Goal: Task Accomplishment & Management: Complete application form

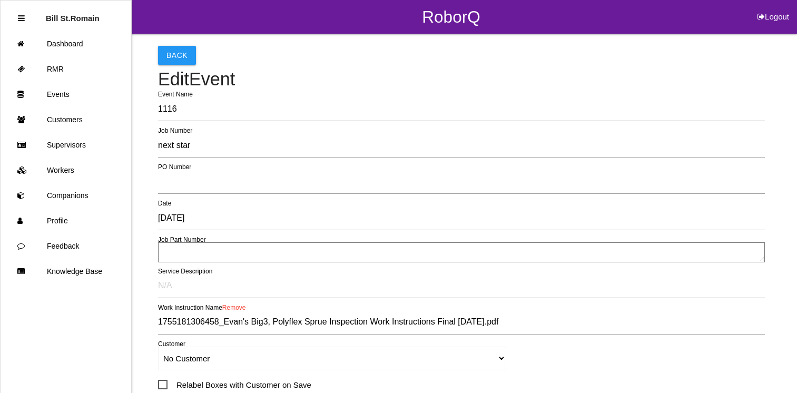
select select "false"
click at [55, 45] on link "Dashboard" at bounding box center [66, 43] width 131 height 25
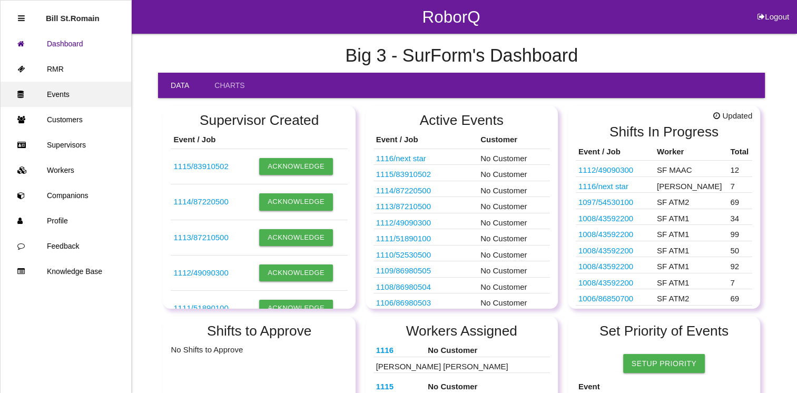
click at [55, 93] on link "Events" at bounding box center [66, 94] width 131 height 25
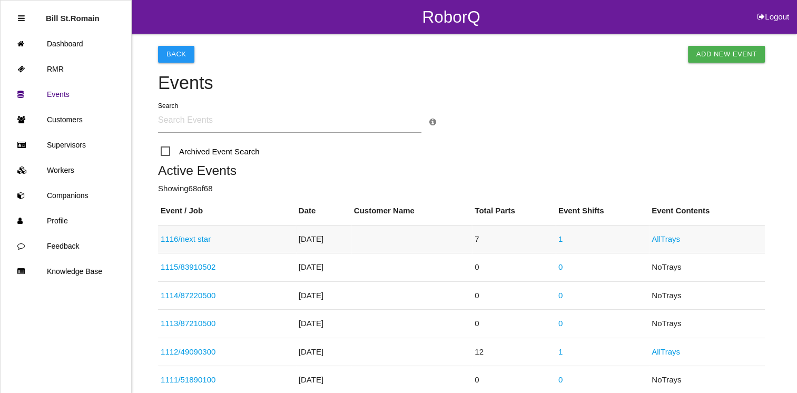
click at [201, 239] on link "1116 / next star" at bounding box center [186, 239] width 50 height 9
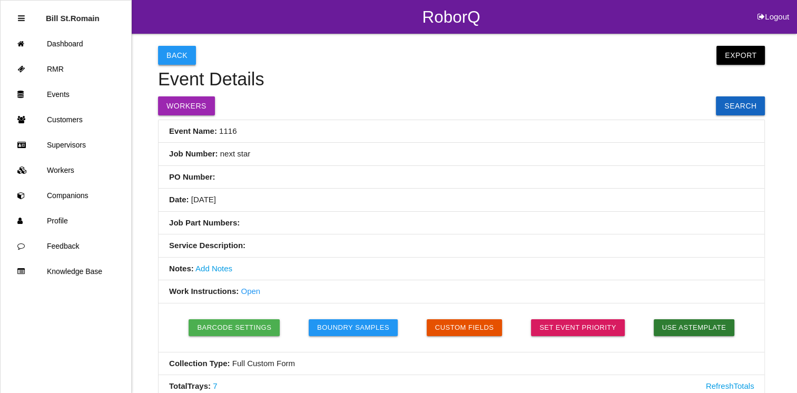
click at [173, 54] on button "Back" at bounding box center [177, 55] width 38 height 19
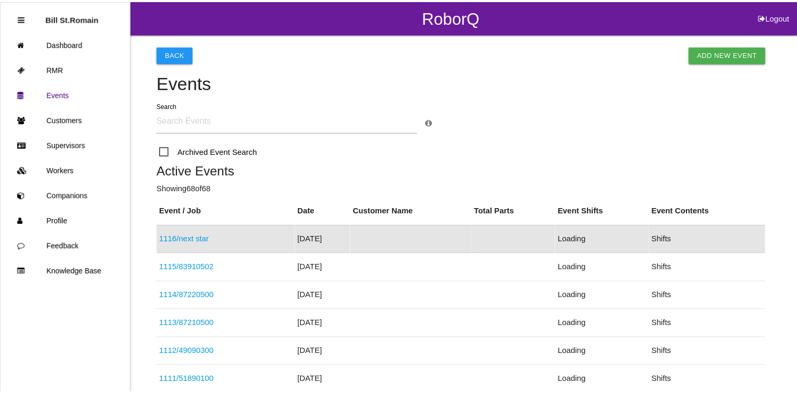
scroll to position [42, 0]
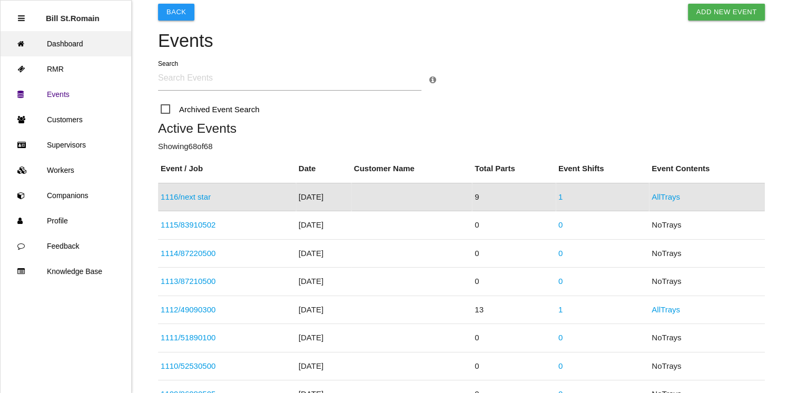
click at [72, 48] on link "Dashboard" at bounding box center [66, 43] width 131 height 25
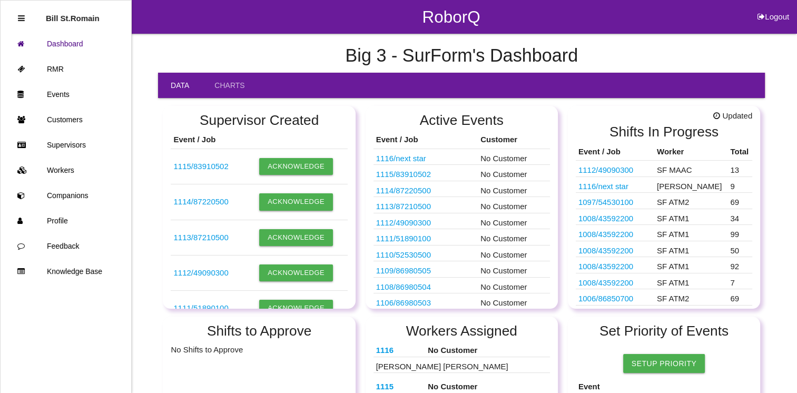
click at [184, 83] on link "Data" at bounding box center [180, 85] width 44 height 25
click at [224, 84] on link "Charts" at bounding box center [229, 85] width 55 height 25
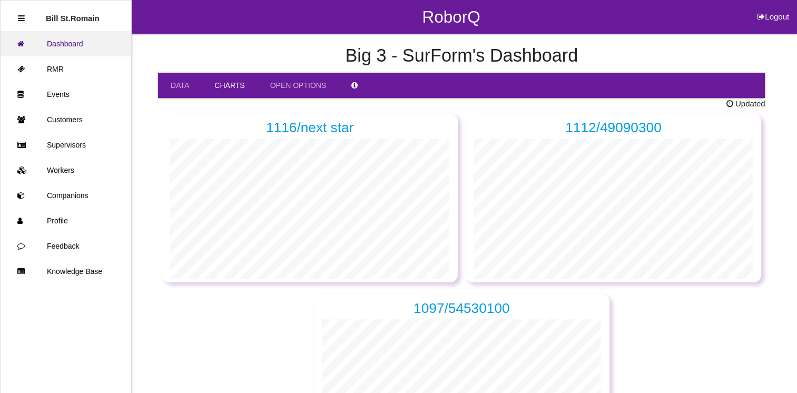
click at [40, 42] on link "Dashboard" at bounding box center [66, 43] width 131 height 25
click at [181, 87] on link "Data" at bounding box center [180, 85] width 44 height 25
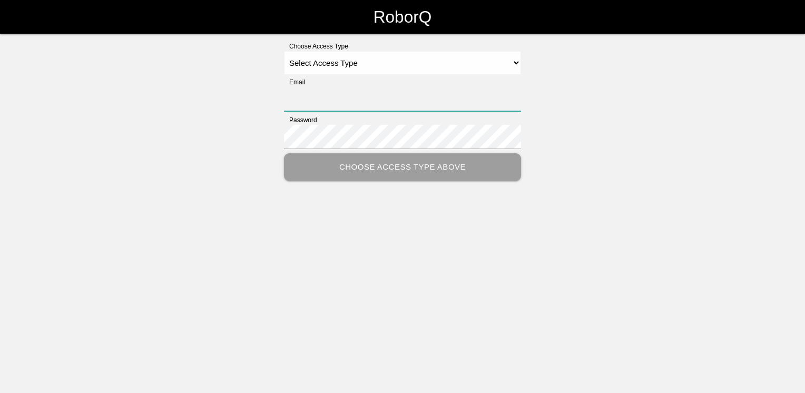
type input "bstromain@big3precision.com"
click at [409, 64] on select "Select Access Type Admin Customer Supervisor Worker" at bounding box center [402, 63] width 237 height 24
select select "Admin"
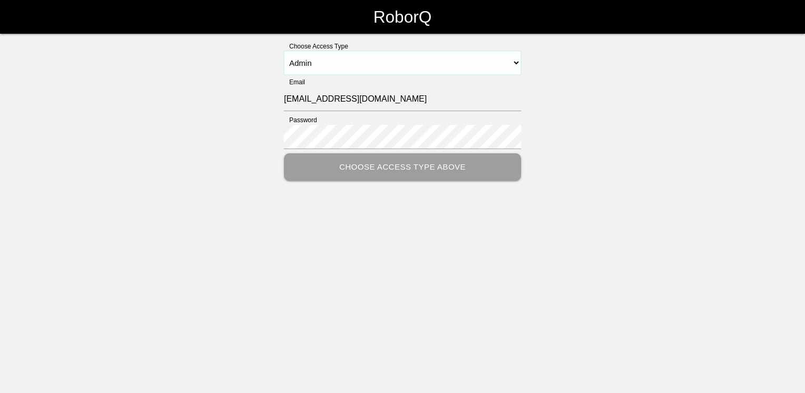
click at [284, 51] on select "Select Access Type Admin Customer Supervisor Worker" at bounding box center [402, 63] width 237 height 24
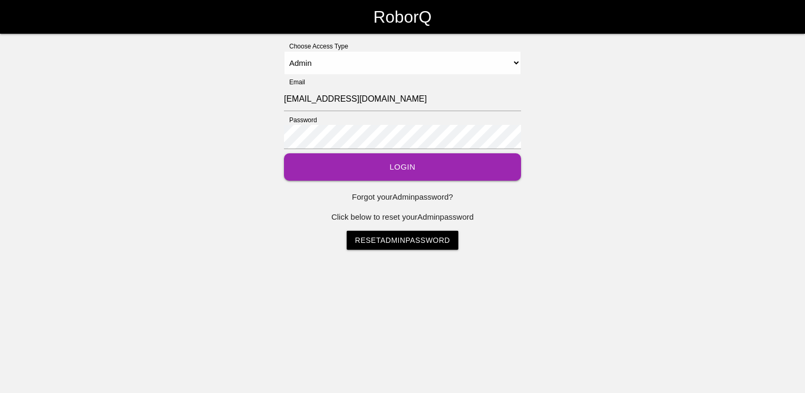
click at [385, 168] on button "Login" at bounding box center [402, 167] width 237 height 28
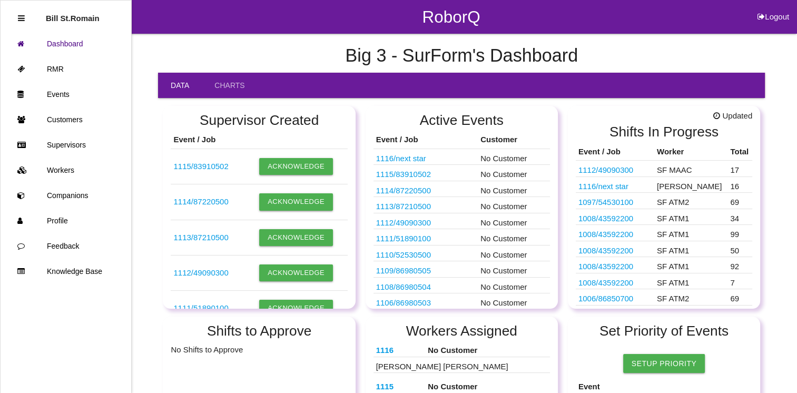
click at [185, 82] on link "Data" at bounding box center [180, 85] width 44 height 25
click at [221, 85] on link "Charts" at bounding box center [229, 85] width 55 height 25
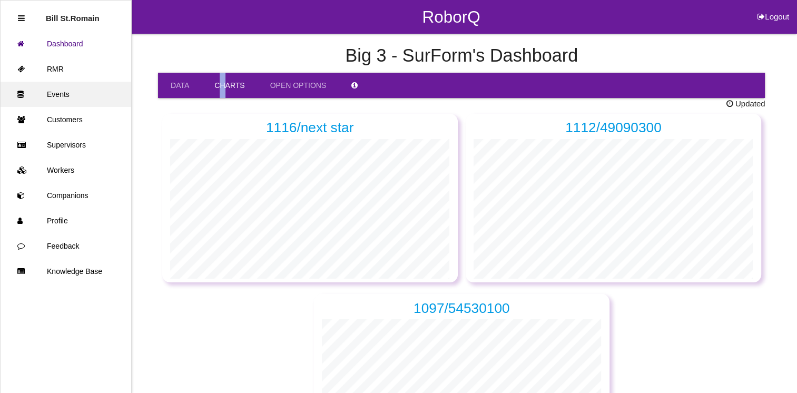
click at [59, 94] on link "Events" at bounding box center [66, 94] width 131 height 25
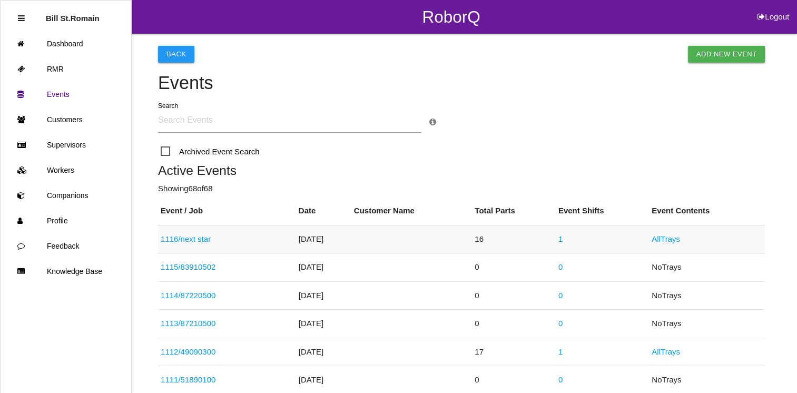
click at [209, 237] on link "1116 / next star" at bounding box center [186, 239] width 50 height 9
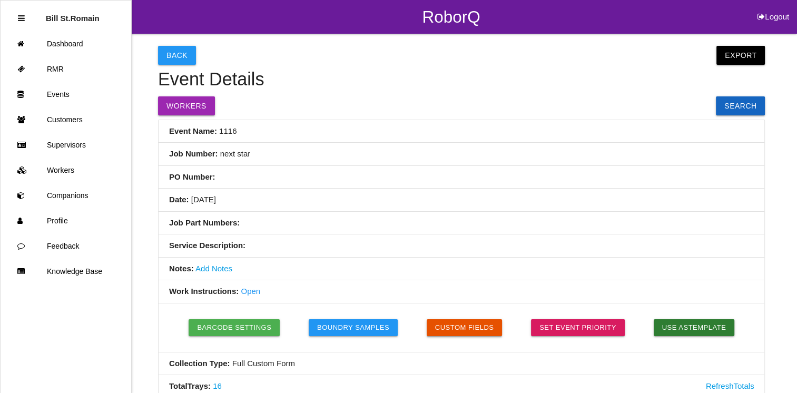
click at [463, 322] on button "Custom Fields" at bounding box center [465, 327] width 76 height 17
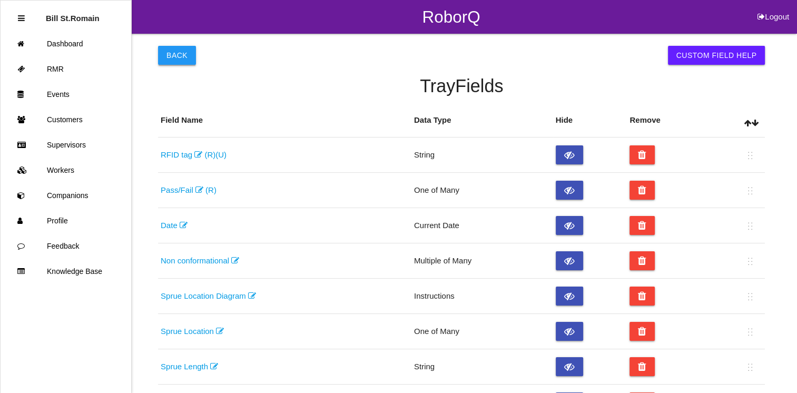
click at [174, 55] on button "Back" at bounding box center [177, 55] width 38 height 19
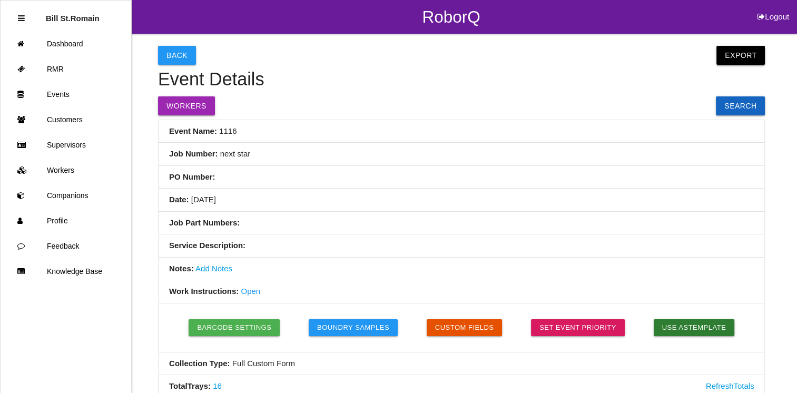
click at [752, 53] on button "Export" at bounding box center [741, 55] width 48 height 19
click at [731, 57] on link "Export Excel" at bounding box center [731, 58] width 61 height 24
click at [465, 327] on button "Custom Fields" at bounding box center [465, 327] width 76 height 17
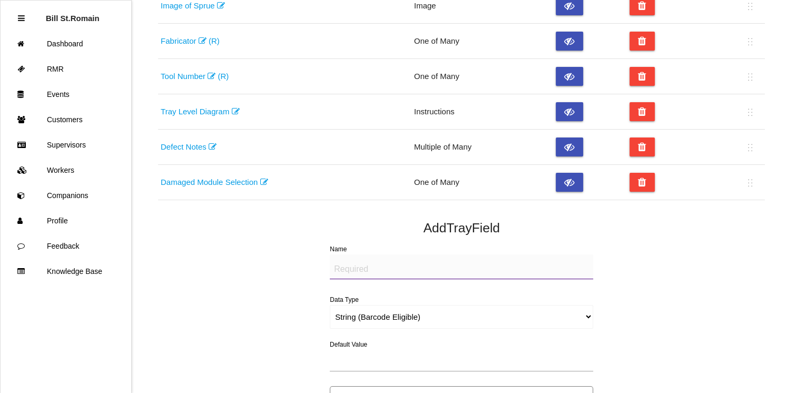
scroll to position [430, 0]
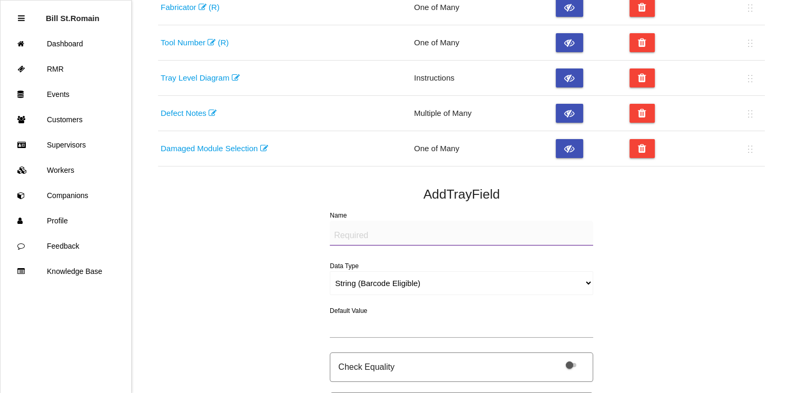
drag, startPoint x: 355, startPoint y: 235, endPoint x: 283, endPoint y: 226, distance: 72.8
drag, startPoint x: 283, startPoint y: 226, endPoint x: 250, endPoint y: 225, distance: 32.7
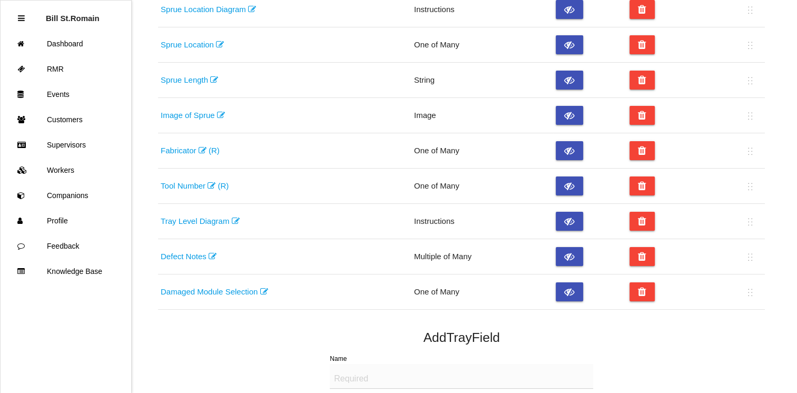
scroll to position [288, 0]
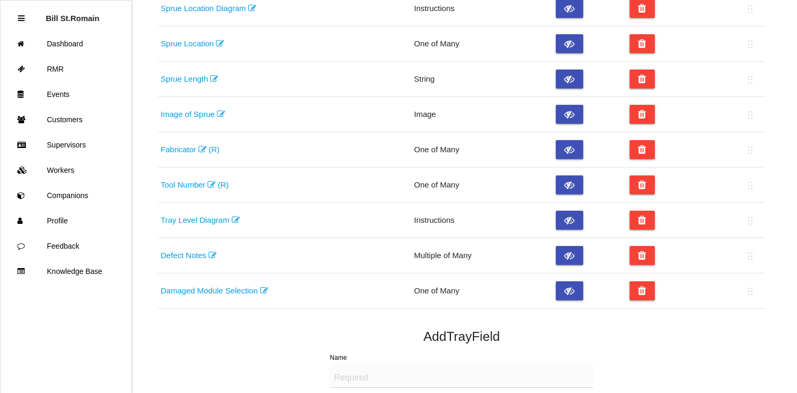
click at [188, 251] on link "Defect Notes" at bounding box center [189, 255] width 56 height 9
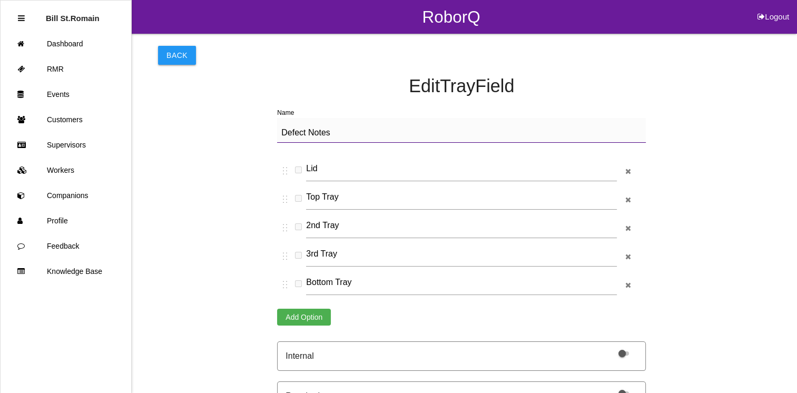
drag, startPoint x: 285, startPoint y: 255, endPoint x: 287, endPoint y: 229, distance: 25.9
drag, startPoint x: 287, startPoint y: 229, endPoint x: 259, endPoint y: 258, distance: 40.3
click at [259, 258] on div "Back Edit Tray Field Name Defect Notes Lid Top Tray 2nd Tray 3rd Tray Bottom Tr…" at bounding box center [461, 237] width 607 height 407
drag, startPoint x: 282, startPoint y: 254, endPoint x: 281, endPoint y: 225, distance: 29.5
click at [281, 225] on div "Lid Top Tray 2nd Tray 3rd Tray Bottom Tray" at bounding box center [460, 228] width 366 height 142
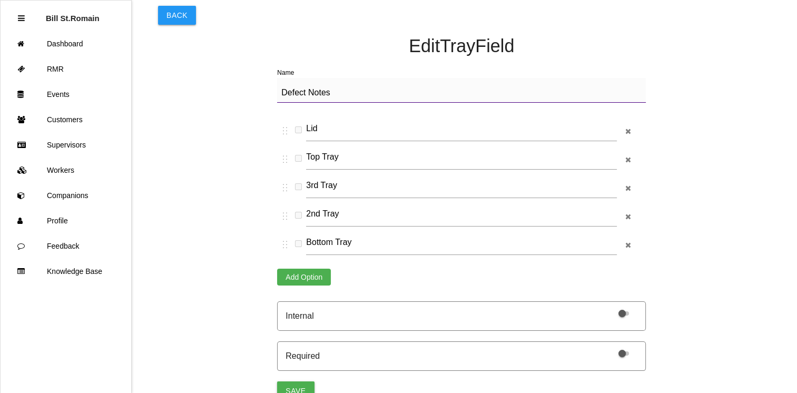
scroll to position [57, 0]
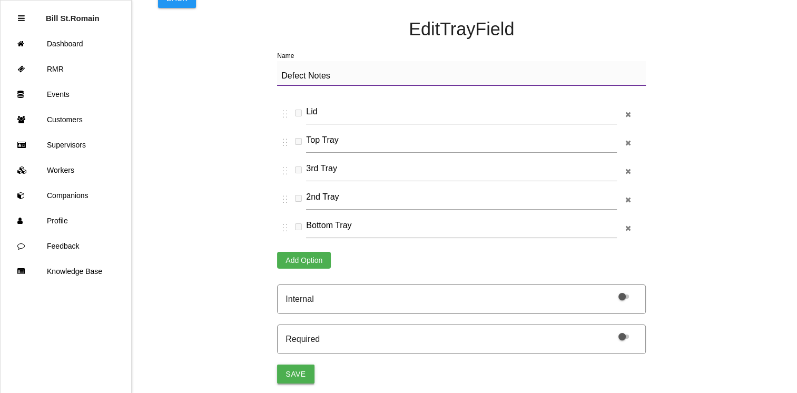
click at [289, 373] on button "Save" at bounding box center [295, 374] width 37 height 19
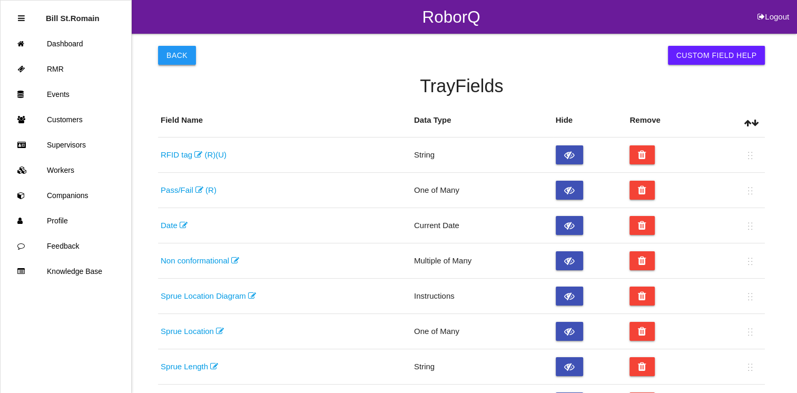
click at [182, 56] on button "Back" at bounding box center [177, 55] width 38 height 19
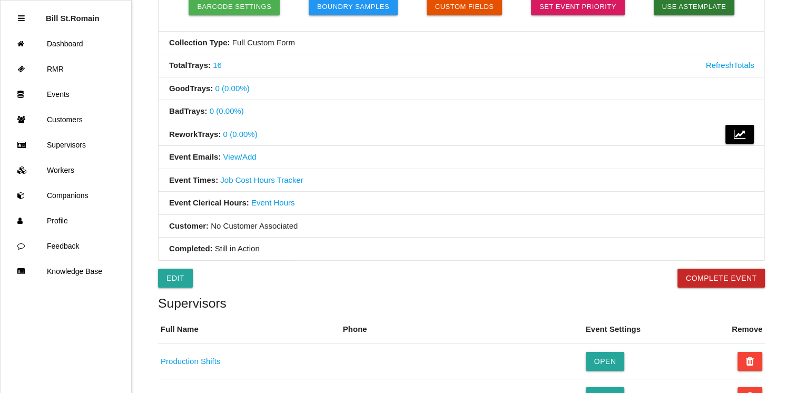
scroll to position [327, 0]
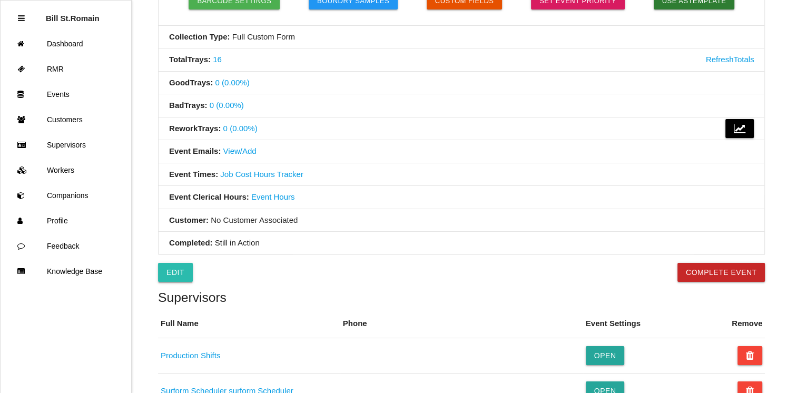
click at [177, 268] on link "Edit" at bounding box center [175, 272] width 35 height 19
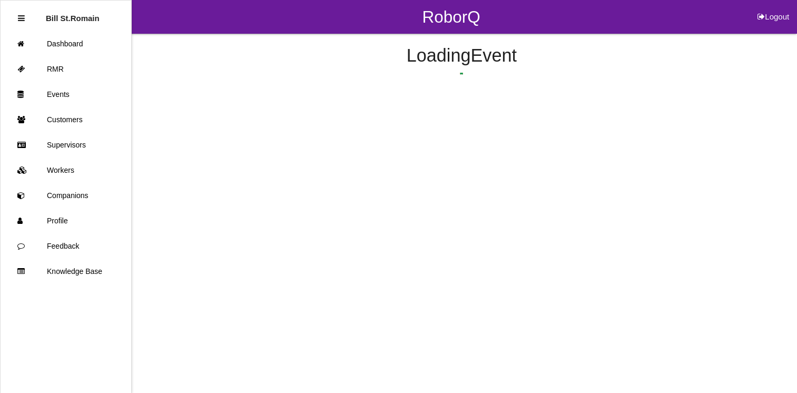
select select "false"
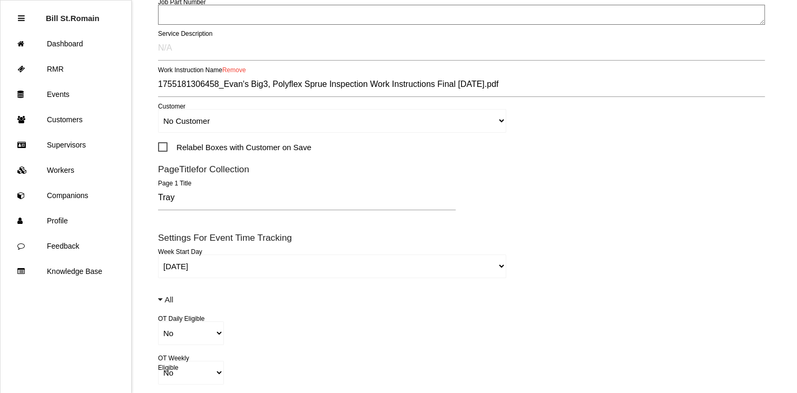
scroll to position [236, 0]
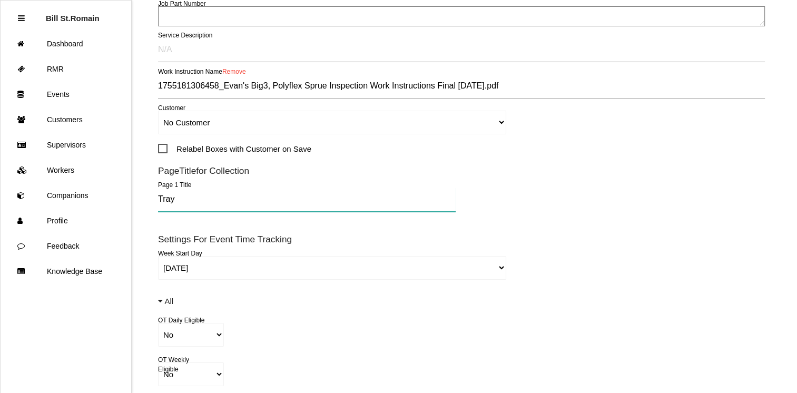
click at [188, 201] on input "Tray" at bounding box center [307, 200] width 298 height 24
type input "T"
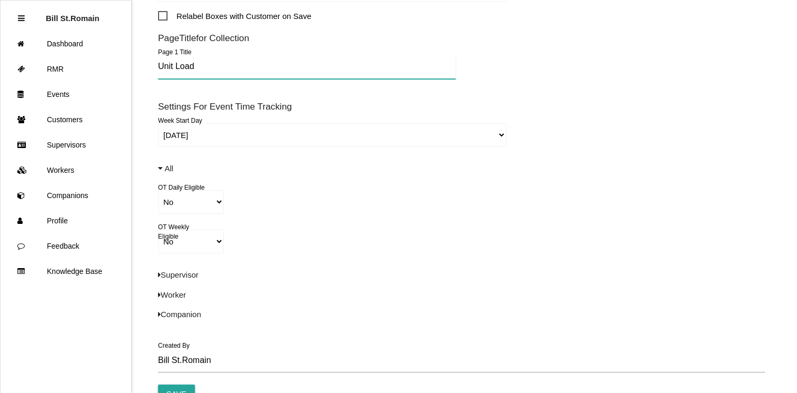
scroll to position [431, 0]
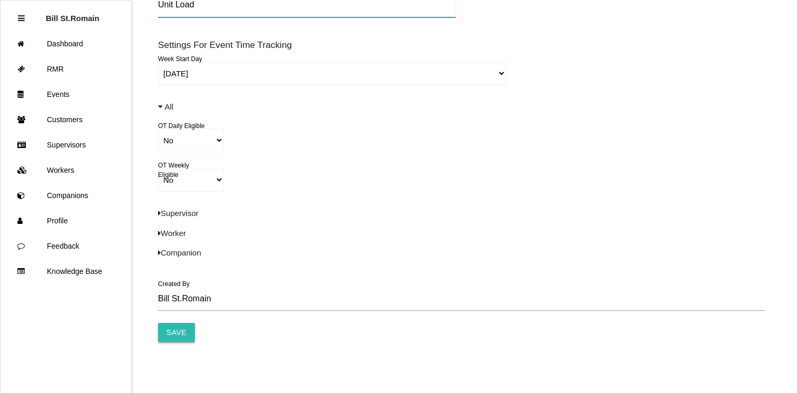
type input "Unit Load"
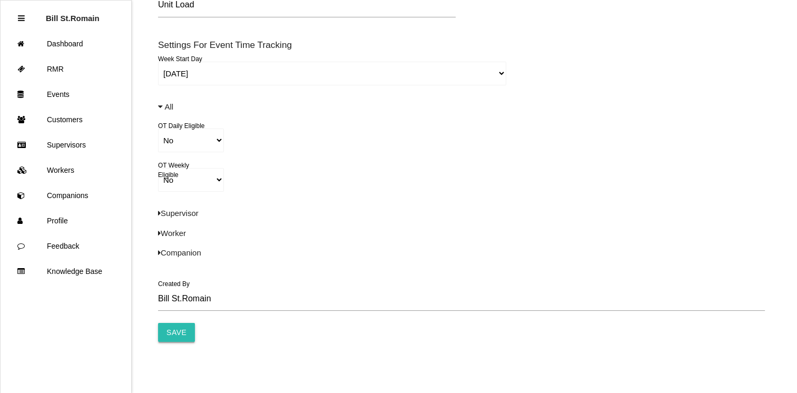
click at [173, 336] on input "Save" at bounding box center [176, 332] width 37 height 19
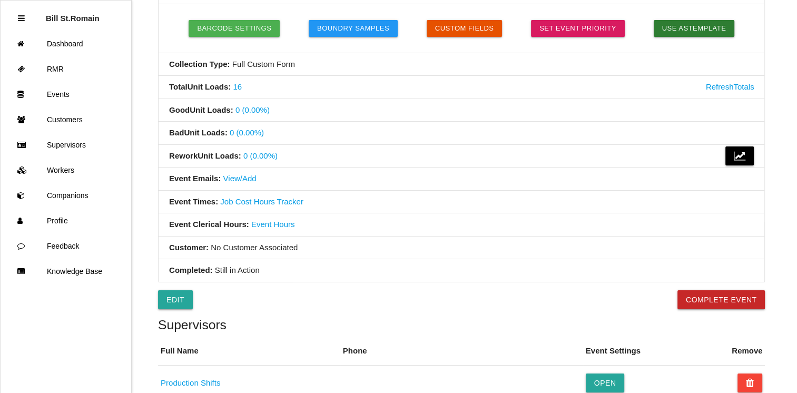
scroll to position [299, 0]
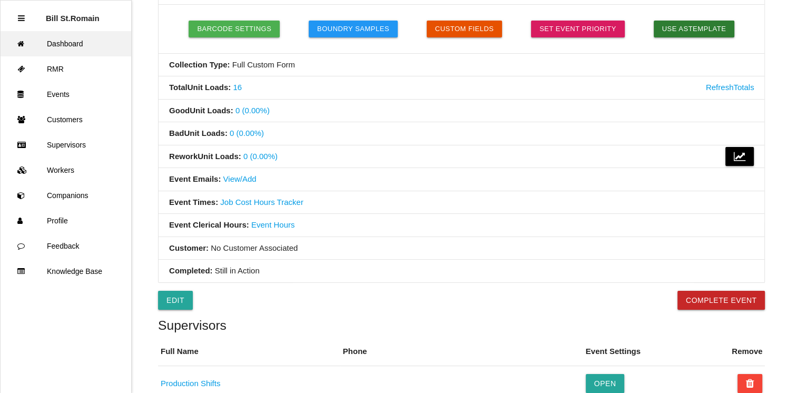
click at [99, 46] on link "Dashboard" at bounding box center [66, 43] width 131 height 25
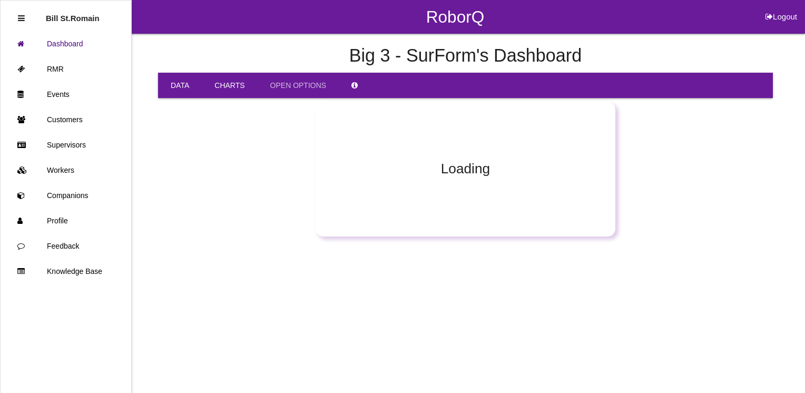
click at [179, 86] on link "Data" at bounding box center [180, 85] width 44 height 25
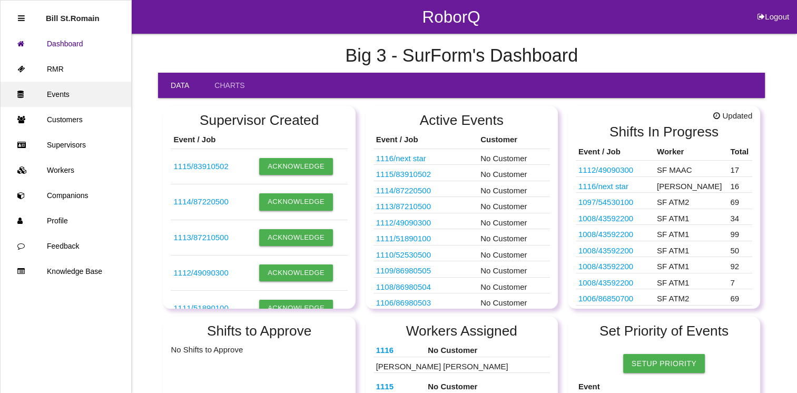
click at [63, 96] on link "Events" at bounding box center [66, 94] width 131 height 25
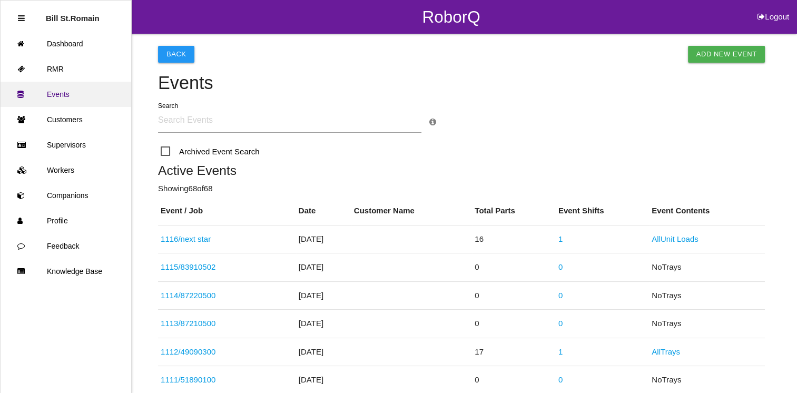
click at [90, 93] on link "Events" at bounding box center [66, 94] width 131 height 25
click at [721, 50] on link "Add New Event" at bounding box center [726, 54] width 77 height 17
select select "notRequired"
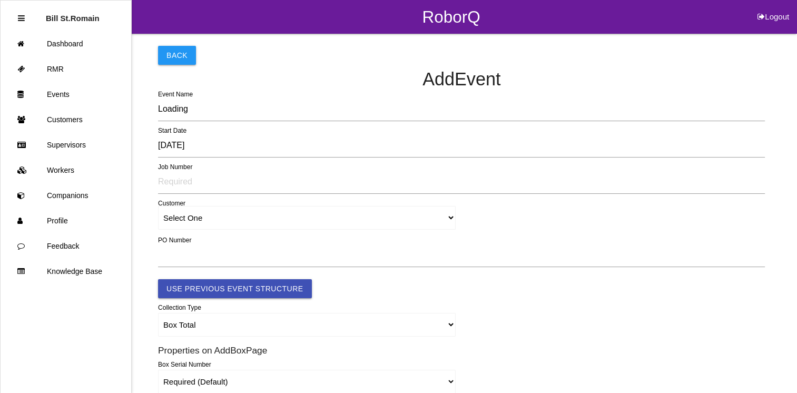
type input "1117"
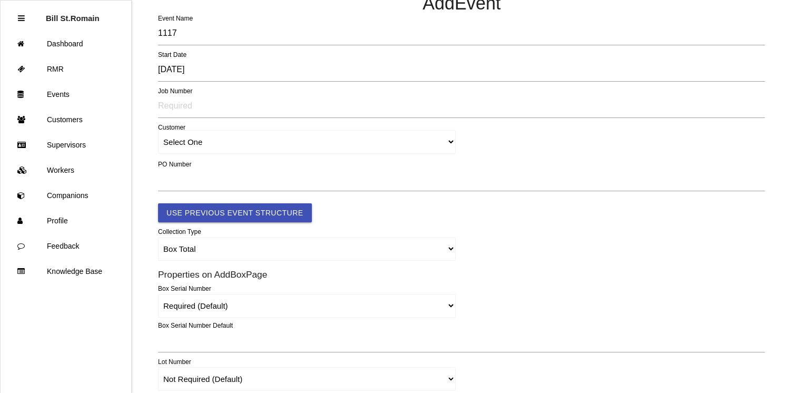
scroll to position [76, 0]
click at [186, 244] on select "Box Total Individual Parts Yard Purge Full Custom Form Full Custom Form w/ Seri…" at bounding box center [307, 249] width 298 height 24
select select "autoPart"
click at [158, 237] on select "Box Total Individual Parts Yard Purge Full Custom Form Full Custom Form w/ Seri…" at bounding box center [307, 249] width 298 height 24
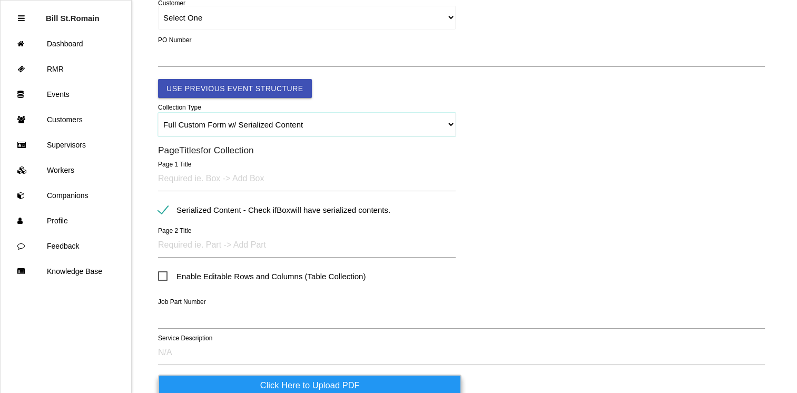
scroll to position [201, 0]
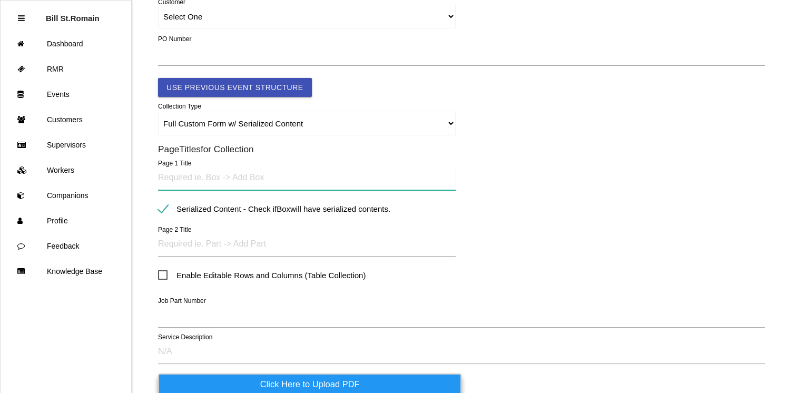
click at [192, 177] on input "text" at bounding box center [307, 178] width 298 height 24
type input "Unit Load"
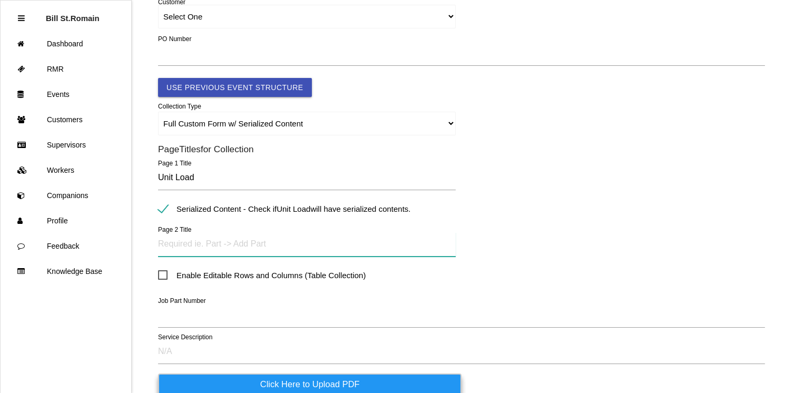
click at [194, 249] on input "text" at bounding box center [307, 244] width 298 height 24
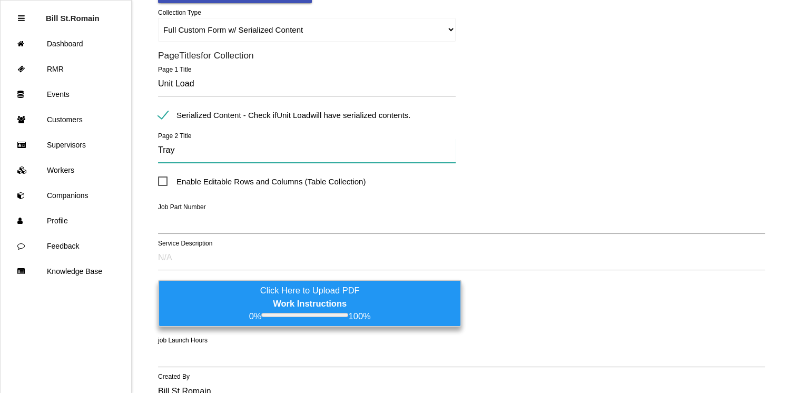
scroll to position [295, 0]
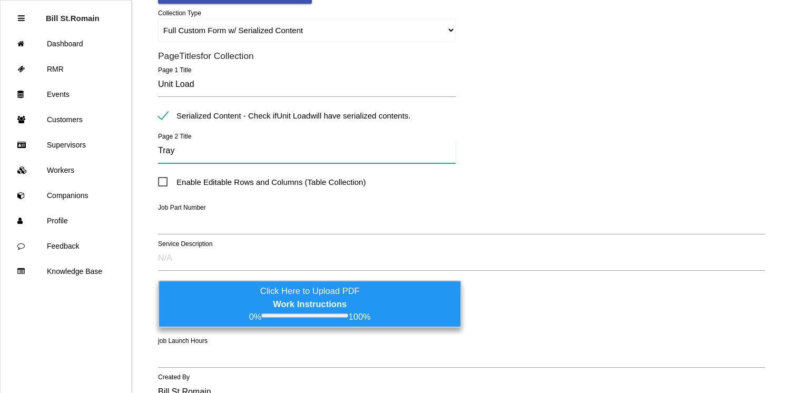
type input "Tray"
click at [255, 296] on label "Click Here to Upload PDF Work Instructions 0% 100%" at bounding box center [310, 303] width 304 height 47
click at [0, 0] on input "Click Here to Upload PDF Work Instructions 0% 100%" at bounding box center [0, 0] width 0 height 0
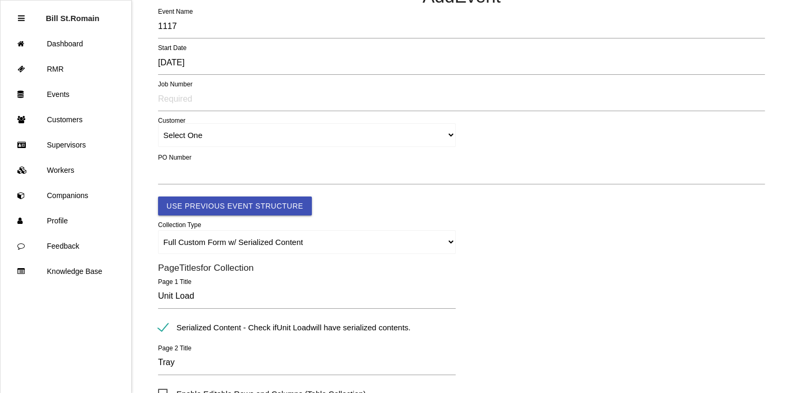
scroll to position [81, 0]
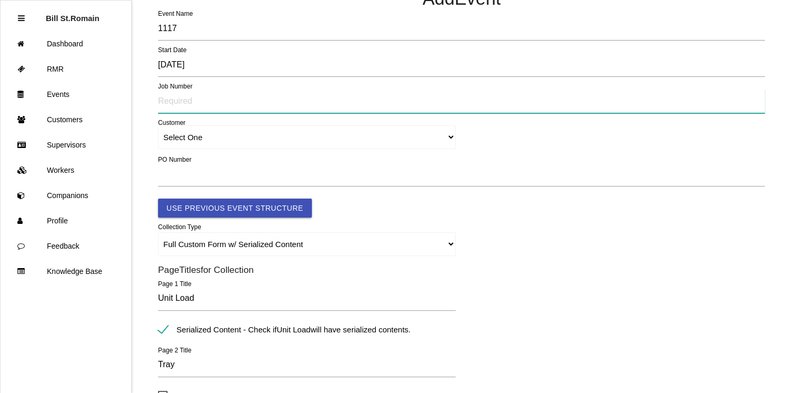
click at [210, 102] on input "text" at bounding box center [461, 101] width 607 height 24
click at [202, 102] on input "next star" at bounding box center [461, 101] width 607 height 24
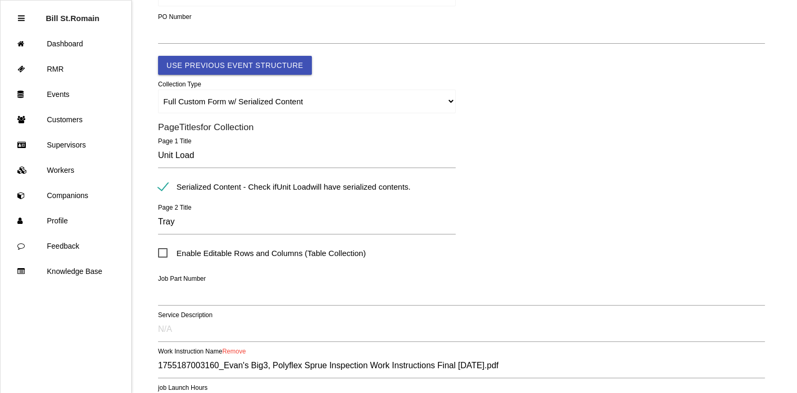
scroll to position [364, 0]
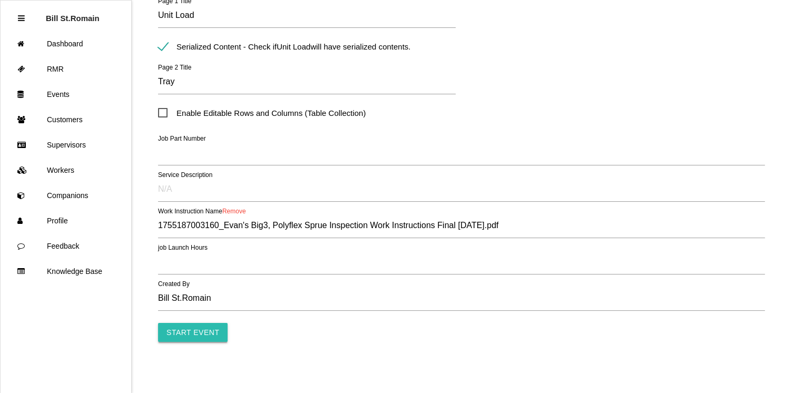
type input "next star 2"
click at [205, 325] on input "Start Event" at bounding box center [193, 332] width 70 height 19
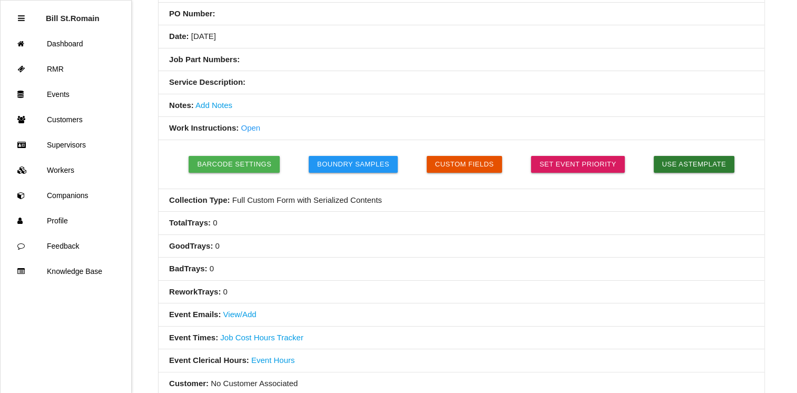
scroll to position [164, 0]
click at [455, 164] on button "Custom Fields" at bounding box center [465, 163] width 76 height 17
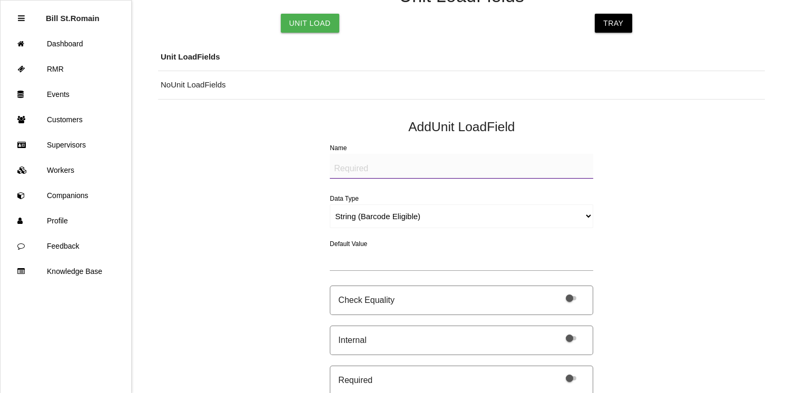
scroll to position [87, 0]
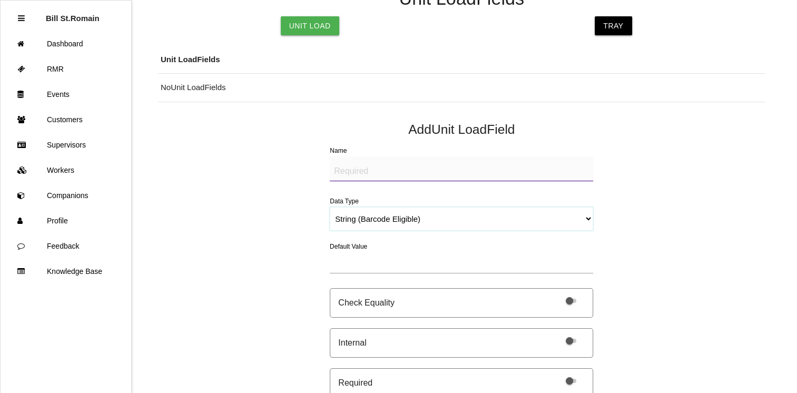
click at [357, 222] on select "String (Barcode Eligible) Number Instructions True/False Select One of Many Sel…" at bounding box center [462, 219] width 264 height 24
click at [330, 207] on select "String (Barcode Eligible) Number Instructions True/False Select One of Many Sel…" at bounding box center [462, 219] width 264 height 24
click at [342, 173] on textarea "Name" at bounding box center [462, 169] width 264 height 25
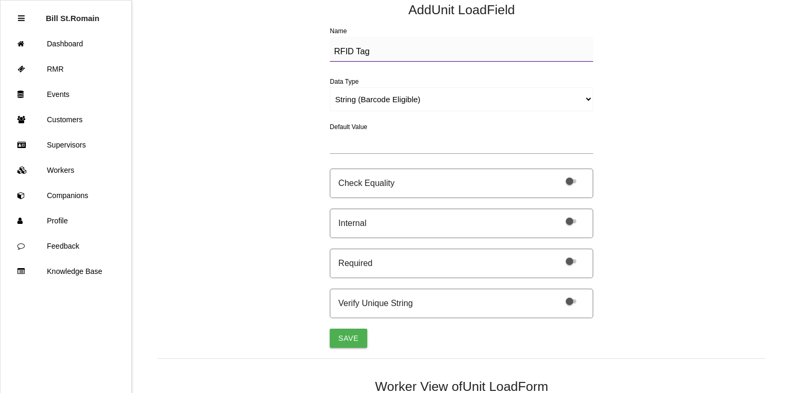
scroll to position [211, 0]
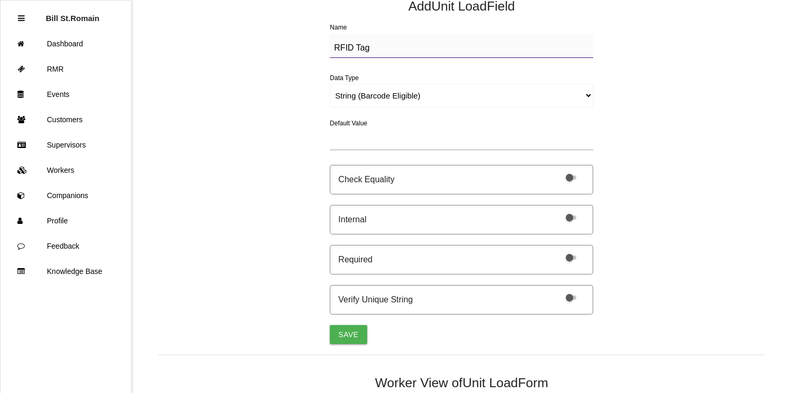
type textarea "RFID Tag"
click at [572, 178] on span at bounding box center [571, 178] width 11 height 4
click at [558, 171] on input "checkbox" at bounding box center [558, 171] width 0 height 0
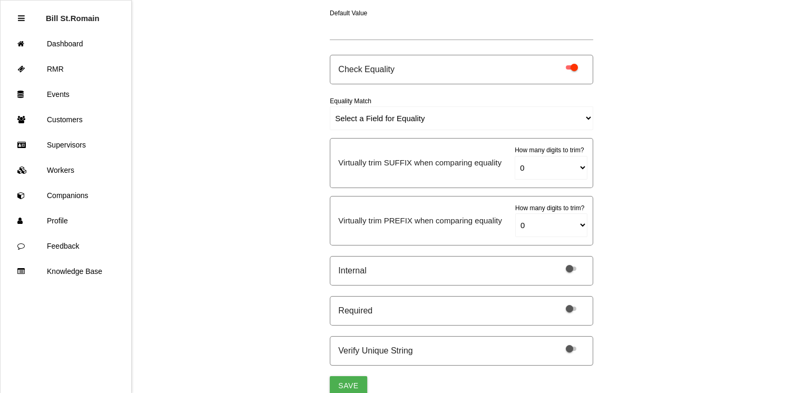
scroll to position [323, 0]
click at [570, 66] on span at bounding box center [571, 66] width 11 height 4
click at [558, 59] on input "checkbox" at bounding box center [558, 59] width 0 height 0
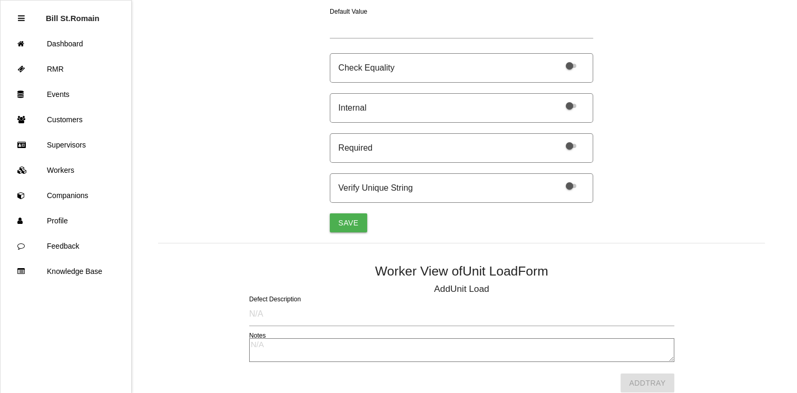
click at [573, 182] on label at bounding box center [569, 185] width 22 height 9
click at [558, 179] on input "checkbox" at bounding box center [558, 179] width 0 height 0
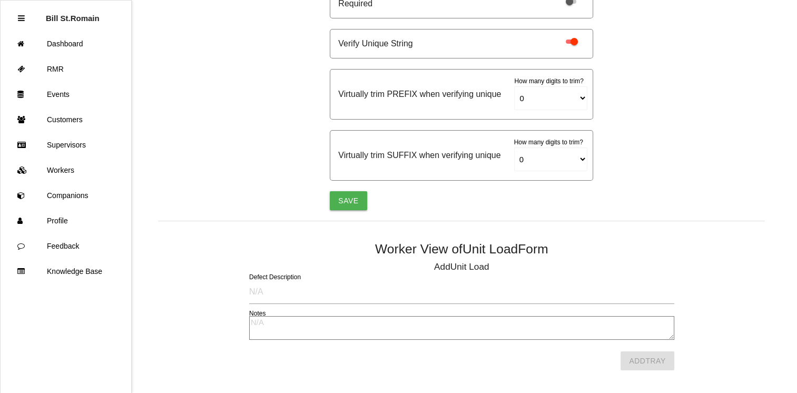
scroll to position [467, 0]
click at [339, 194] on button "Save" at bounding box center [348, 200] width 37 height 19
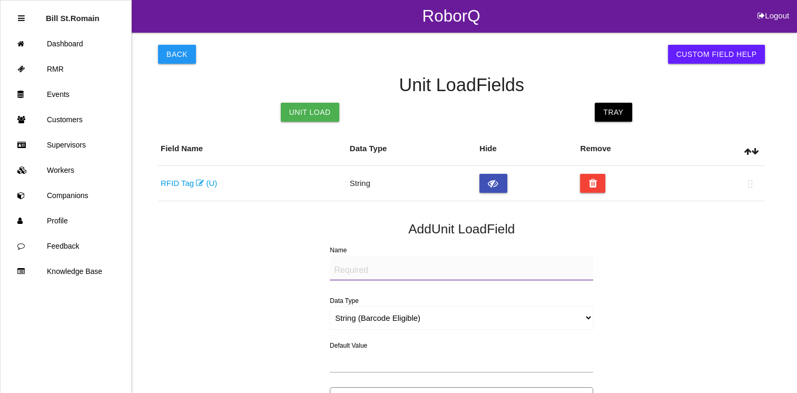
scroll to position [0, 0]
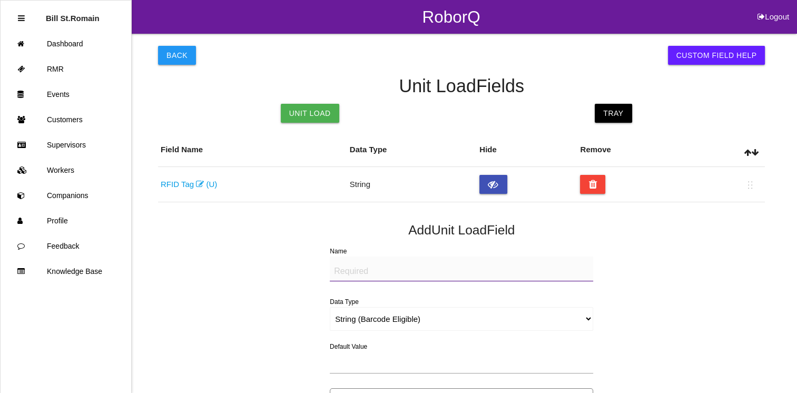
click at [186, 182] on link "RFID Tag (U)" at bounding box center [189, 184] width 56 height 9
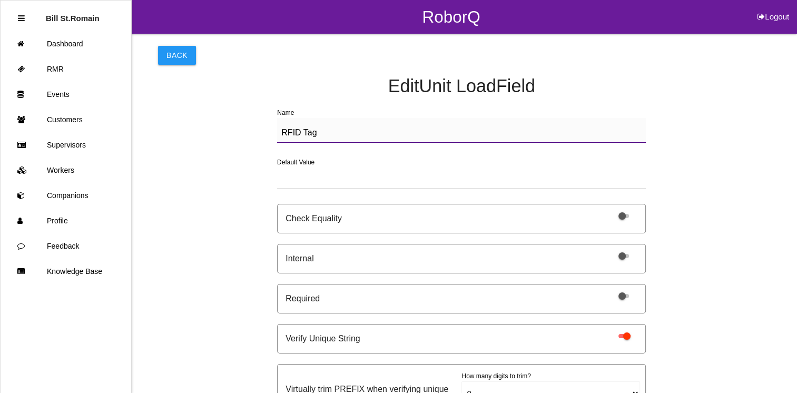
click at [283, 135] on textarea "RFID Tag" at bounding box center [461, 130] width 369 height 25
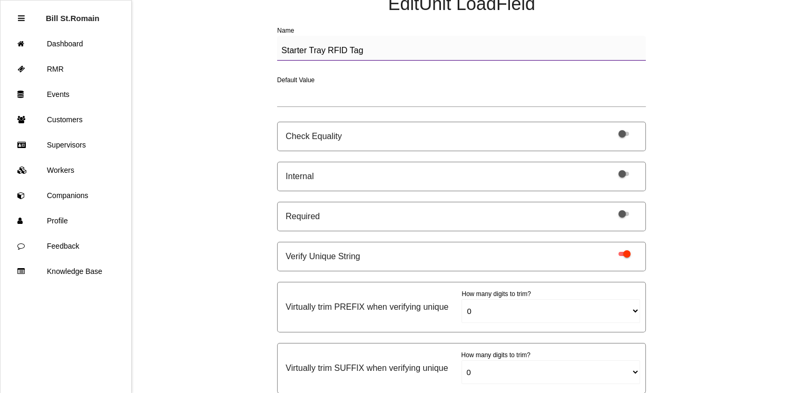
scroll to position [162, 0]
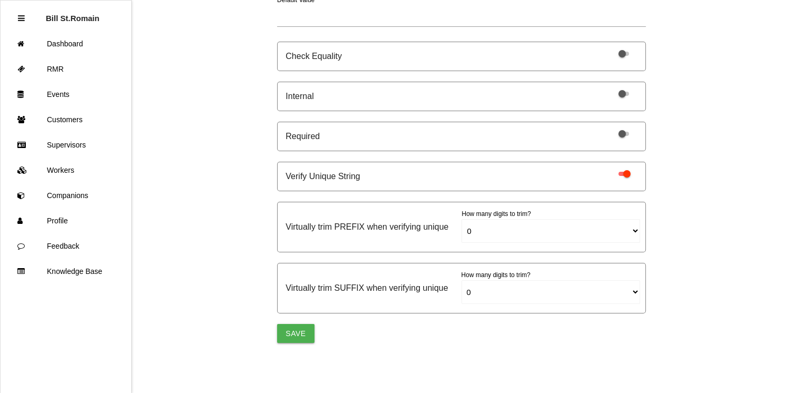
type textarea "Starter Tray RFID Tag"
click at [622, 134] on span at bounding box center [624, 134] width 11 height 4
click at [610, 128] on input "checkbox" at bounding box center [610, 128] width 0 height 0
click at [297, 330] on button "Save" at bounding box center [295, 333] width 37 height 19
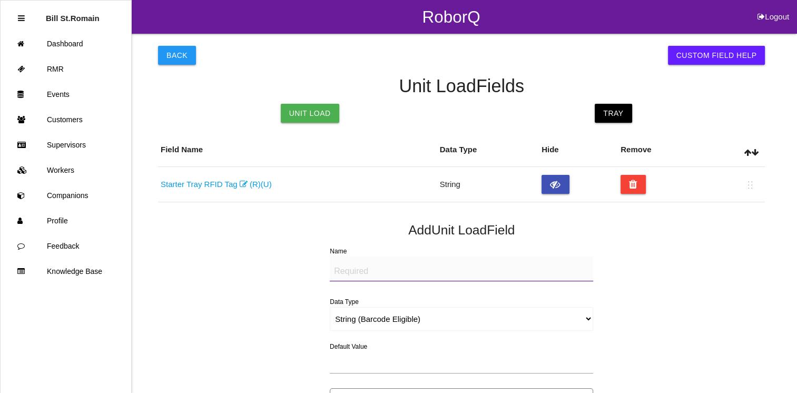
click at [206, 180] on link "Starter Tray RFID Tag (R) (U)" at bounding box center [216, 184] width 111 height 9
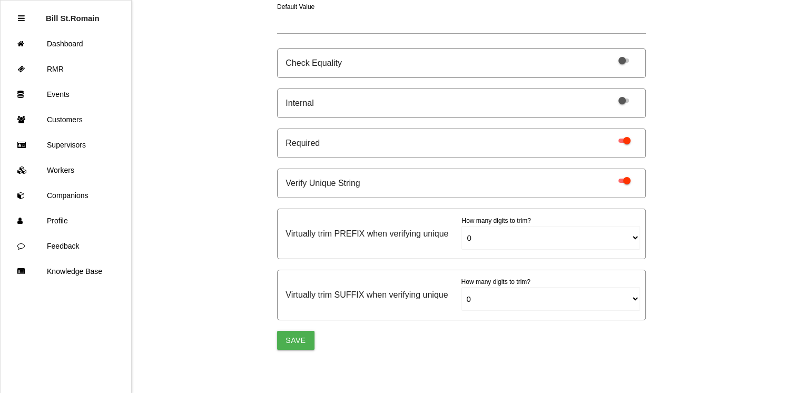
scroll to position [162, 0]
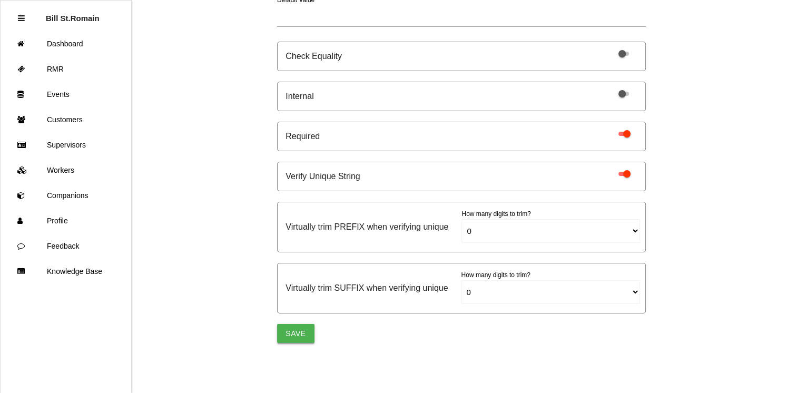
click at [298, 328] on button "Save" at bounding box center [295, 333] width 37 height 19
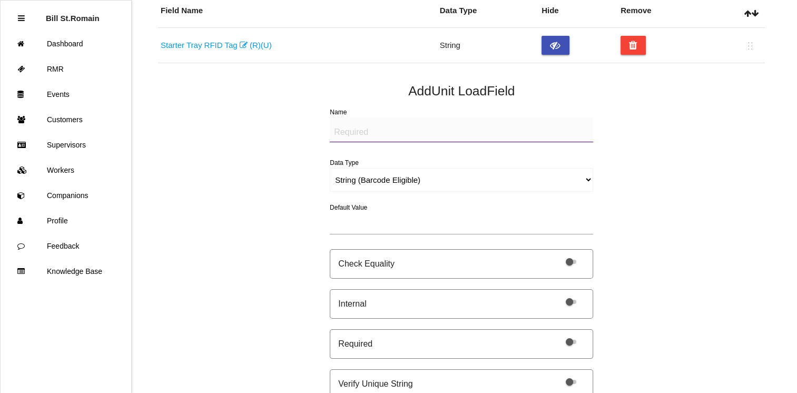
scroll to position [137, 0]
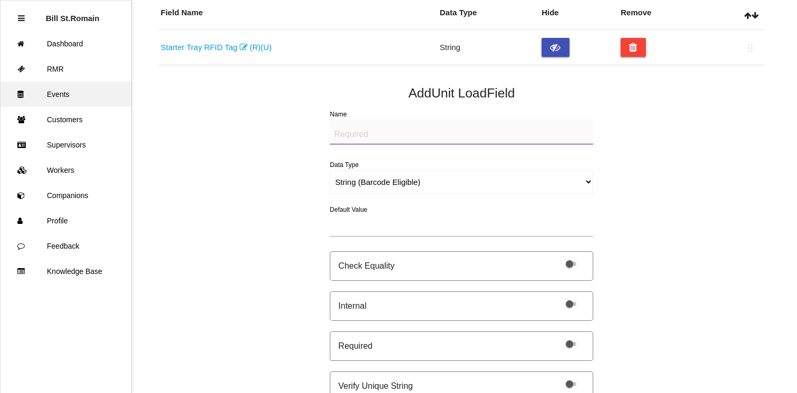
click at [72, 88] on link "Events" at bounding box center [66, 94] width 131 height 25
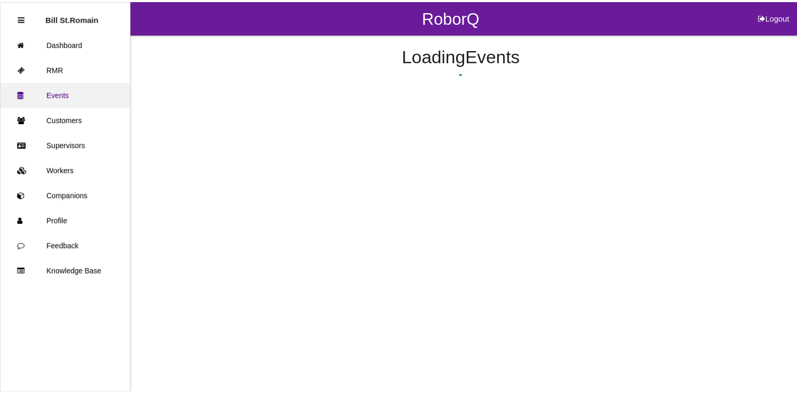
scroll to position [42, 0]
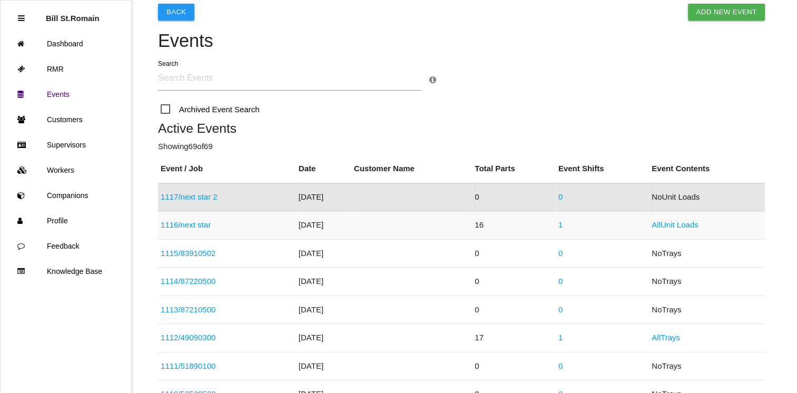
click at [180, 227] on link "1116 / next star" at bounding box center [186, 224] width 50 height 9
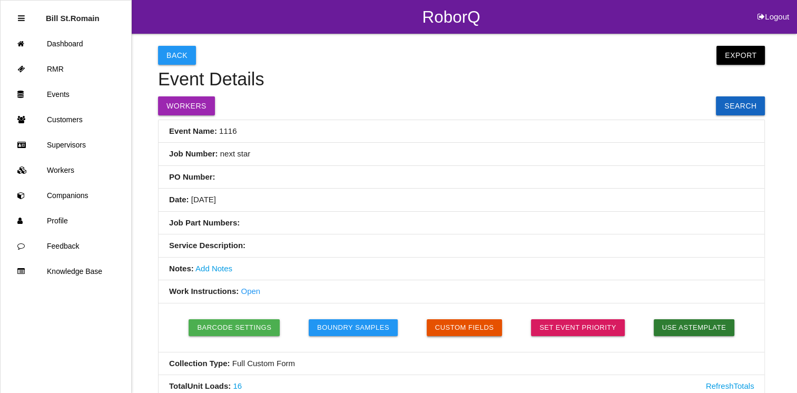
click at [451, 333] on button "Custom Fields" at bounding box center [465, 327] width 76 height 17
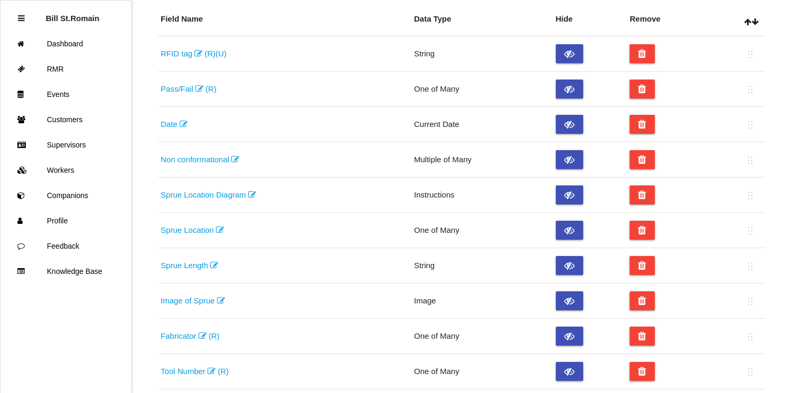
scroll to position [101, 0]
click at [188, 90] on link "Pass/Fail (R)" at bounding box center [189, 89] width 56 height 9
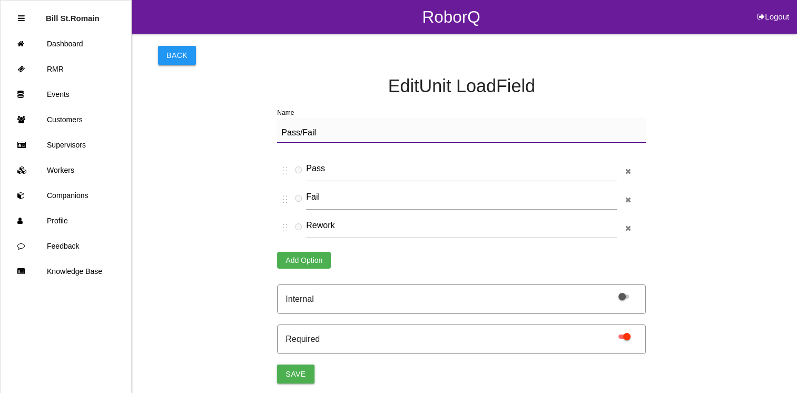
click at [172, 54] on button "Back" at bounding box center [177, 55] width 38 height 19
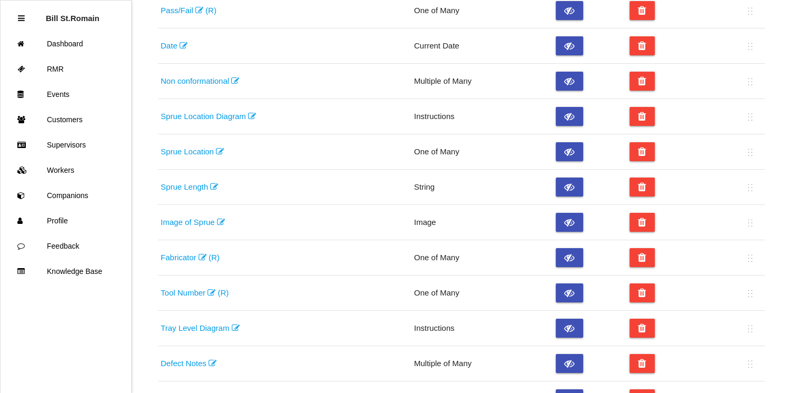
scroll to position [181, 0]
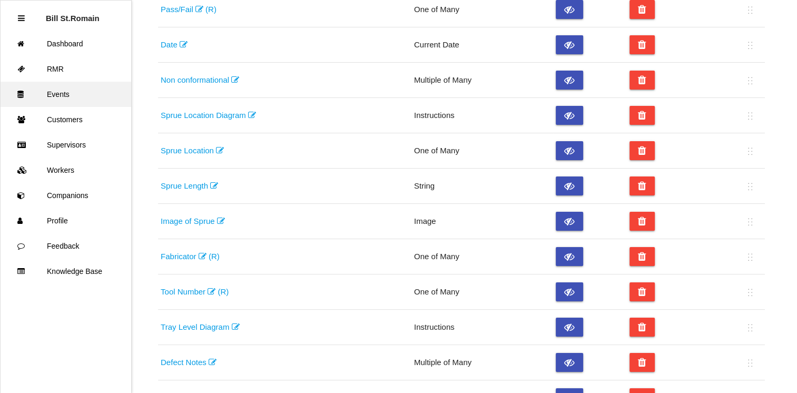
click at [63, 95] on link "Events" at bounding box center [66, 94] width 131 height 25
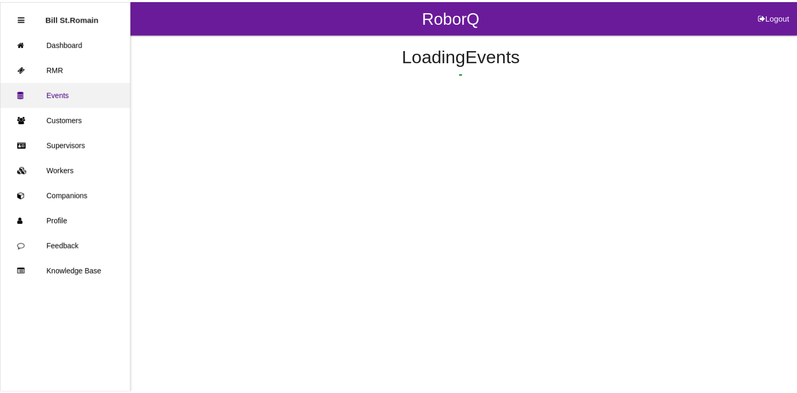
scroll to position [70, 0]
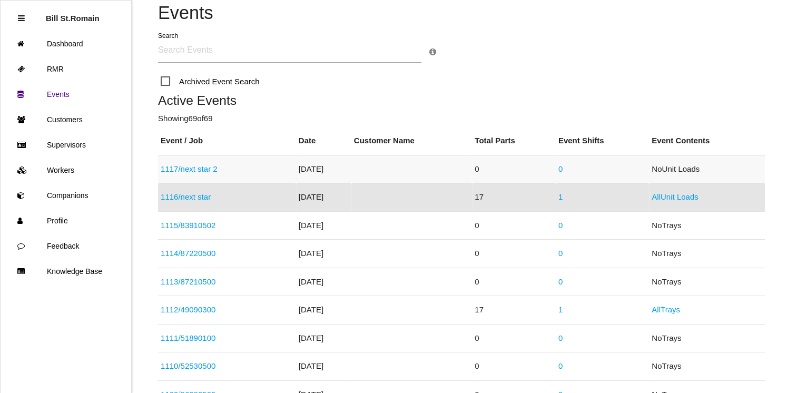
click at [171, 168] on link "1117 / next star 2" at bounding box center [189, 168] width 57 height 9
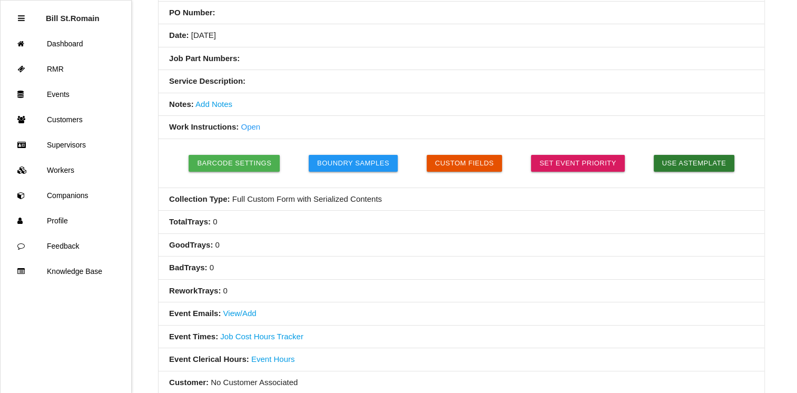
scroll to position [168, 0]
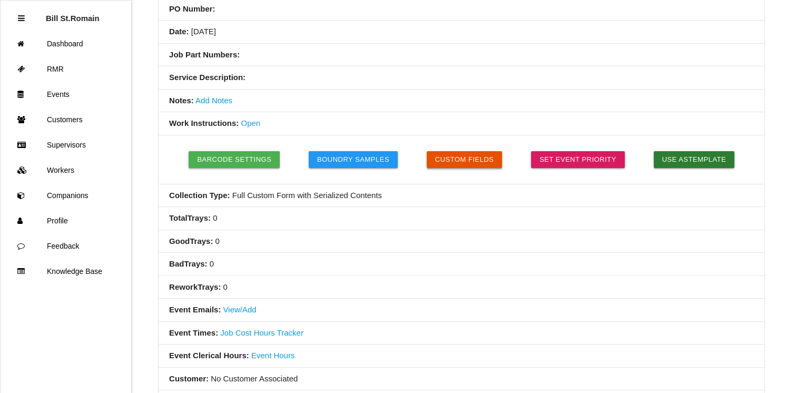
click at [454, 166] on button "Custom Fields" at bounding box center [465, 159] width 76 height 17
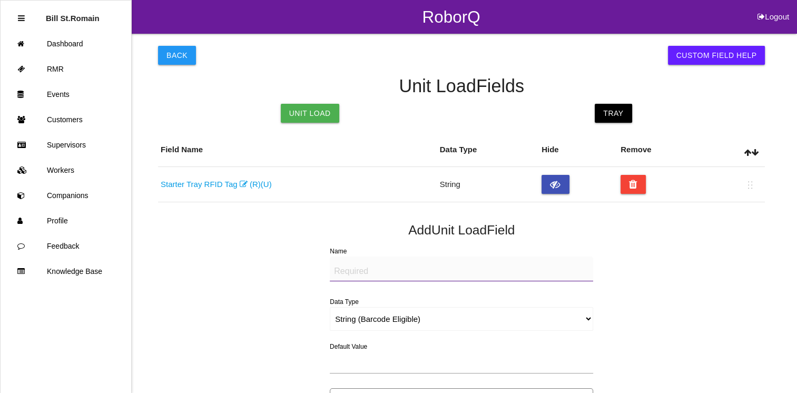
click at [366, 269] on textarea "Name" at bounding box center [462, 269] width 264 height 25
click at [601, 108] on link "Tray" at bounding box center [613, 113] width 37 height 19
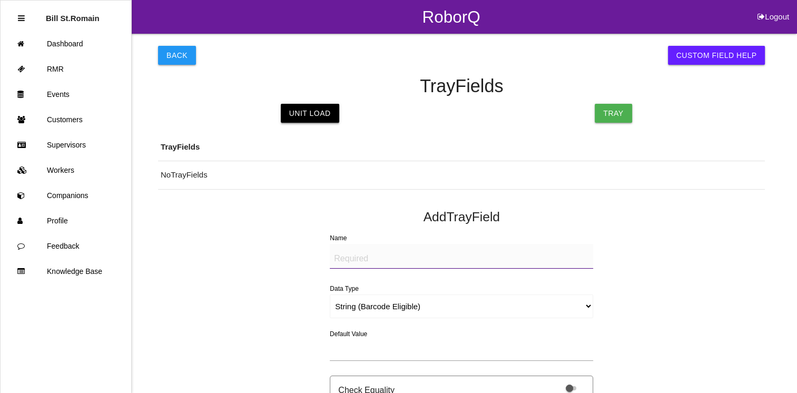
click at [313, 109] on link "Unit Load" at bounding box center [310, 113] width 59 height 19
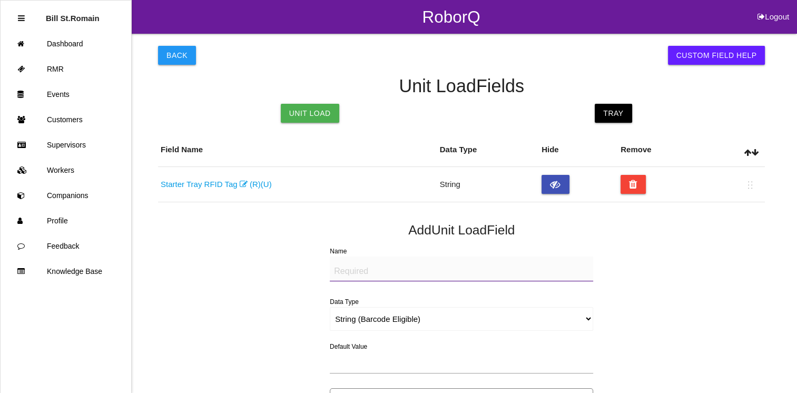
click at [363, 271] on textarea "Name" at bounding box center [462, 269] width 264 height 25
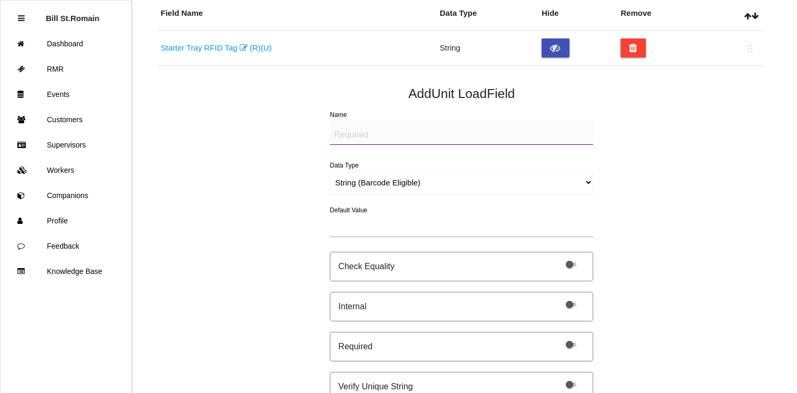
scroll to position [135, 0]
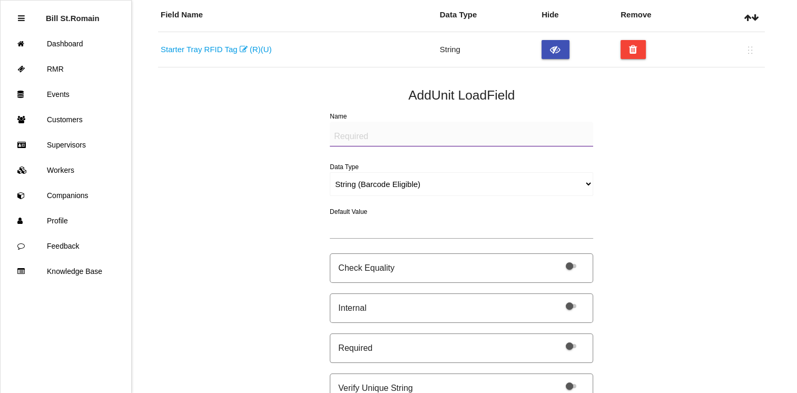
click at [352, 141] on textarea "Name" at bounding box center [462, 134] width 264 height 25
click at [68, 98] on link "Events" at bounding box center [66, 94] width 131 height 25
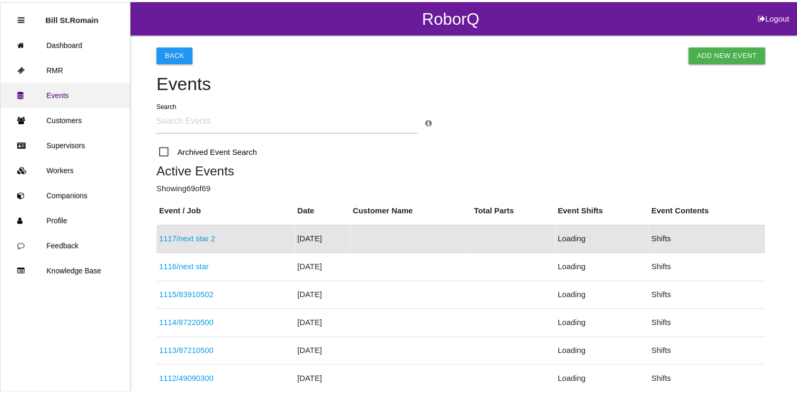
scroll to position [42, 0]
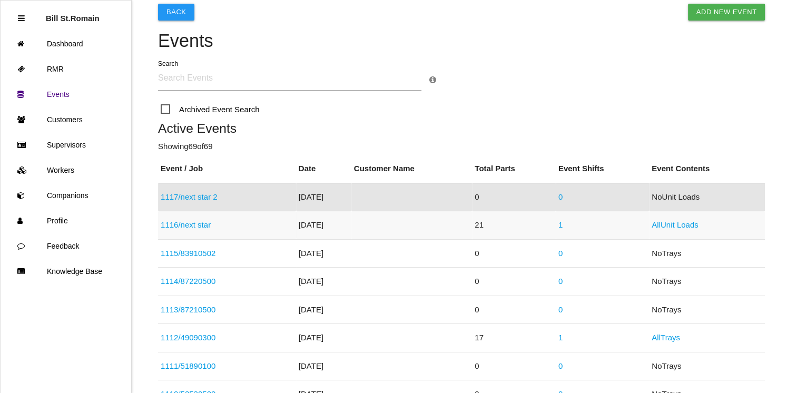
click at [205, 229] on link "1116 / next star" at bounding box center [186, 224] width 50 height 9
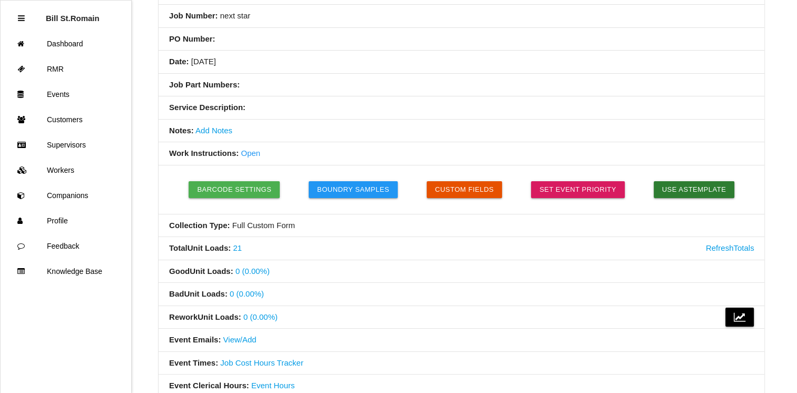
scroll to position [137, 0]
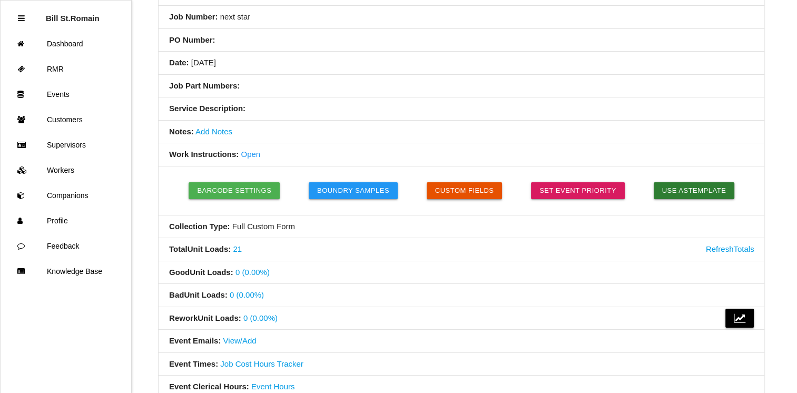
click at [461, 180] on div "Barcode Settings Boundry Samples Custom Fields Set Event Priority Use as Templa…" at bounding box center [461, 190] width 575 height 27
click at [460, 179] on div "Barcode Settings Boundry Samples Custom Fields Set Event Priority Use as Templa…" at bounding box center [461, 190] width 575 height 27
click at [460, 187] on button "Custom Fields" at bounding box center [465, 190] width 76 height 17
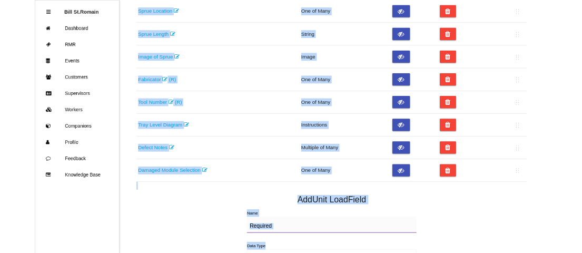
scroll to position [341, 0]
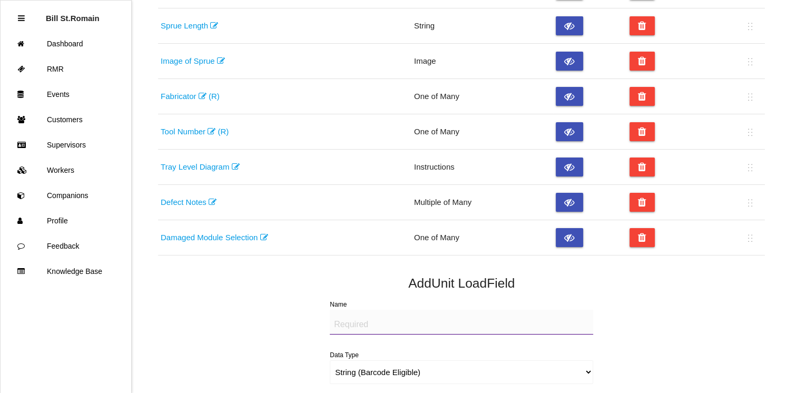
drag, startPoint x: 148, startPoint y: 124, endPoint x: 564, endPoint y: 256, distance: 436.2
copy div "Field Name Data Type Hide Remove RFID tag (R) (U) String Pass/Fail (R) One of M…"
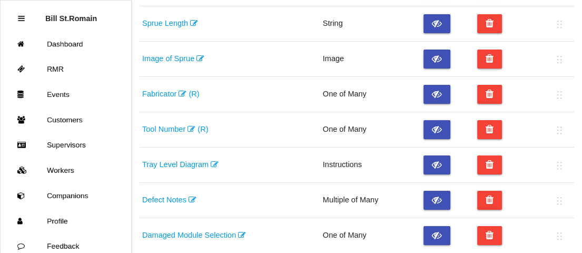
click at [282, 94] on td "Fabricator (R)" at bounding box center [230, 94] width 181 height 35
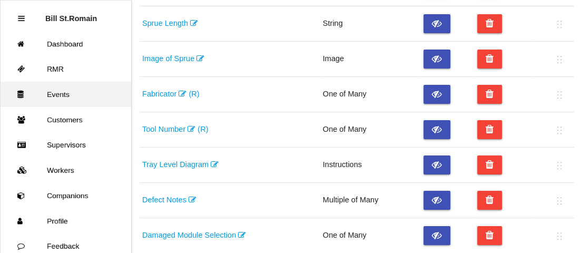
click at [56, 91] on link "Events" at bounding box center [66, 94] width 131 height 25
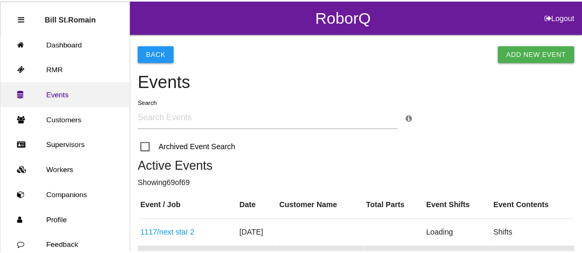
scroll to position [134, 0]
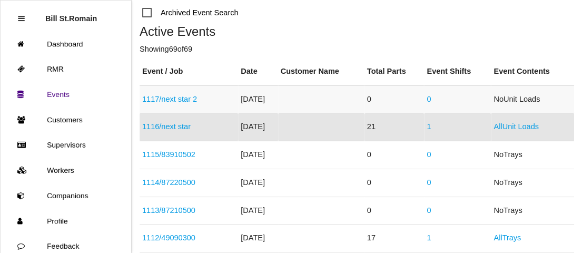
click at [188, 98] on link "1117 / next star 2" at bounding box center [169, 99] width 55 height 8
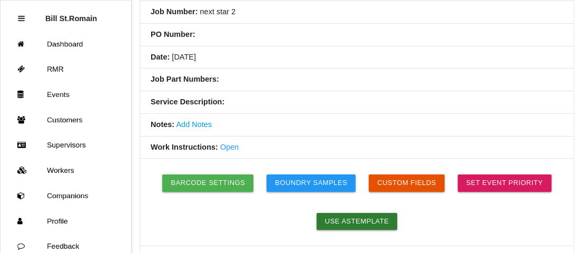
scroll to position [139, 0]
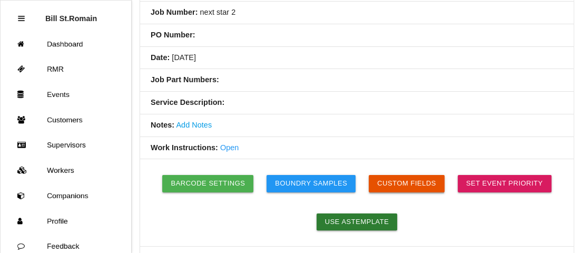
click at [422, 181] on button "Custom Fields" at bounding box center [407, 183] width 76 height 17
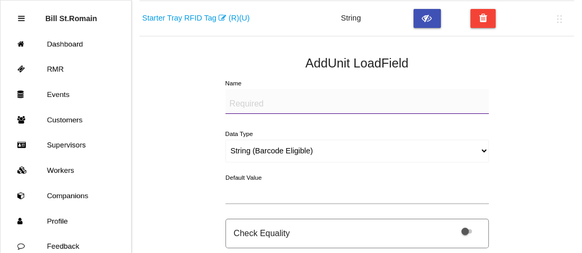
scroll to position [162, 0]
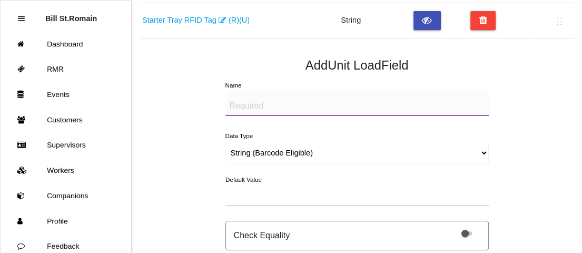
click at [242, 99] on textarea "Name" at bounding box center [358, 103] width 264 height 25
type textarea "P"
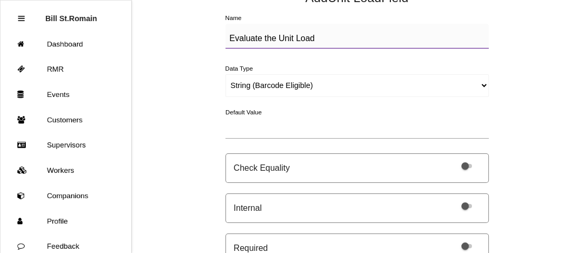
scroll to position [228, 0]
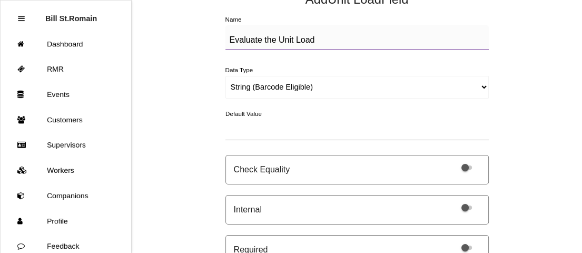
type textarea "Evaluate the Unit Load"
click at [278, 82] on select "String (Barcode Eligible) Number Instructions True/False Select One of Many Sel…" at bounding box center [358, 87] width 264 height 23
select select "selectone"
click at [226, 76] on select "String (Barcode Eligible) Number Instructions True/False Select One of Many Sel…" at bounding box center [358, 87] width 264 height 23
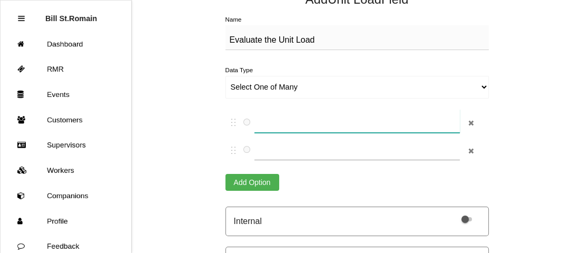
click at [278, 120] on input "text" at bounding box center [358, 121] width 206 height 24
type input "Pass"
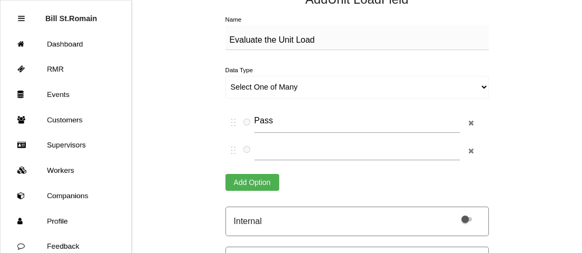
click at [270, 179] on button "Add Option" at bounding box center [253, 182] width 54 height 17
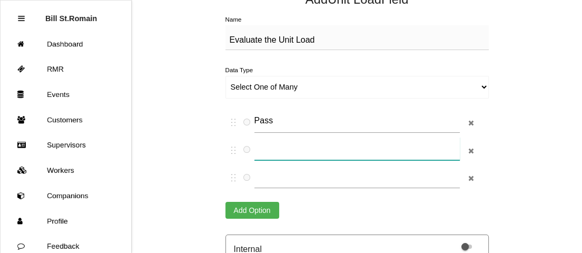
click at [278, 143] on input "text" at bounding box center [358, 149] width 206 height 24
type input "Fail"
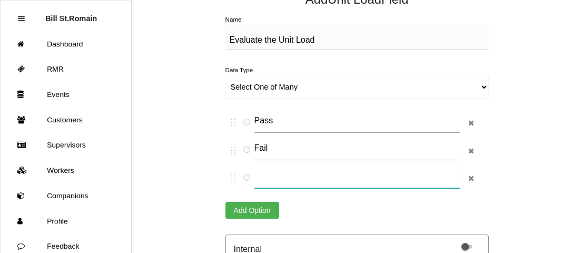
click at [285, 175] on input "text" at bounding box center [358, 176] width 206 height 24
type input "Rework"
click at [521, 174] on div "Back Custom Field Help Unit Load Fields Unit Load Tray Field Name Data Type Hid…" at bounding box center [357, 152] width 435 height 693
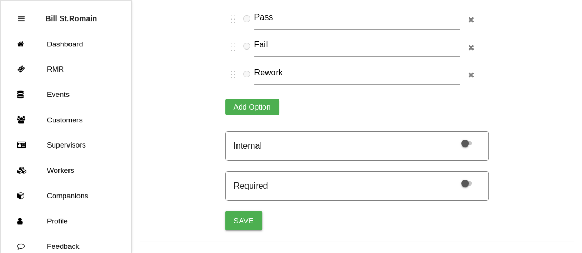
scroll to position [331, 0]
click at [466, 181] on span at bounding box center [467, 183] width 11 height 4
click at [453, 177] on input "checkbox" at bounding box center [453, 177] width 0 height 0
click at [247, 215] on button "Save" at bounding box center [244, 220] width 37 height 19
select select "string"
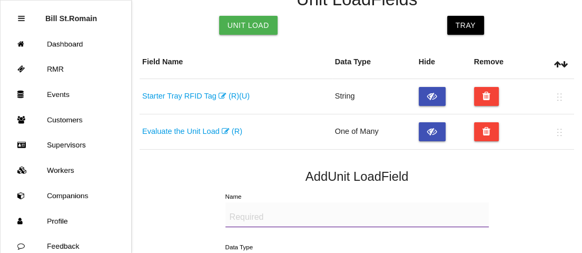
scroll to position [92, 0]
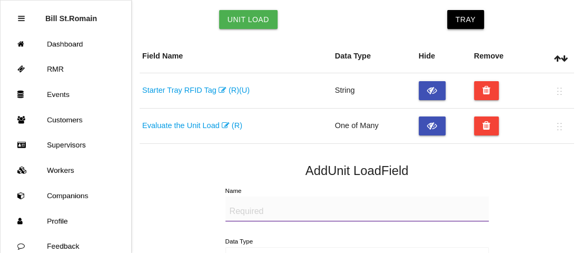
click at [465, 21] on link "Tray" at bounding box center [465, 19] width 37 height 19
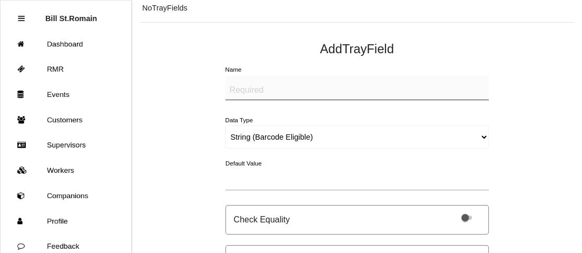
scroll to position [164, 0]
click at [354, 86] on textarea "Name" at bounding box center [358, 88] width 264 height 25
paste textarea "Field Name"
click at [279, 141] on select "String (Barcode Eligible) Number Instructions True/False Select One of Many Sel…" at bounding box center [358, 137] width 264 height 23
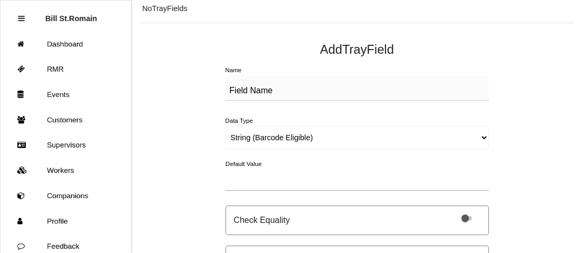
click at [201, 136] on div "Back Custom Field Help Tray Fields Unit Load Tray Tray Fields No Tray Fields Ad…" at bounding box center [357, 202] width 435 height 664
drag, startPoint x: 278, startPoint y: 89, endPoint x: 217, endPoint y: 87, distance: 61.2
click at [217, 87] on div "Back Custom Field Help Tray Fields Unit Load Tray Tray Fields No Tray Fields Ad…" at bounding box center [357, 202] width 435 height 664
paste textarea "RFID tag"
type textarea "RFID tag"
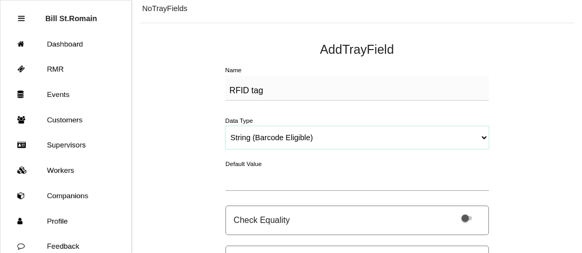
click at [279, 134] on select "String (Barcode Eligible) Number Instructions True/False Select One of Many Sel…" at bounding box center [358, 137] width 264 height 23
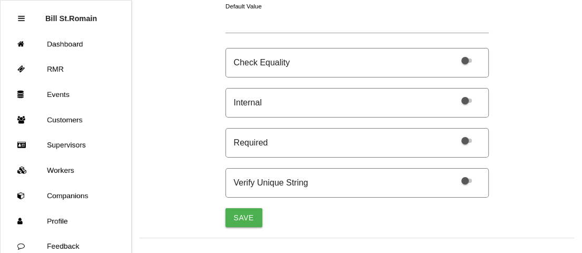
scroll to position [322, 0]
click at [463, 175] on label at bounding box center [464, 179] width 22 height 9
click at [453, 173] on input "checkbox" at bounding box center [453, 173] width 0 height 0
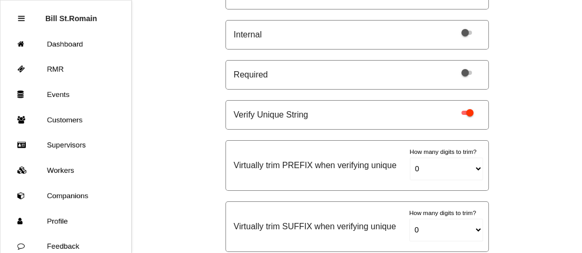
scroll to position [382, 0]
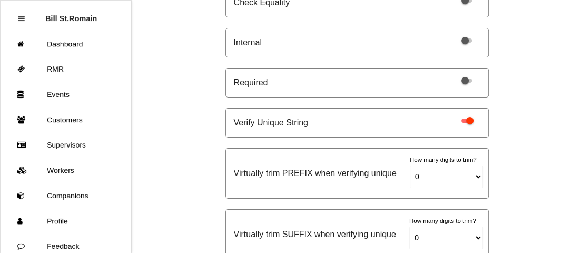
click at [463, 79] on span at bounding box center [467, 81] width 11 height 4
click at [453, 74] on input "checkbox" at bounding box center [453, 74] width 0 height 0
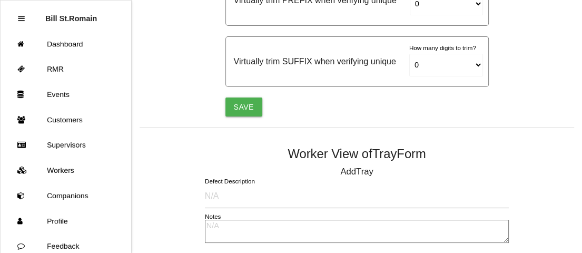
scroll to position [556, 0]
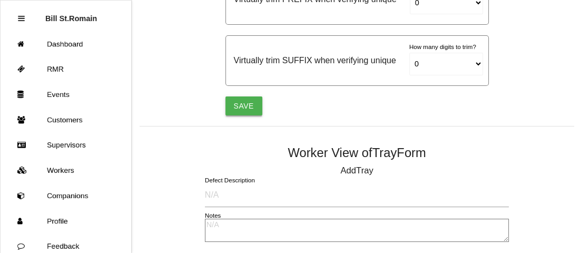
click at [237, 102] on button "Save" at bounding box center [244, 105] width 37 height 19
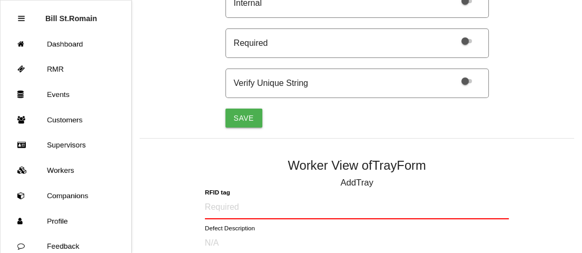
scroll to position [451, 0]
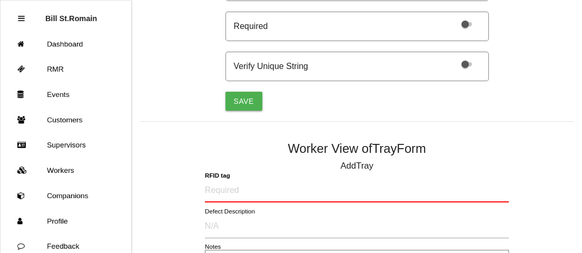
drag, startPoint x: 237, startPoint y: 102, endPoint x: 173, endPoint y: 104, distance: 64.4
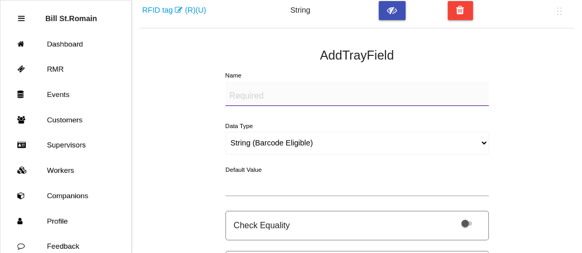
scroll to position [171, 0]
click at [259, 86] on textarea "Name" at bounding box center [358, 94] width 264 height 25
type textarea "P"
type textarea "Pass/Fail"
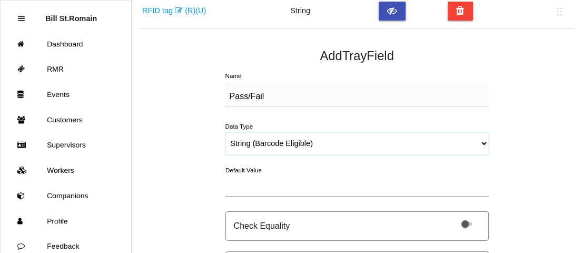
click at [255, 139] on select "String (Barcode Eligible) Number Instructions True/False Select One of Many Sel…" at bounding box center [358, 143] width 264 height 23
select select "selectone"
click at [226, 132] on select "String (Barcode Eligible) Number Instructions True/False Select One of Many Sel…" at bounding box center [358, 143] width 264 height 23
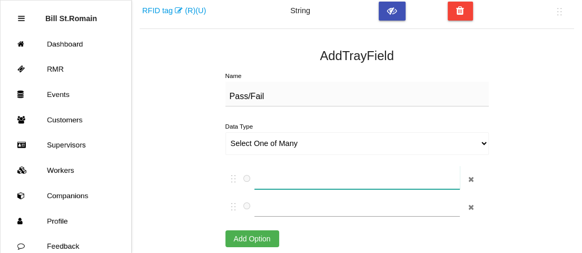
click at [276, 172] on input "text" at bounding box center [358, 178] width 206 height 24
type input "Pass"
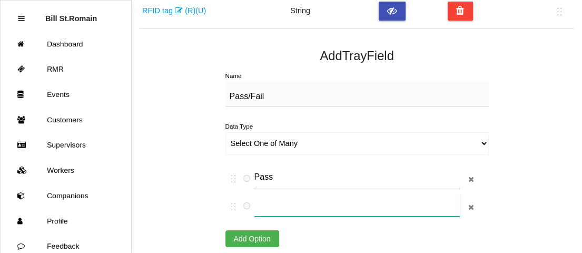
click at [275, 200] on input "text" at bounding box center [358, 205] width 206 height 24
type input "Fail"
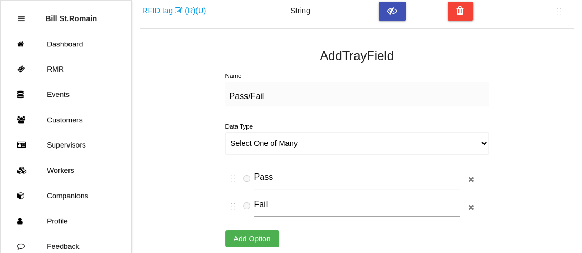
click at [255, 233] on button "Add Option" at bounding box center [253, 238] width 54 height 17
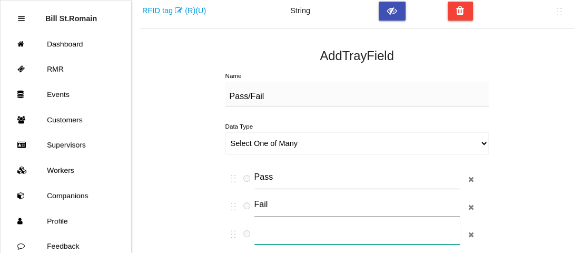
click at [262, 233] on input "text" at bounding box center [358, 233] width 206 height 24
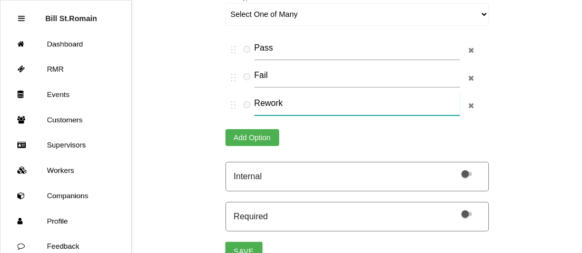
scroll to position [301, 0]
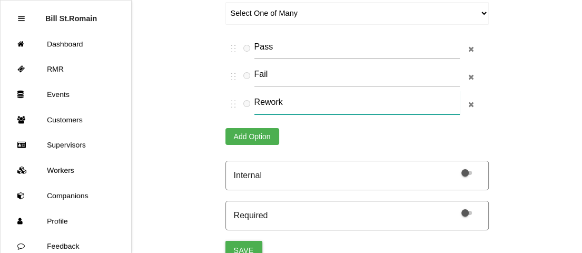
type input "Rework"
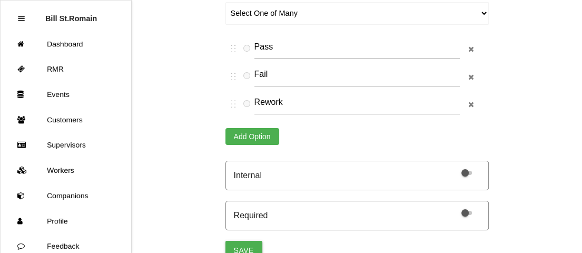
click at [464, 212] on span at bounding box center [467, 213] width 11 height 4
click at [453, 207] on input "checkbox" at bounding box center [453, 207] width 0 height 0
click at [245, 242] on button "Save" at bounding box center [244, 250] width 37 height 19
select select "string"
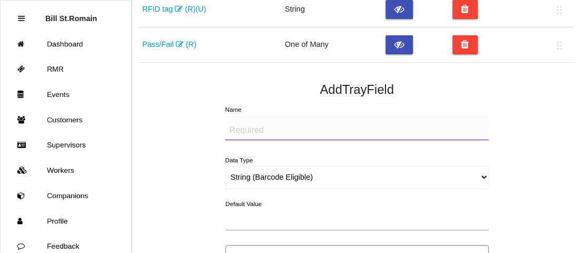
scroll to position [172, 0]
click at [259, 129] on textarea "Name" at bounding box center [358, 128] width 264 height 25
type textarea "Date"
click at [260, 172] on select "String (Barcode Eligible) Number Instructions True/False Select One of Many Sel…" at bounding box center [358, 178] width 264 height 23
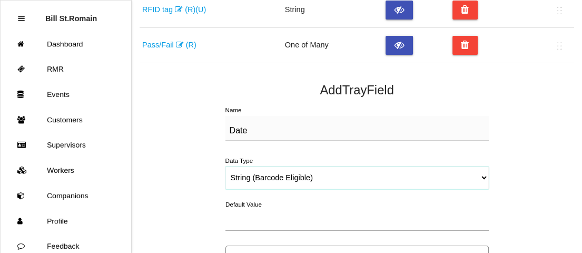
select select "dateNow"
click at [226, 167] on select "String (Barcode Eligible) Number Instructions True/False Select One of Many Sel…" at bounding box center [358, 178] width 264 height 23
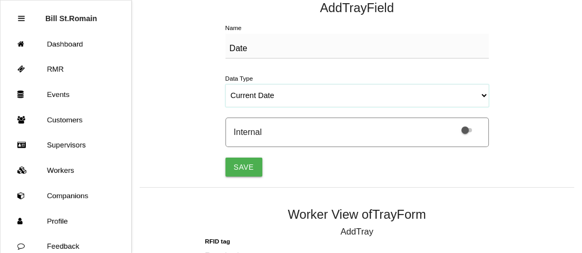
scroll to position [258, 0]
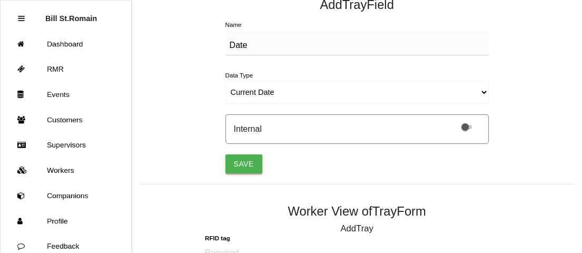
click at [241, 160] on button "Save" at bounding box center [244, 163] width 37 height 19
select select "string"
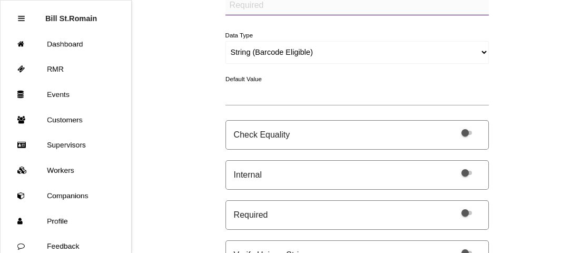
scroll to position [297, 0]
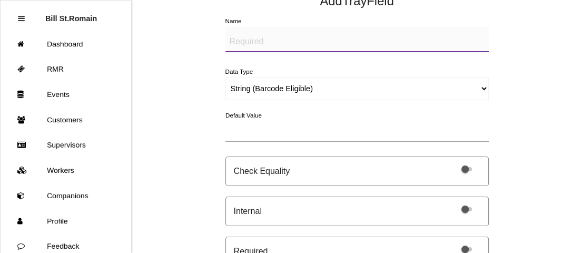
click at [361, 40] on textarea "Name" at bounding box center [358, 39] width 264 height 25
paste textarea "Non conformational"
type textarea "Non conformational"
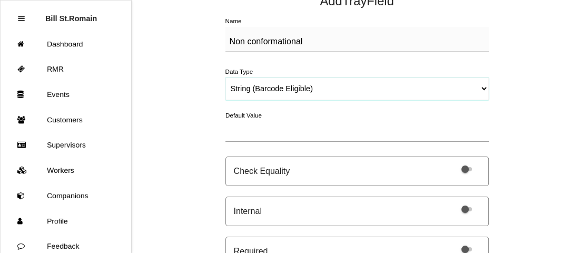
click at [323, 89] on select "String (Barcode Eligible) Number Instructions True/False Select One of Many Sel…" at bounding box center [358, 88] width 264 height 23
select select "selectmulti"
click at [226, 77] on select "String (Barcode Eligible) Number Instructions True/False Select One of Many Sel…" at bounding box center [358, 88] width 264 height 23
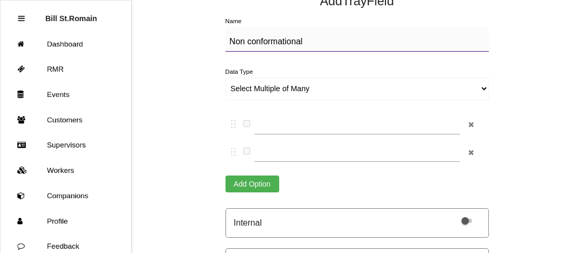
drag, startPoint x: 312, startPoint y: 43, endPoint x: 225, endPoint y: 37, distance: 87.7
click at [225, 37] on div "Back Custom Field Help Tray Fields Unit Load Tray Field Name Data Type Hide Rem…" at bounding box center [357, 177] width 435 height 881
paste textarea "Sprue Location Diagram"
type textarea "Sprue Location Diagram"
click at [299, 86] on select "String (Barcode Eligible) Number Instructions True/False Select One of Many Sel…" at bounding box center [358, 88] width 264 height 23
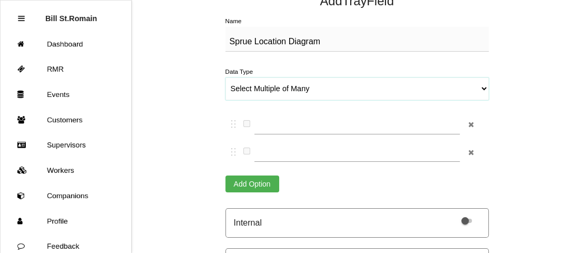
select select "textOnlyNoEntry"
click at [226, 77] on select "String (Barcode Eligible) Number Instructions True/False Select One of Many Sel…" at bounding box center [358, 88] width 264 height 23
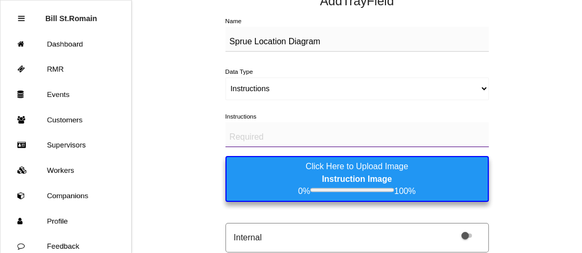
click at [248, 133] on textarea "Instructions" at bounding box center [358, 134] width 264 height 25
paste textarea "Sprue Location Diagram"
type textarea "Sprue Location Diagram"
click at [344, 174] on b "Instruction Image" at bounding box center [357, 178] width 70 height 9
click at [0, 0] on Image "Click Here to Upload Image Instruction Image 0% 100%" at bounding box center [0, 0] width 0 height 0
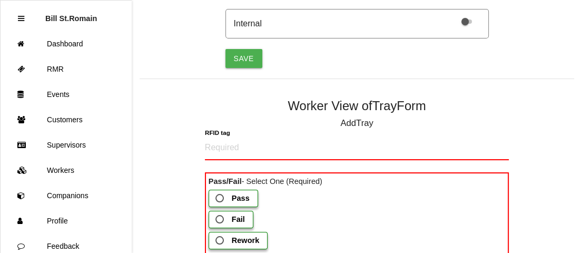
scroll to position [493, 0]
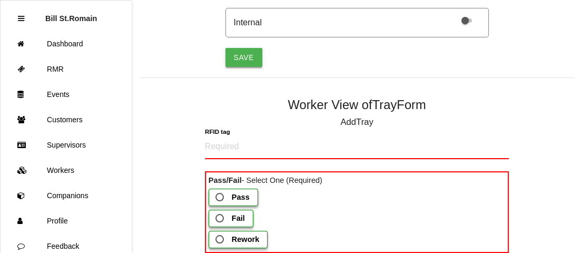
click at [241, 67] on button "Save" at bounding box center [244, 57] width 37 height 19
select select "string"
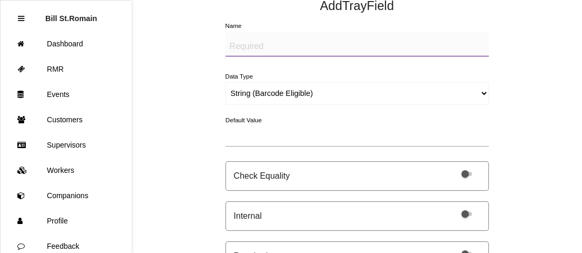
scroll to position [329, 0]
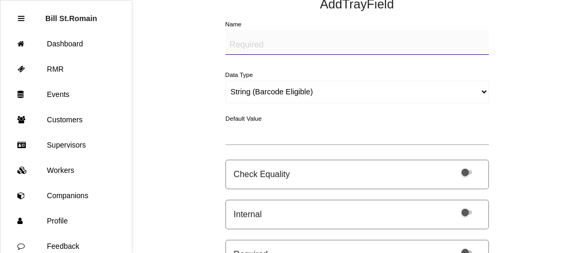
click at [272, 40] on textarea "Name" at bounding box center [358, 42] width 264 height 25
paste textarea "Sprue Length"
type textarea "Sprue Length"
click at [264, 89] on select "String (Barcode Eligible) Number Instructions True/False Select One of Many Sel…" at bounding box center [358, 92] width 264 height 23
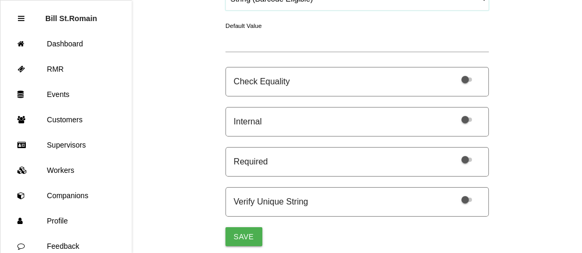
scroll to position [425, 0]
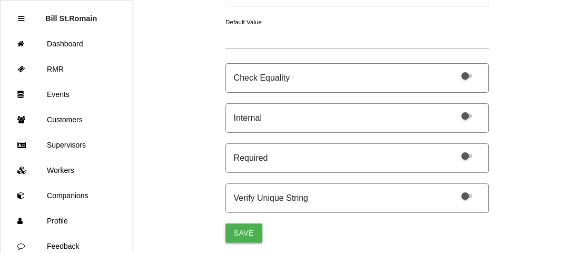
click at [244, 227] on button "Save" at bounding box center [244, 232] width 37 height 19
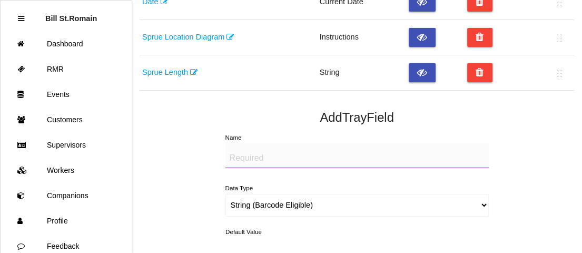
scroll to position [251, 0]
click at [252, 157] on textarea "Name" at bounding box center [358, 155] width 264 height 25
paste textarea "Image of Sprue"
type textarea "Image of Sprue"
click at [306, 204] on select "String (Barcode Eligible) Number Instructions True/False Select One of Many Sel…" at bounding box center [358, 205] width 264 height 23
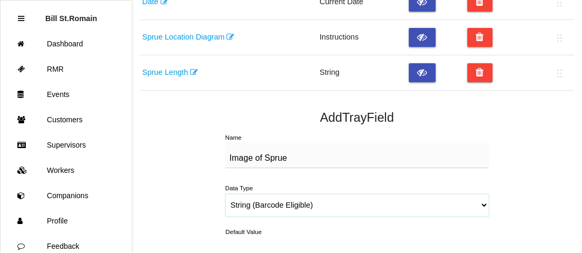
select select "imageCF"
click at [226, 194] on select "String (Barcode Eligible) Number Instructions True/False Select One of Many Sel…" at bounding box center [358, 205] width 264 height 23
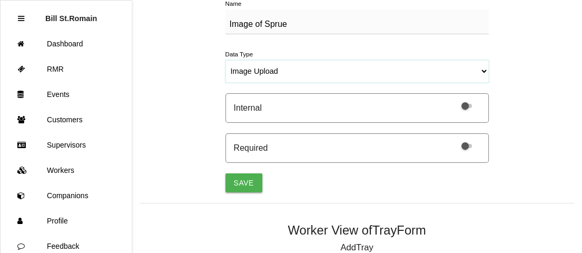
scroll to position [384, 0]
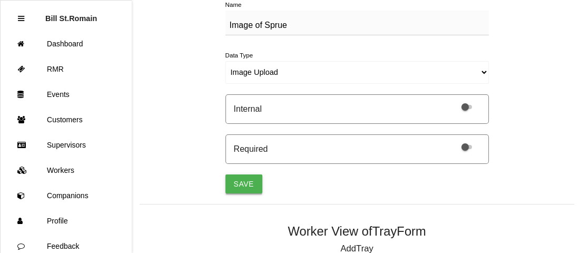
click at [240, 189] on button "Save" at bounding box center [244, 183] width 37 height 19
select select "string"
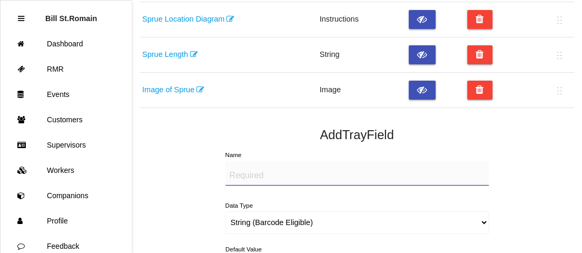
scroll to position [280, 0]
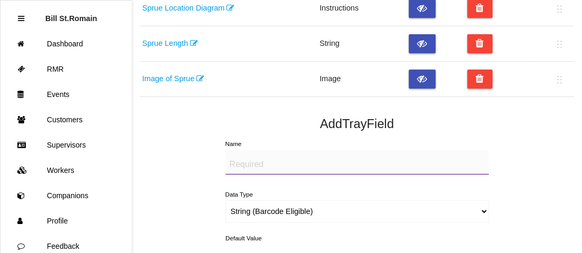
click at [268, 163] on textarea "Name" at bounding box center [358, 162] width 264 height 25
paste textarea "Tray Level Diagram"
type textarea "Tray Level Diagram"
click at [308, 206] on select "String (Barcode Eligible) Number Instructions True/False Select One of Many Sel…" at bounding box center [358, 211] width 264 height 23
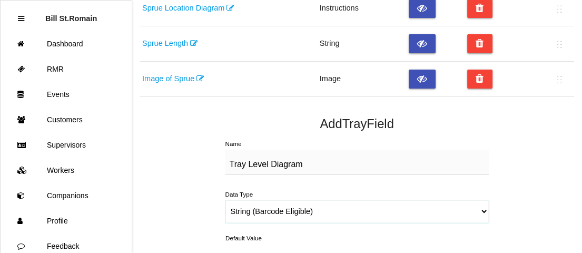
select select "textOnlyNoEntry"
click at [226, 200] on select "String (Barcode Eligible) Number Instructions True/False Select One of Many Sel…" at bounding box center [358, 211] width 264 height 23
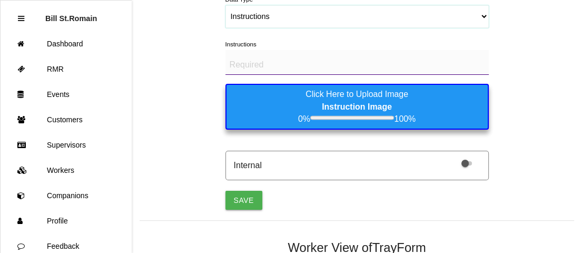
scroll to position [474, 0]
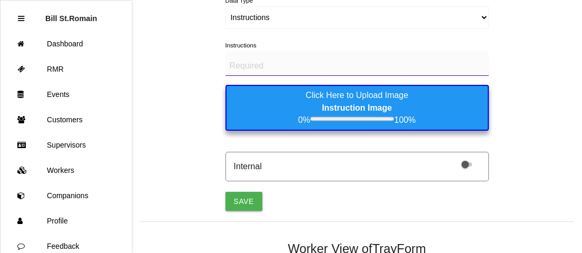
click at [283, 61] on textarea "Instructions" at bounding box center [358, 63] width 264 height 25
click at [320, 64] on textarea "Instructions" at bounding box center [358, 63] width 264 height 25
drag, startPoint x: 293, startPoint y: 60, endPoint x: 276, endPoint y: 61, distance: 16.9
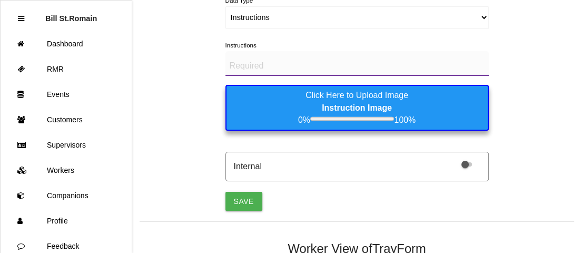
click at [276, 61] on textarea "Instructions" at bounding box center [358, 63] width 264 height 25
click at [264, 64] on textarea "Instructions" at bounding box center [358, 63] width 264 height 25
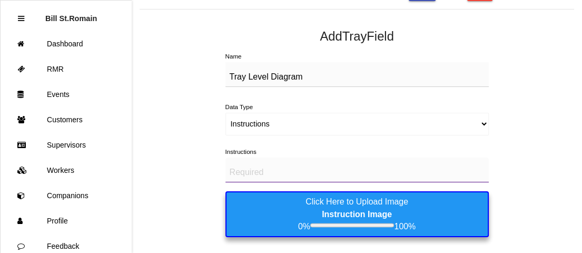
scroll to position [367, 0]
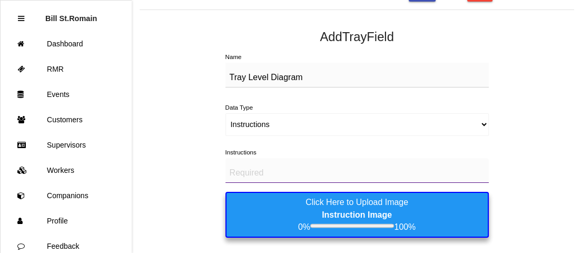
paste textarea "Tray Level Diagram"
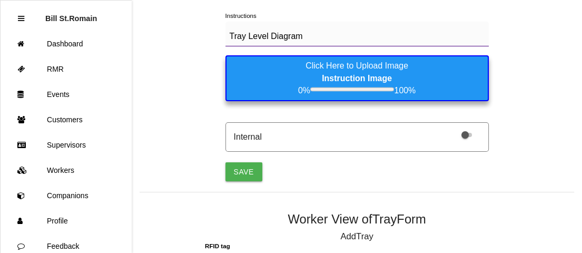
scroll to position [505, 0]
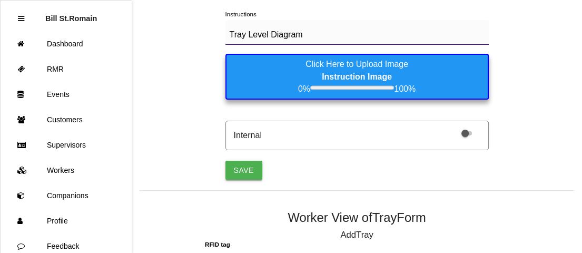
type textarea "Tray Level Diagram"
click at [240, 164] on button "Save" at bounding box center [244, 170] width 37 height 19
select select "string"
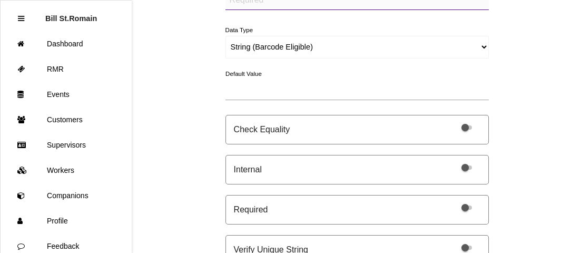
scroll to position [514, 0]
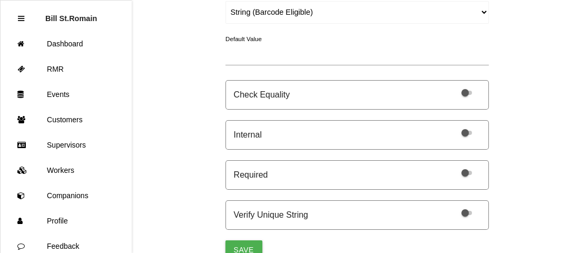
click at [414, 116] on div "Name Data Type String (Barcode Eligible) Number Instructions True/False Select …" at bounding box center [358, 97] width 264 height 323
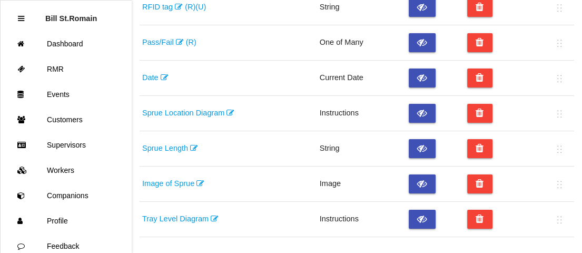
scroll to position [176, 0]
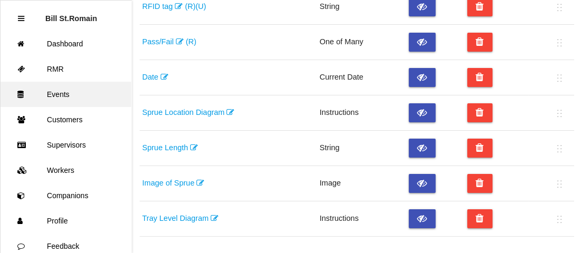
click at [62, 101] on link "Events" at bounding box center [66, 94] width 131 height 25
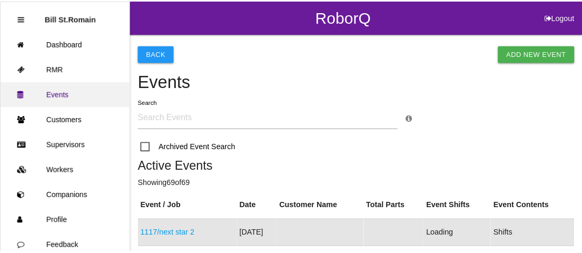
scroll to position [107, 0]
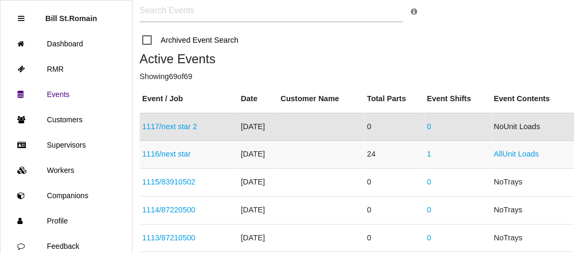
click at [183, 152] on link "1116 / next star" at bounding box center [166, 154] width 48 height 8
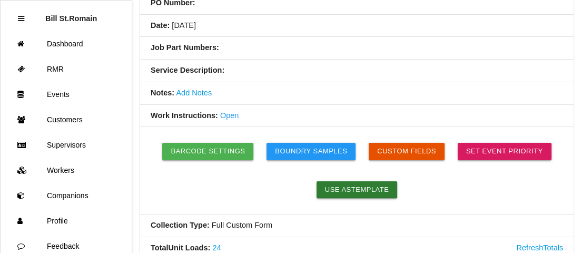
scroll to position [204, 0]
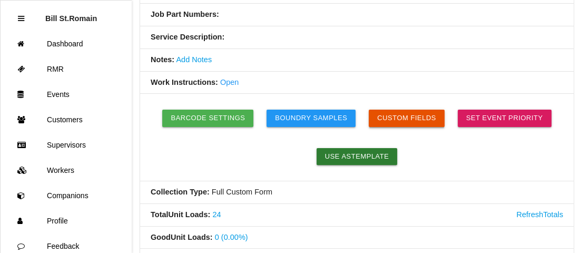
click at [395, 111] on button "Custom Fields" at bounding box center [407, 118] width 76 height 17
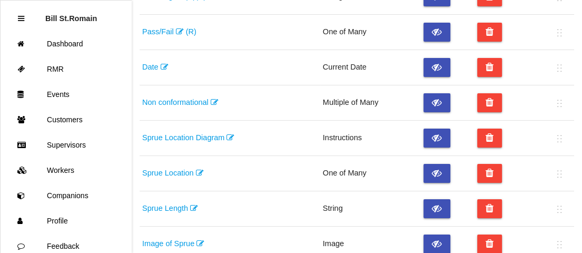
scroll to position [155, 0]
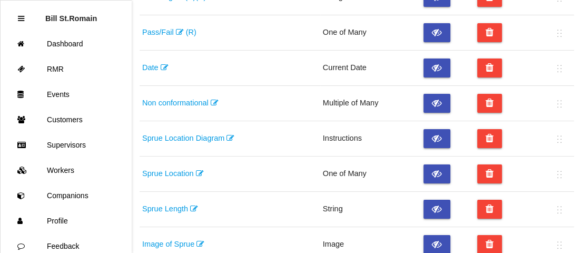
click at [188, 105] on link "Non conformational" at bounding box center [180, 103] width 76 height 8
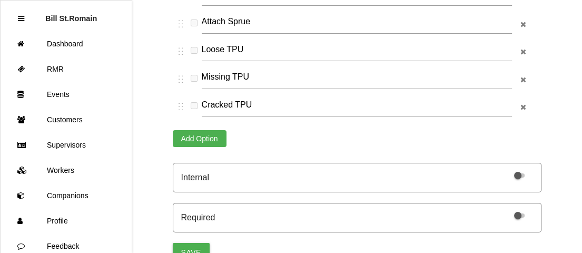
scroll to position [287, 0]
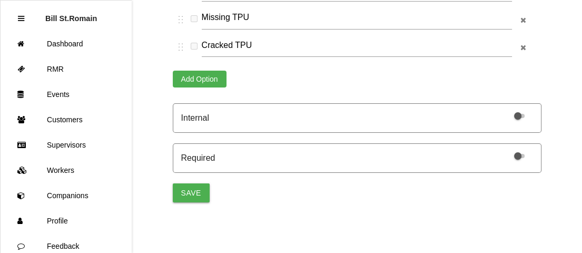
drag, startPoint x: 203, startPoint y: 163, endPoint x: 242, endPoint y: 40, distance: 129.4
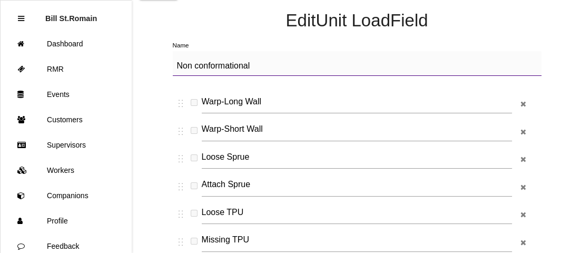
scroll to position [0, 0]
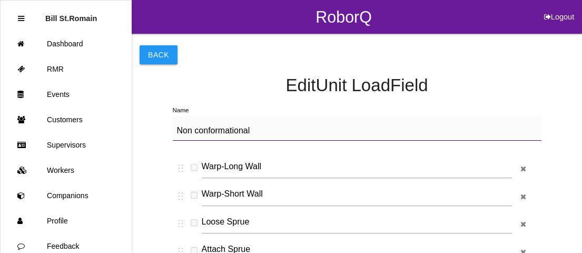
drag, startPoint x: 250, startPoint y: 43, endPoint x: 215, endPoint y: 116, distance: 80.6
click at [177, 109] on label "Name" at bounding box center [181, 109] width 16 height 7
click at [177, 116] on textarea "Non conformational" at bounding box center [357, 128] width 369 height 25
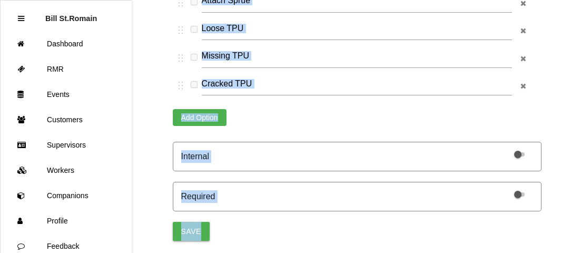
scroll to position [287, 0]
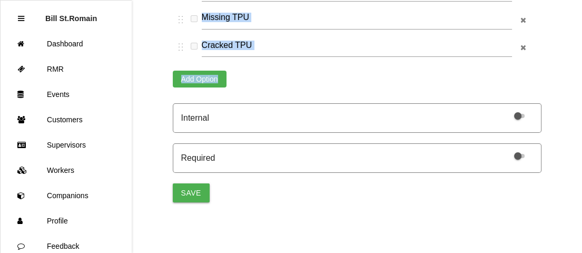
drag, startPoint x: 173, startPoint y: 103, endPoint x: 276, endPoint y: 62, distance: 110.5
click at [276, 62] on div "Name Non conformational Warp-Long Wall Warp-Short Wall Loose Sprue Attach Sprue…" at bounding box center [357, 8] width 369 height 388
copy div "Name Non conformational Add Option"
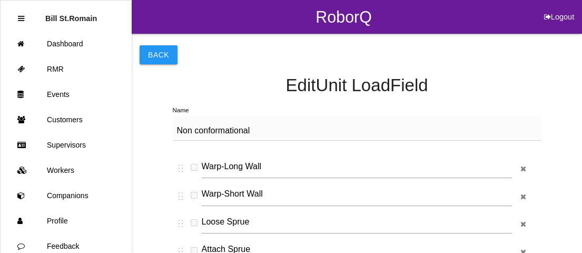
scroll to position [0, 0]
click at [148, 51] on button "Back" at bounding box center [159, 54] width 38 height 19
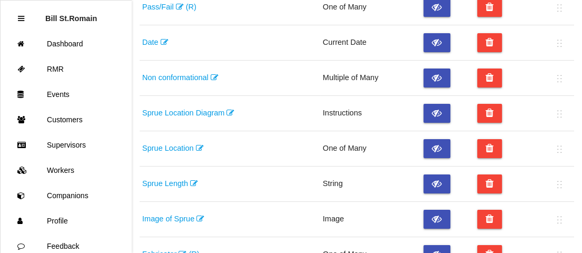
scroll to position [180, 0]
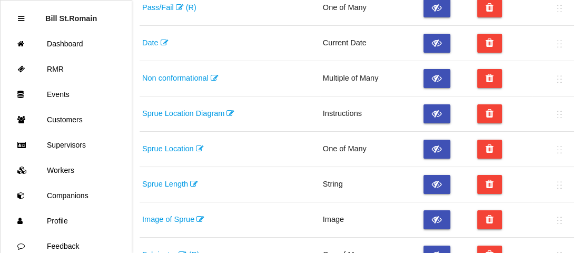
click at [173, 148] on link "Sprue Location" at bounding box center [173, 148] width 62 height 8
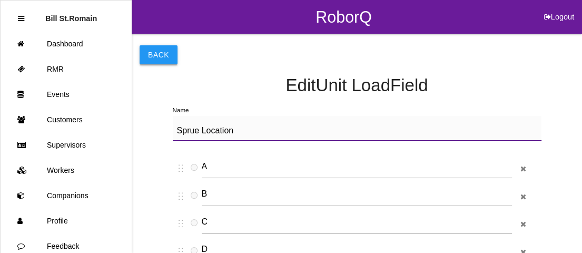
click at [155, 57] on button "Back" at bounding box center [159, 54] width 38 height 19
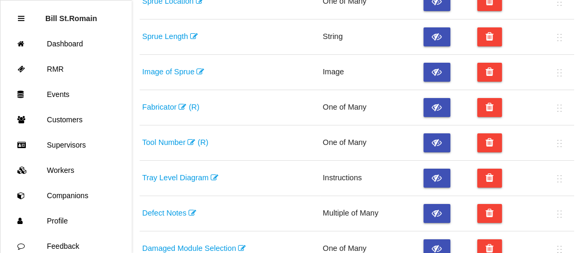
scroll to position [334, 0]
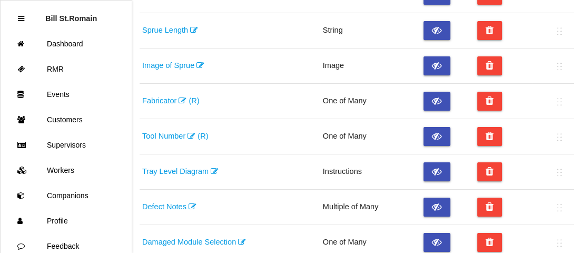
click at [174, 100] on link "Fabricator (R)" at bounding box center [170, 100] width 57 height 8
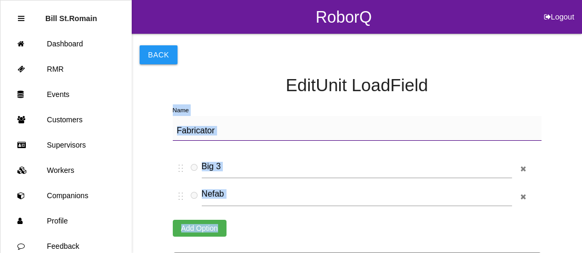
drag, startPoint x: 171, startPoint y: 130, endPoint x: 259, endPoint y: 213, distance: 120.8
click at [259, 213] on div "Back Edit Unit Load Field Name Fabricator Big 3 Nefab Add Option Internal Requi…" at bounding box center [357, 193] width 435 height 318
copy div "Name Fabricator Add Option"
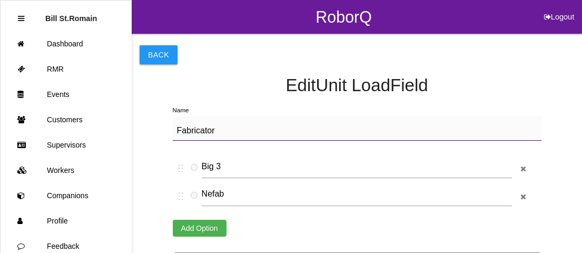
click at [200, 94] on h4 "Edit Unit Load Field" at bounding box center [357, 85] width 435 height 19
click at [151, 45] on button "Back" at bounding box center [159, 54] width 38 height 19
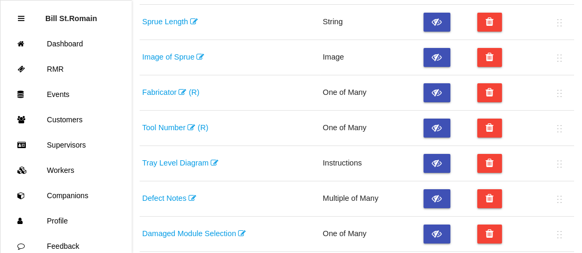
scroll to position [342, 0]
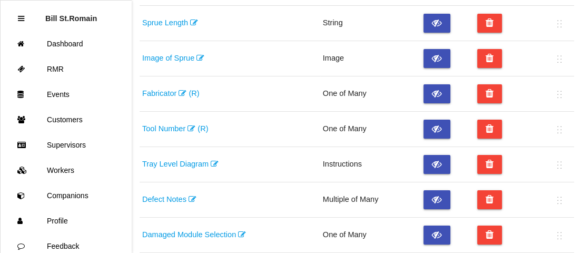
click at [174, 131] on link "Tool Number (R)" at bounding box center [175, 128] width 66 height 8
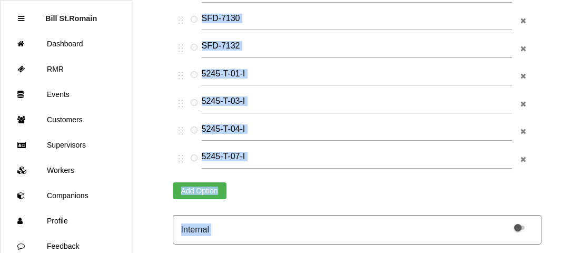
scroll to position [304, 0]
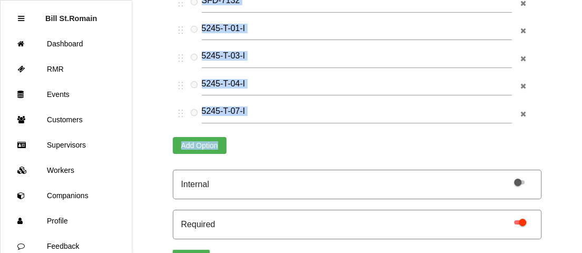
drag, startPoint x: 164, startPoint y: 107, endPoint x: 266, endPoint y: 157, distance: 112.7
copy div "Name Tool Number Add Option"
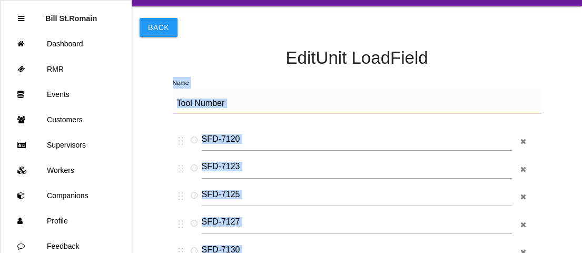
scroll to position [0, 0]
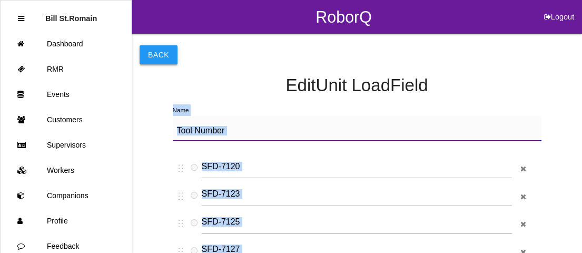
click at [165, 61] on button "Back" at bounding box center [159, 54] width 38 height 19
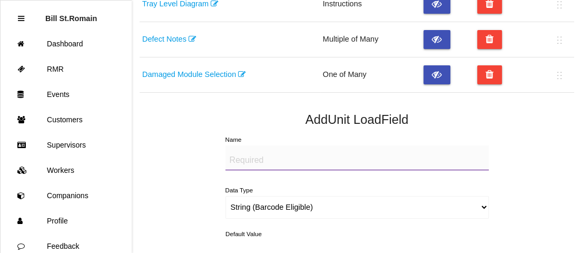
scroll to position [495, 0]
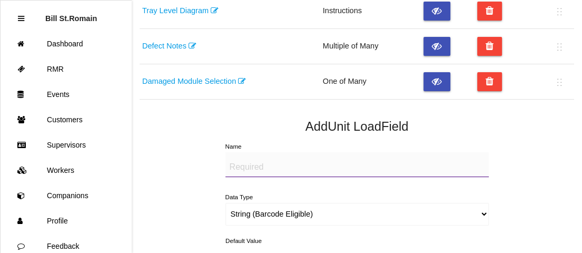
click at [168, 46] on link "Defect Notes" at bounding box center [169, 46] width 54 height 8
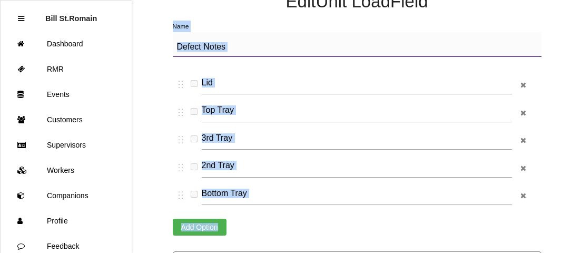
scroll to position [232, 0]
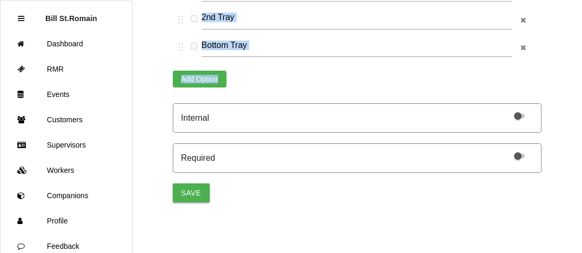
drag, startPoint x: 170, startPoint y: 109, endPoint x: 247, endPoint y: 82, distance: 81.2
click at [247, 82] on div "Back Edit Unit Load Field Name Defect Notes Lid Top Tray 3rd Tray 2nd Tray Bott…" at bounding box center [357, 2] width 435 height 401
copy div "Name Defect Notes Add Option"
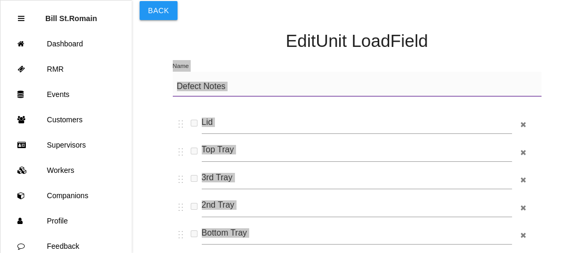
scroll to position [45, 0]
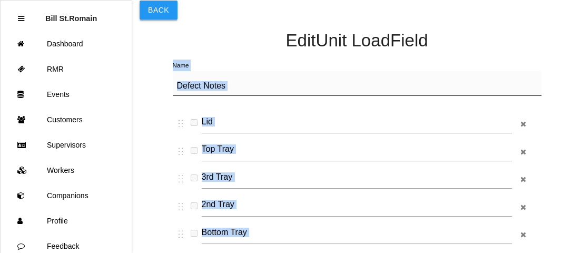
click at [153, 11] on button "Back" at bounding box center [159, 10] width 38 height 19
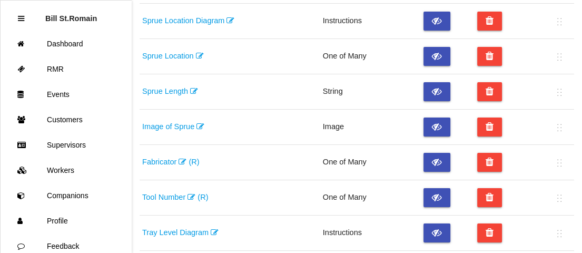
scroll to position [280, 0]
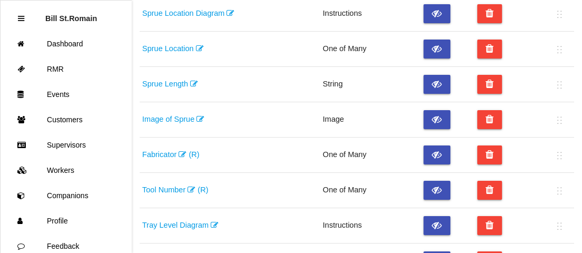
click at [171, 190] on link "Tool Number (R)" at bounding box center [175, 190] width 66 height 8
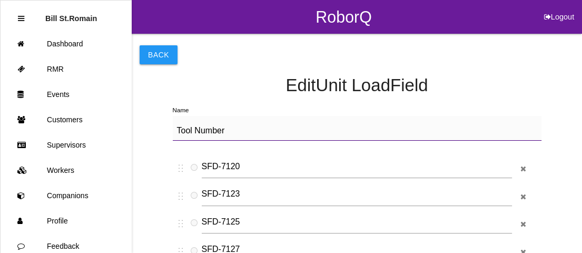
drag, startPoint x: 168, startPoint y: 111, endPoint x: 150, endPoint y: 103, distance: 19.8
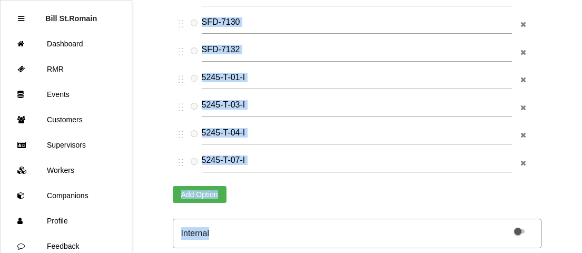
scroll to position [308, 0]
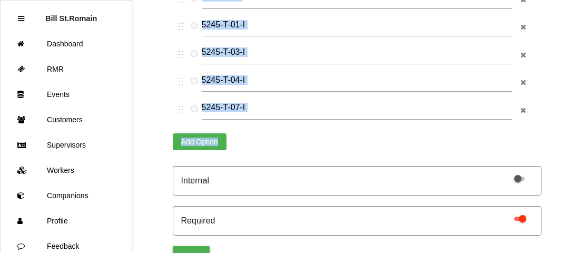
drag, startPoint x: 171, startPoint y: 103, endPoint x: 229, endPoint y: 137, distance: 67.5
copy div "Name Tool Number Add Option"
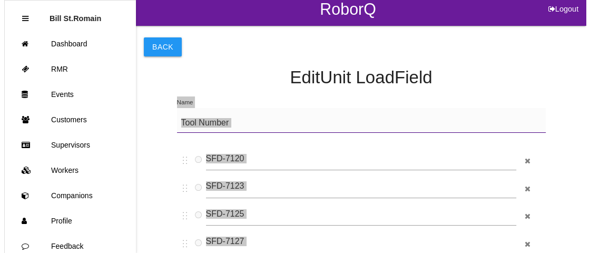
scroll to position [0, 0]
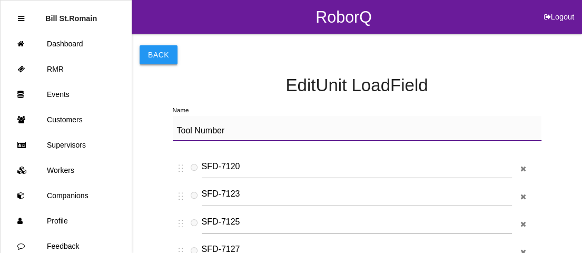
click at [167, 46] on button "Back" at bounding box center [159, 54] width 38 height 19
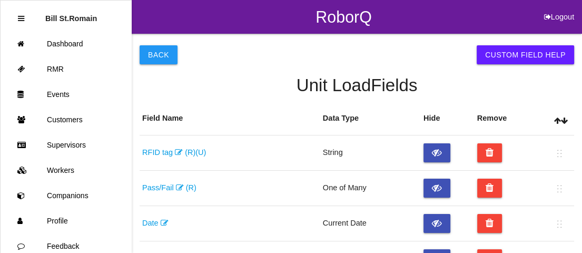
click at [167, 46] on button "Back" at bounding box center [159, 54] width 38 height 19
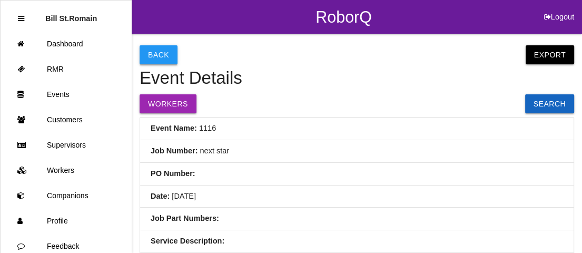
click at [152, 54] on button "Back" at bounding box center [159, 54] width 38 height 19
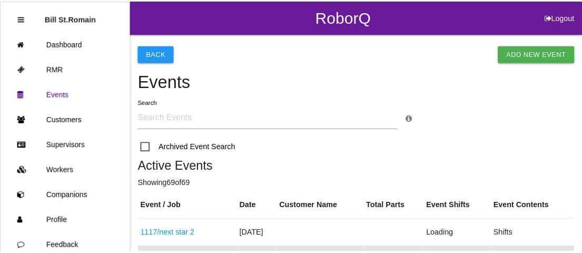
scroll to position [134, 0]
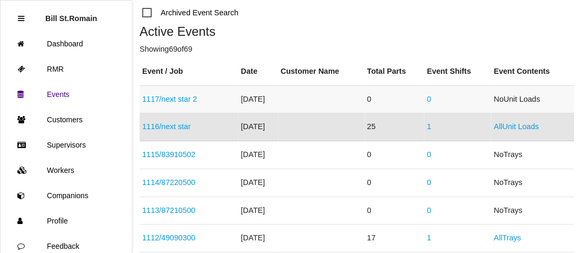
click at [194, 101] on link "1117 / next star 2" at bounding box center [169, 99] width 55 height 8
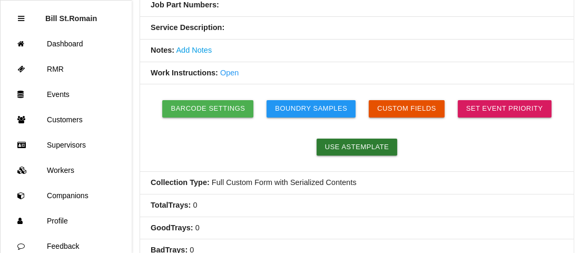
scroll to position [219, 0]
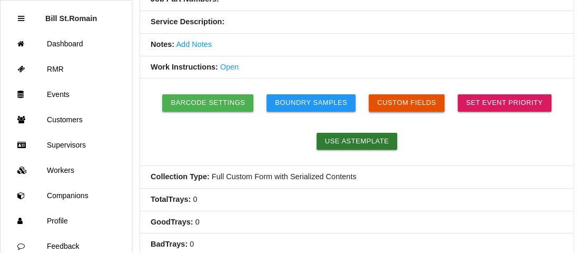
click at [413, 98] on button "Custom Fields" at bounding box center [407, 102] width 76 height 17
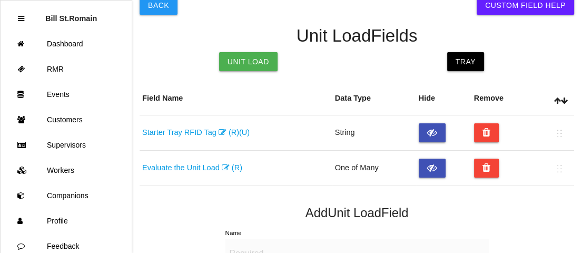
scroll to position [48, 0]
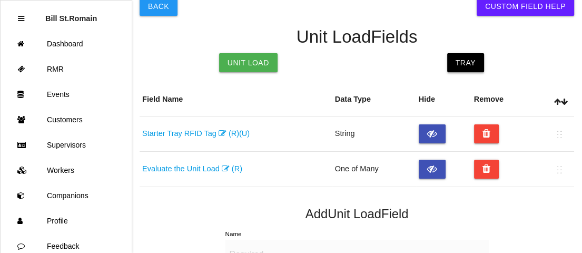
click at [464, 59] on link "Tray" at bounding box center [465, 62] width 37 height 19
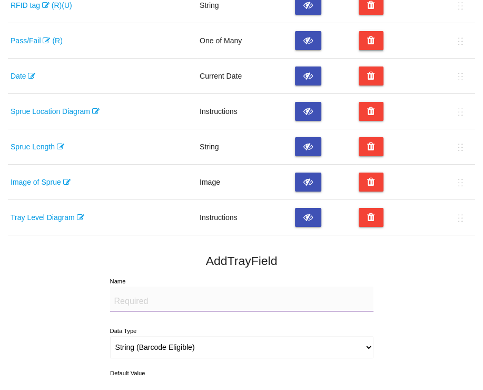
scroll to position [206, 0]
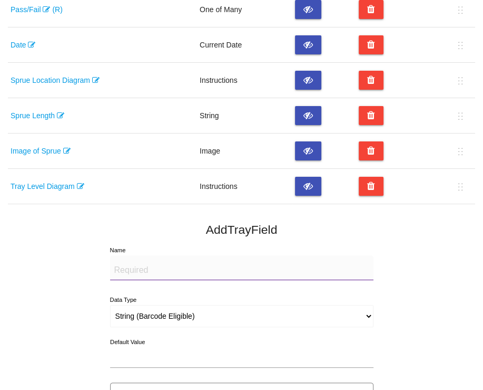
click at [129, 278] on textarea "Name" at bounding box center [242, 267] width 264 height 25
click at [186, 265] on textarea "Name" at bounding box center [242, 267] width 264 height 25
paste textarea "Fabricator"
type textarea "Fabricator"
click at [177, 314] on select "String (Barcode Eligible) Number Instructions True/False Select One of Many Sel…" at bounding box center [242, 316] width 264 height 22
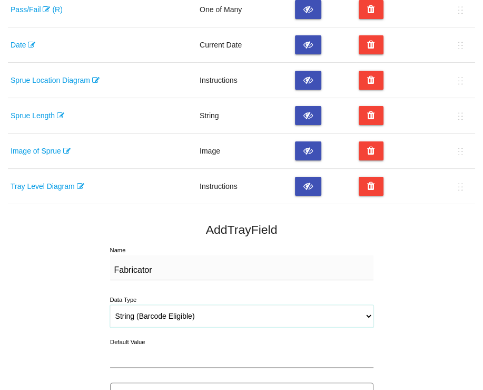
select select "selectone"
click at [110, 305] on select "String (Barcode Eligible) Number Instructions True/False Select One of Many Sel…" at bounding box center [242, 316] width 264 height 22
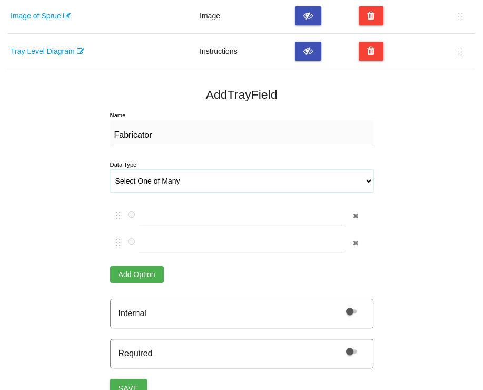
scroll to position [339, 0]
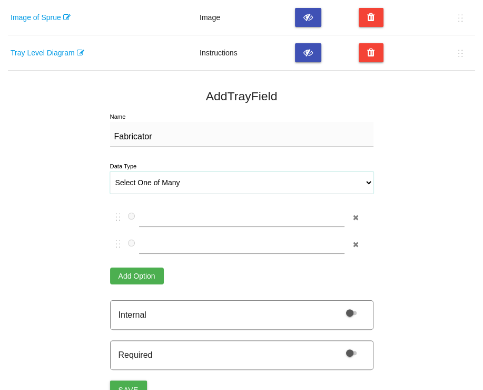
click at [169, 184] on select "String (Barcode Eligible) Number Instructions True/False Select One of Many Sel…" at bounding box center [242, 182] width 264 height 22
click at [110, 171] on select "String (Barcode Eligible) Number Instructions True/False Select One of Many Sel…" at bounding box center [242, 182] width 264 height 22
click at [211, 216] on input "text" at bounding box center [242, 215] width 206 height 23
type input "Big 3"
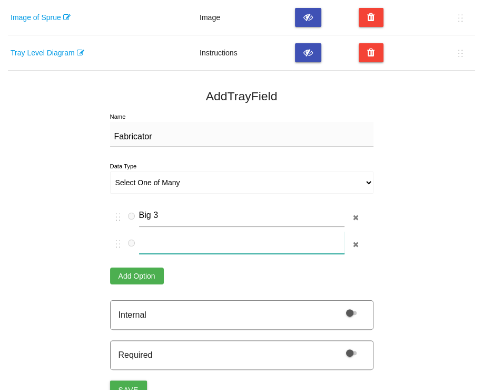
click at [200, 236] on input "text" at bounding box center [242, 242] width 206 height 23
type input "Nefab"
click at [416, 324] on div "Back Custom Field Help Tray Fields Unit Load Tray Field Name Data Type Hide Rem…" at bounding box center [242, 257] width 468 height 1126
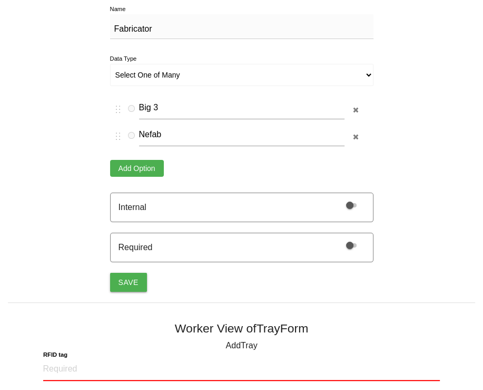
scroll to position [453, 0]
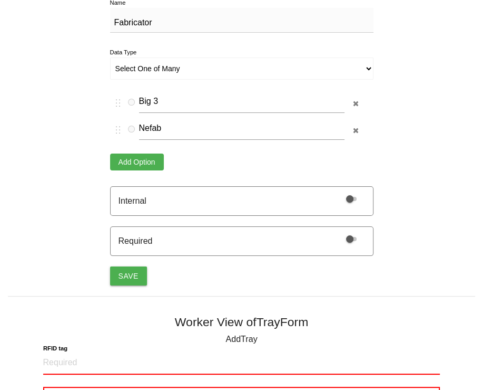
click at [350, 237] on span at bounding box center [351, 239] width 11 height 4
click at [338, 232] on input "checkbox" at bounding box center [338, 232] width 0 height 0
click at [126, 269] on button "Save" at bounding box center [128, 275] width 37 height 19
select select "string"
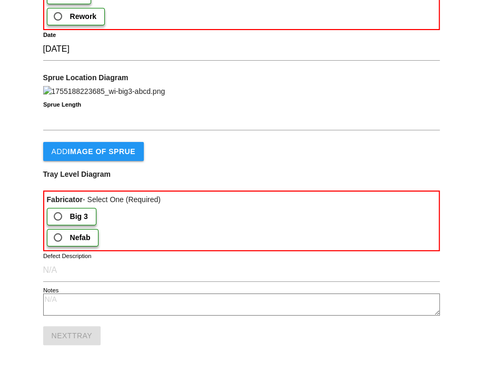
scroll to position [1039, 0]
drag, startPoint x: 126, startPoint y: 269, endPoint x: 378, endPoint y: 153, distance: 276.9
click at [378, 153] on div "Add Image of Sprue" at bounding box center [241, 151] width 397 height 19
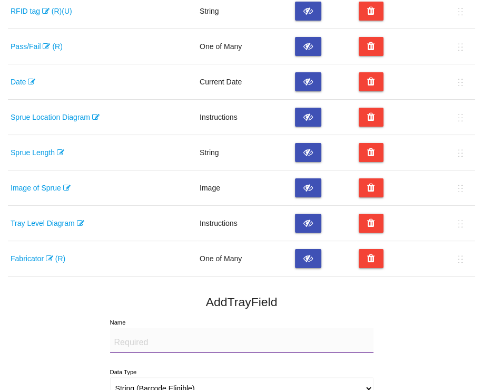
scroll to position [139, 0]
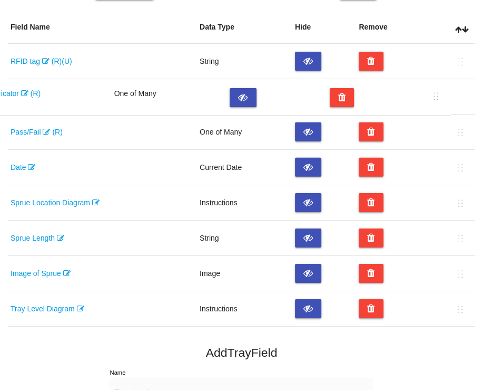
drag, startPoint x: 462, startPoint y: 288, endPoint x: 440, endPoint y: 93, distance: 196.2
click at [440, 93] on table "Field Name Data Type Hide Remove RFID tag (R) (U) String Pass/Fail (R) One of M…" at bounding box center [242, 169] width 468 height 316
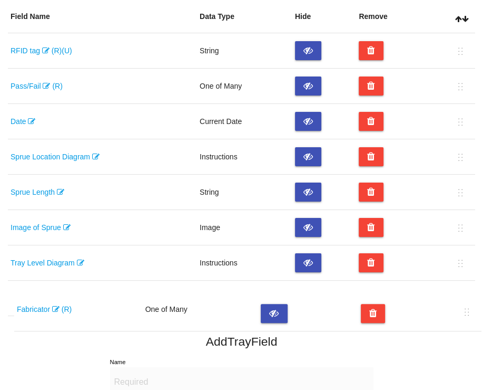
scroll to position [144, 0]
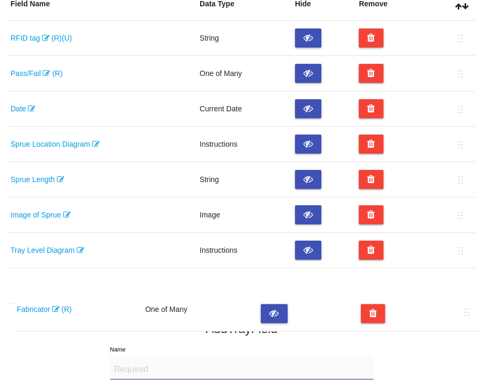
drag, startPoint x: 460, startPoint y: 98, endPoint x: 466, endPoint y: 316, distance: 217.8
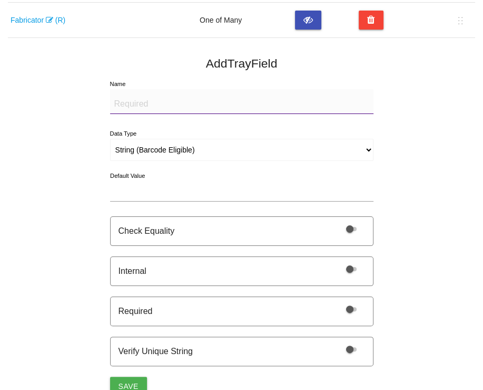
scroll to position [408, 0]
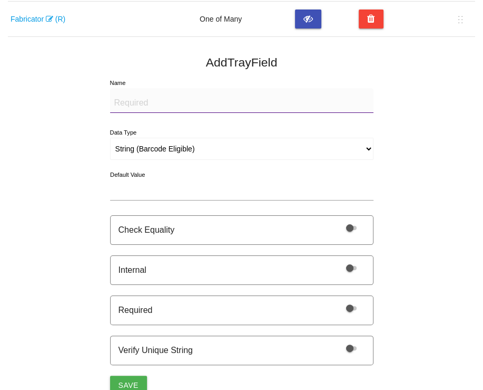
click at [135, 93] on textarea "Name" at bounding box center [242, 100] width 264 height 25
paste textarea "Tool Number"
type textarea "Tool Number"
click at [179, 152] on select "String (Barcode Eligible) Number Instructions True/False Select One of Many Sel…" at bounding box center [242, 149] width 264 height 22
select select "selectone"
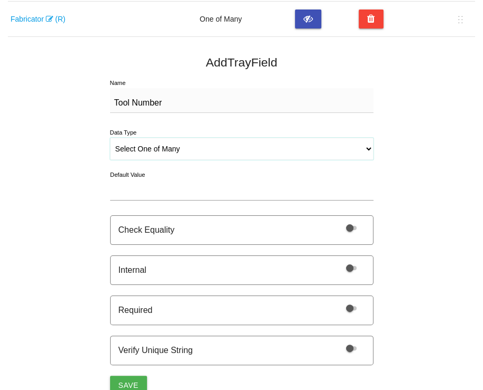
click at [110, 138] on select "String (Barcode Eligible) Number Instructions True/False Select One of Many Sel…" at bounding box center [242, 149] width 264 height 22
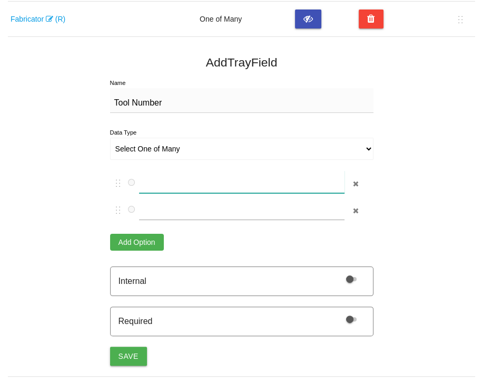
click at [223, 179] on input "text" at bounding box center [242, 181] width 206 height 23
click at [200, 183] on input "text" at bounding box center [242, 181] width 206 height 23
paste input "SFD-7"
type input "SFD-7120"
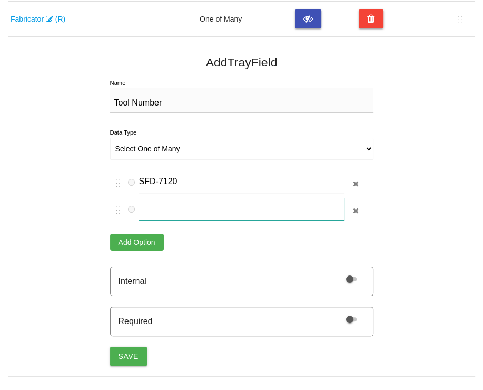
click at [183, 206] on input "text" at bounding box center [242, 208] width 206 height 23
click at [144, 235] on button "Add Option" at bounding box center [137, 241] width 54 height 17
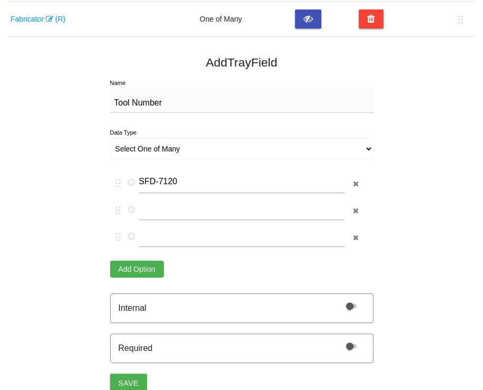
click at [145, 260] on button "Add Option" at bounding box center [137, 268] width 54 height 17
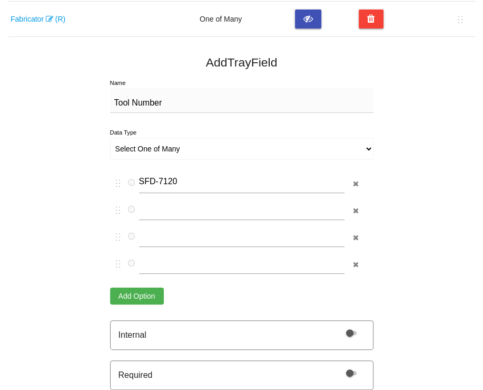
click at [145, 293] on button "Add Option" at bounding box center [137, 295] width 54 height 17
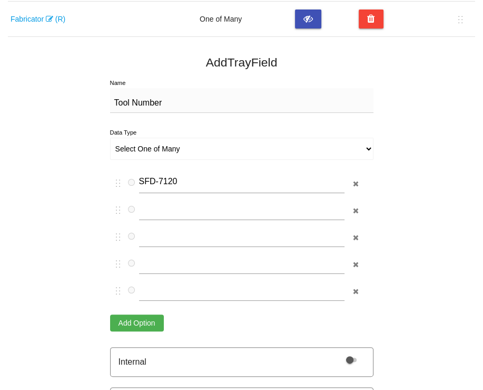
click at [145, 326] on button "Add Option" at bounding box center [137, 322] width 54 height 17
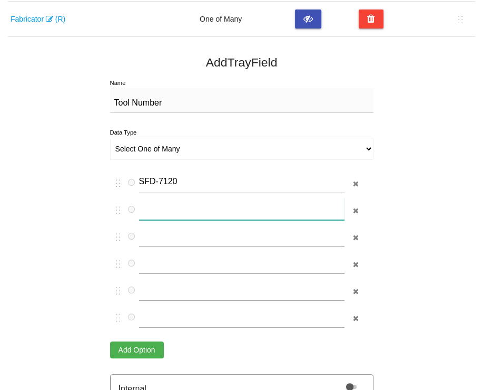
click at [163, 214] on input "text" at bounding box center [242, 208] width 206 height 23
paste input "SFD-7"
type input "SFD-7"
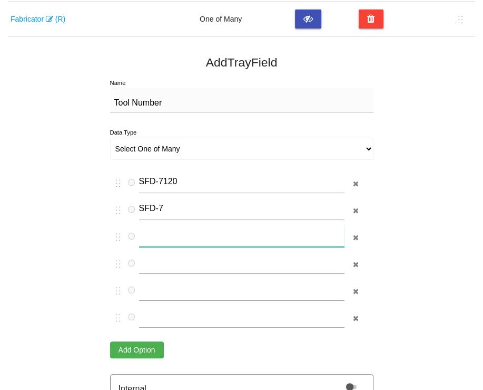
click at [162, 227] on input "text" at bounding box center [242, 235] width 206 height 23
paste input "SFD-7"
type input "SFD-7"
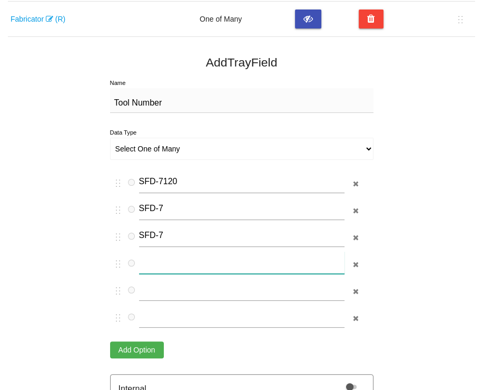
click at [155, 260] on input "text" at bounding box center [242, 262] width 206 height 23
paste input "SFD-7"
type input "SFD-7"
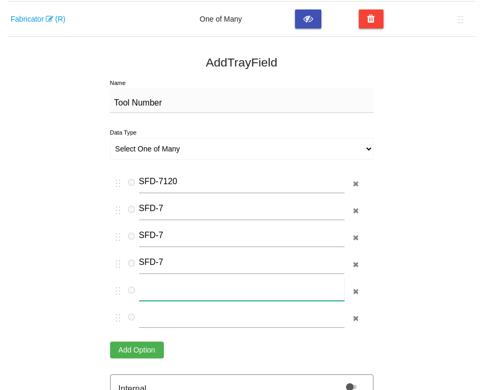
click at [154, 288] on input "text" at bounding box center [242, 289] width 206 height 23
paste input "SFD-7"
type input "SFD-7"
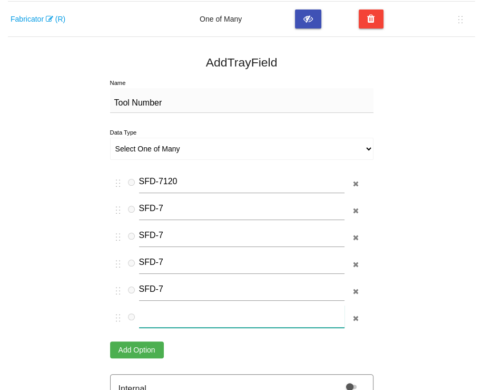
click at [154, 317] on input "text" at bounding box center [242, 316] width 206 height 23
paste input "SFD-7"
type input "SFD-7"
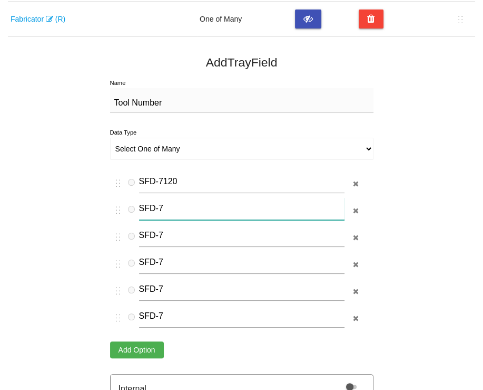
click at [165, 208] on input "SFD-7" at bounding box center [242, 208] width 206 height 23
type input "SFD-7123"
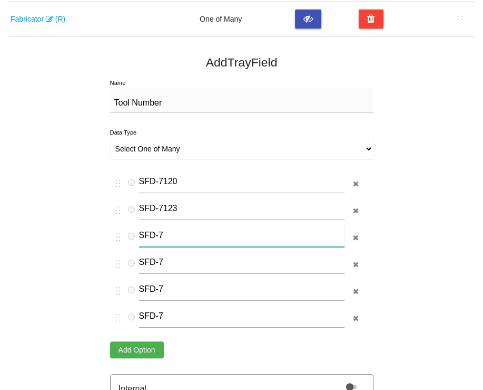
click at [167, 232] on input "SFD-7" at bounding box center [242, 235] width 206 height 23
type input "SFD-7125"
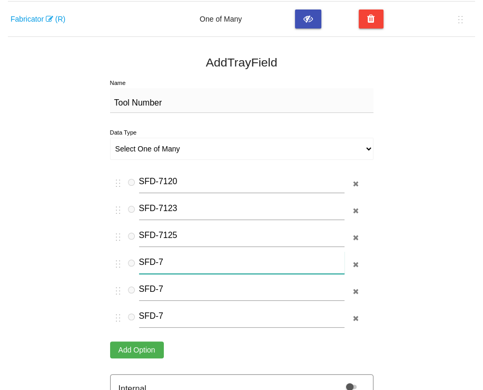
click at [185, 259] on input "SFD-7" at bounding box center [242, 262] width 206 height 23
type input "SFD-7127"
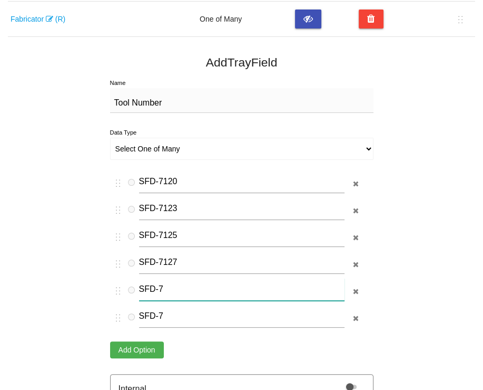
click at [176, 287] on input "SFD-7" at bounding box center [242, 289] width 206 height 23
type input "SFD-7130"
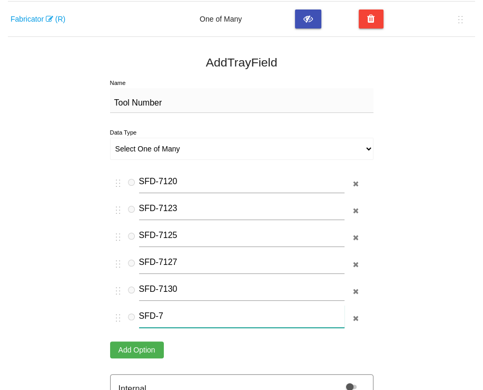
click at [169, 311] on input "SFD-7" at bounding box center [242, 316] width 206 height 23
type input "SFD-7132"
click at [149, 343] on button "Add Option" at bounding box center [137, 349] width 54 height 17
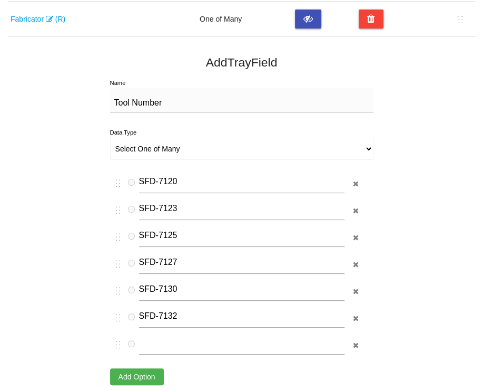
click at [150, 373] on button "Add Option" at bounding box center [137, 376] width 54 height 17
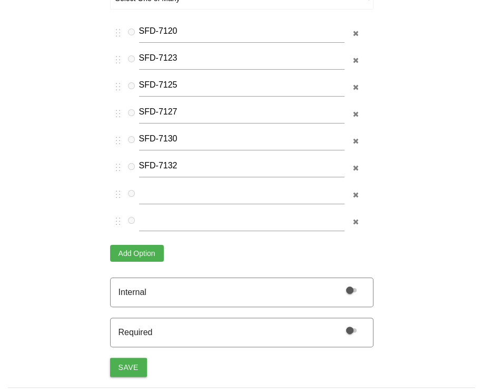
scroll to position [559, 0]
click at [126, 250] on button "Add Option" at bounding box center [137, 253] width 54 height 17
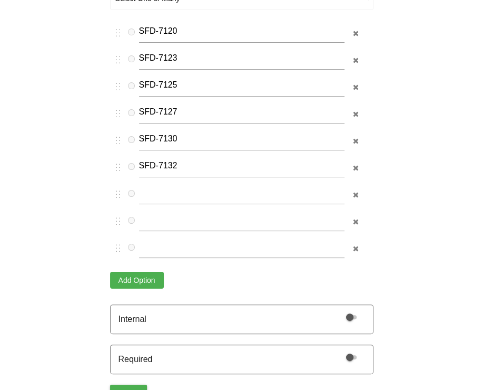
click at [130, 274] on button "Add Option" at bounding box center [137, 279] width 54 height 17
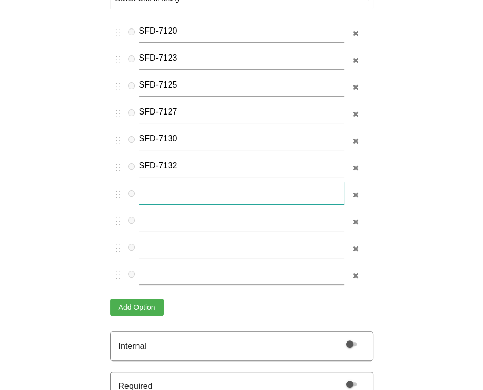
click at [169, 188] on input "text" at bounding box center [242, 192] width 206 height 23
paste input "5245-T-01-I"
type input "5245-T-01-I"
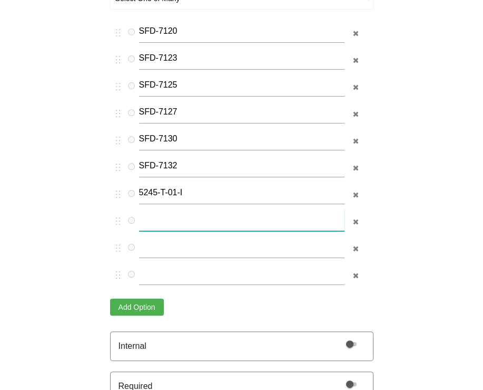
click at [166, 220] on input "text" at bounding box center [242, 219] width 206 height 23
paste input "5245-T-01-I"
type input "5245-T-01-I"
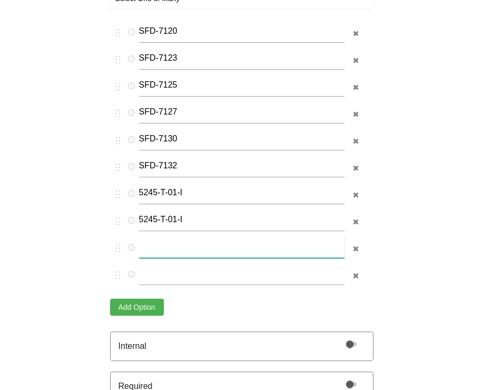
click at [169, 247] on input "text" at bounding box center [242, 246] width 206 height 23
paste input "5245-T-01-I"
type input "5245-T-01-I"
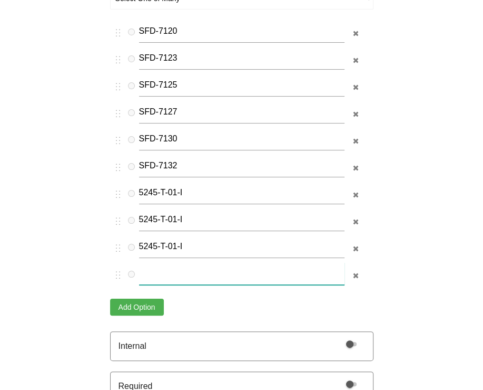
click at [169, 270] on input "text" at bounding box center [242, 273] width 206 height 23
paste input "5245-T-01-I"
type input "5245-T-01-I"
click at [175, 215] on input "5245-T-01-I" at bounding box center [242, 219] width 206 height 23
type input "5245-T-03-I"
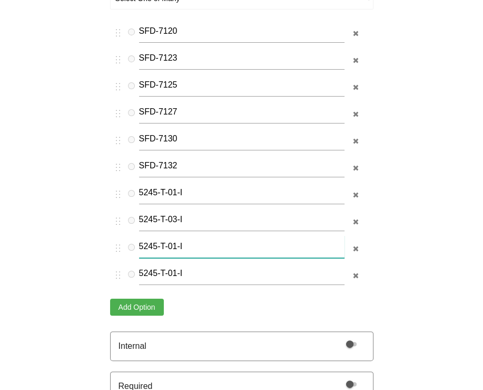
click at [176, 245] on input "5245-T-01-I" at bounding box center [242, 246] width 206 height 23
type input "5245-T-04-I"
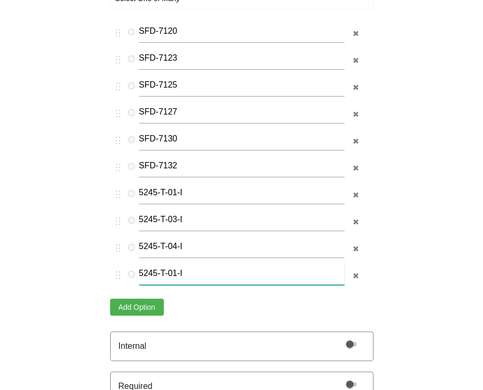
click at [175, 270] on input "5245-T-01-I" at bounding box center [242, 273] width 206 height 23
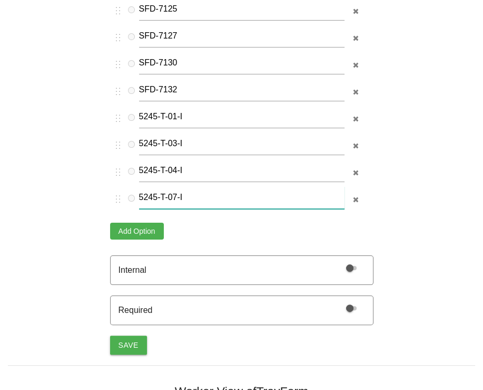
scroll to position [664, 0]
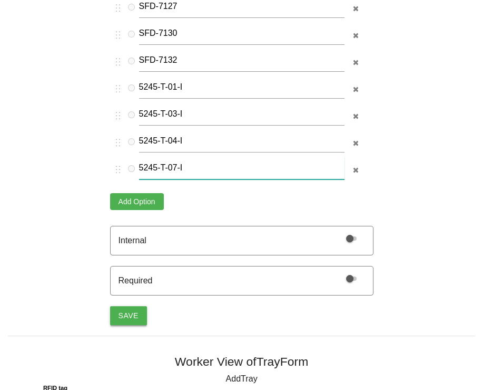
type input "5245-T-07-I"
click at [126, 307] on button "Save" at bounding box center [128, 315] width 37 height 19
select select "string"
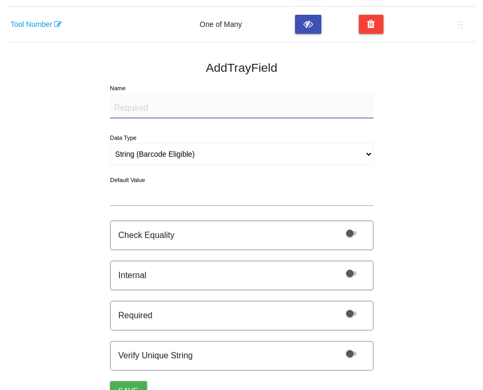
click at [139, 103] on textarea "Name" at bounding box center [242, 105] width 264 height 25
paste textarea "Defect Notes"
type textarea "Defect Notes"
click at [181, 148] on select "String (Barcode Eligible) Number Instructions True/False Select One of Many Sel…" at bounding box center [242, 154] width 264 height 22
select select "selectmulti"
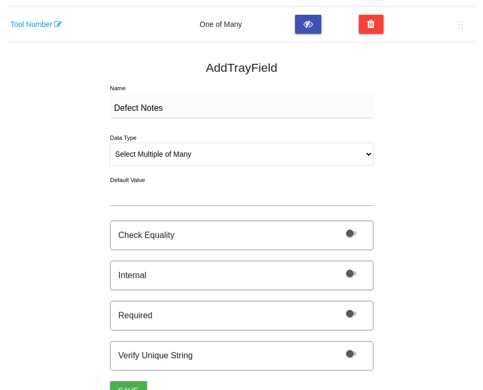
click at [110, 143] on select "String (Barcode Eligible) Number Instructions True/False Select One of Many Sel…" at bounding box center [242, 154] width 264 height 22
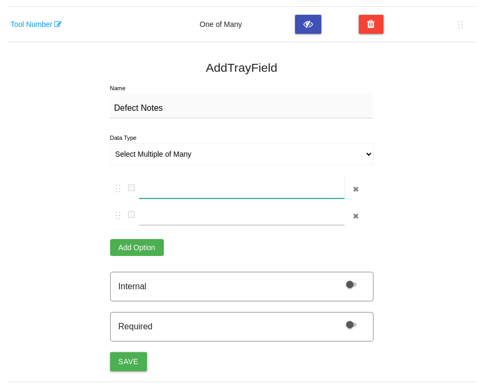
click at [177, 183] on input "text" at bounding box center [242, 187] width 206 height 23
click at [219, 195] on input "text" at bounding box center [242, 187] width 206 height 23
paste input "Lid"
type input "Lid"
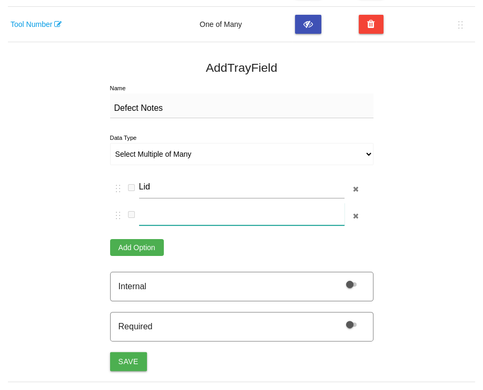
click at [240, 207] on input "text" at bounding box center [242, 213] width 206 height 23
type input "Top Tray"
click at [150, 250] on button "Add Option" at bounding box center [137, 247] width 54 height 17
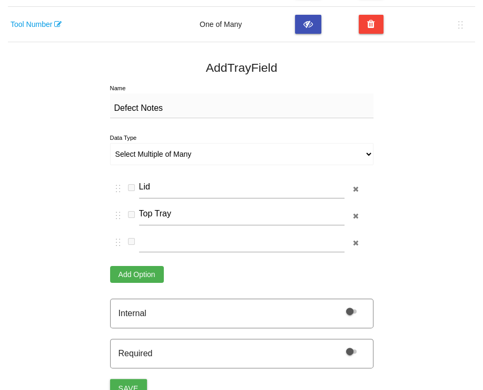
click at [147, 271] on button "Add Option" at bounding box center [137, 274] width 54 height 17
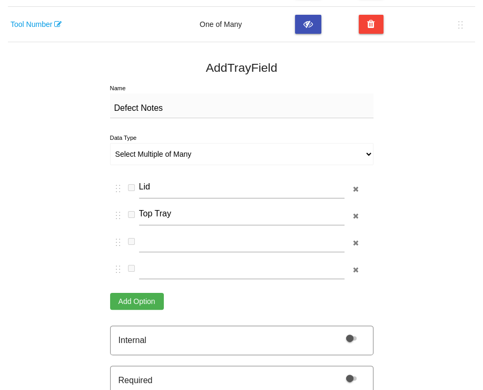
click at [143, 299] on button "Add Option" at bounding box center [137, 301] width 54 height 17
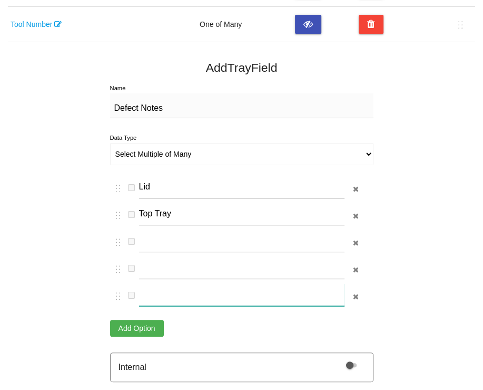
click at [150, 296] on input "text" at bounding box center [242, 294] width 206 height 23
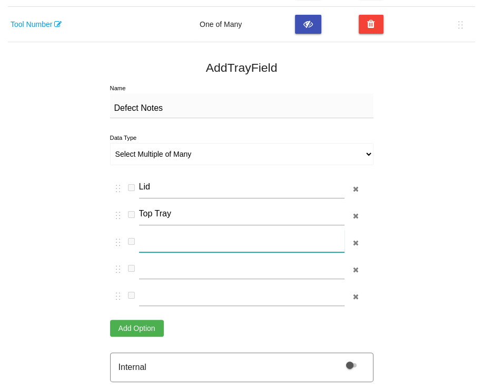
click at [173, 245] on input "text" at bounding box center [242, 240] width 206 height 23
type input "3rd Tray"
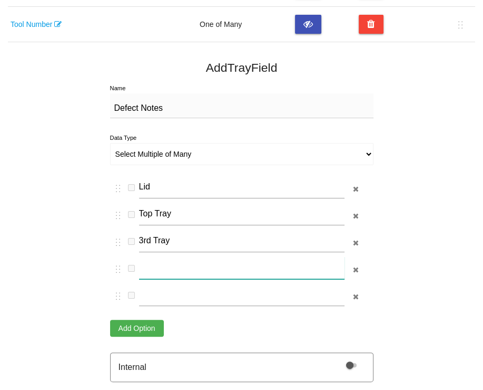
click at [168, 264] on input "text" at bounding box center [242, 267] width 206 height 23
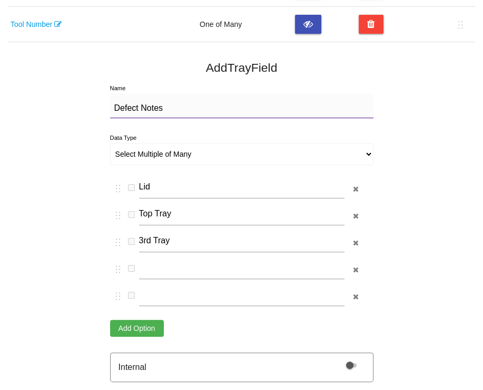
click at [166, 108] on textarea "Defect Notes" at bounding box center [242, 105] width 264 height 25
type textarea "D"
type textarea "Current Tray"
click at [164, 149] on select "String (Barcode Eligible) Number Instructions True/False Select One of Many Sel…" at bounding box center [242, 154] width 264 height 22
select select "selectone"
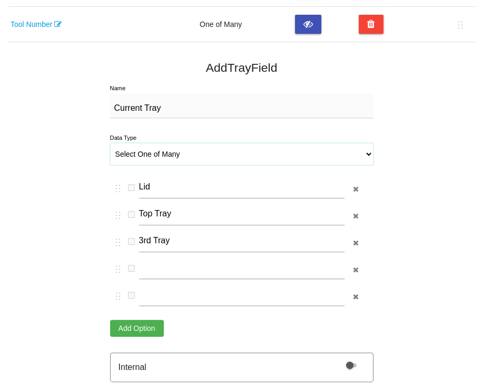
click at [110, 143] on select "String (Barcode Eligible) Number Instructions True/False Select One of Many Sel…" at bounding box center [242, 154] width 264 height 22
click at [169, 259] on input "text" at bounding box center [242, 267] width 206 height 23
type input "2nd Tray"
drag, startPoint x: 360, startPoint y: 290, endPoint x: 363, endPoint y: 332, distance: 41.7
click at [363, 332] on div "Lid Top Tray 3rd Tray 2nd Tray Add Option" at bounding box center [240, 256] width 261 height 161
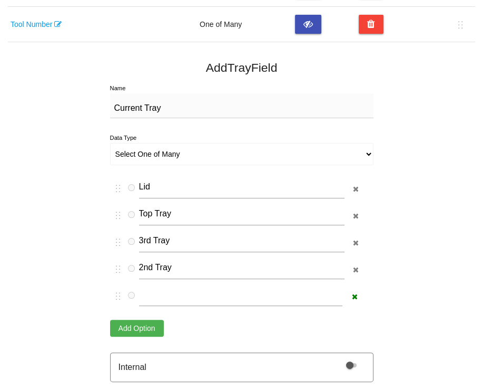
click at [354, 300] on button "button" at bounding box center [355, 296] width 16 height 15
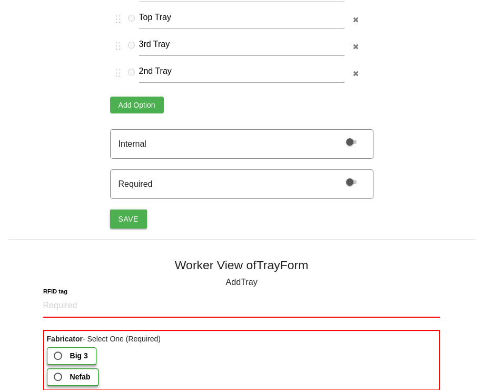
scroll to position [635, 0]
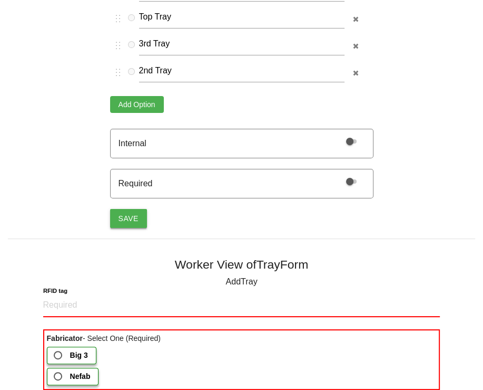
drag, startPoint x: 266, startPoint y: 64, endPoint x: 121, endPoint y: 219, distance: 212.5
click at [121, 219] on button "Save" at bounding box center [128, 218] width 37 height 19
select select "string"
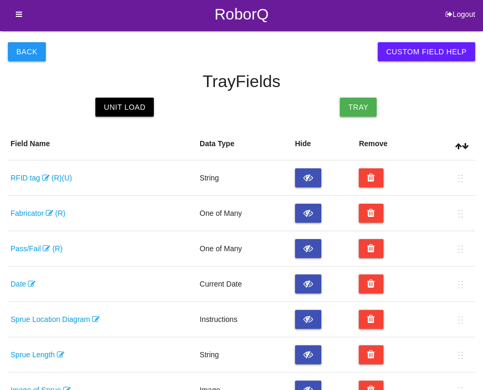
scroll to position [0, 0]
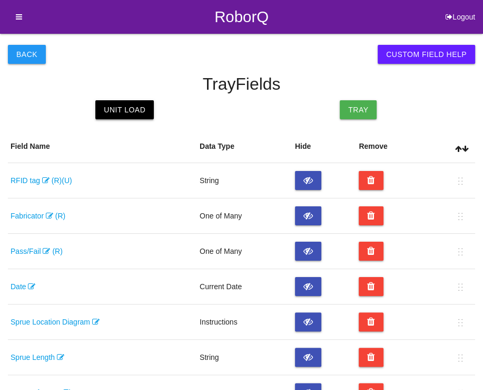
click at [133, 109] on link "Unit Load" at bounding box center [124, 109] width 59 height 19
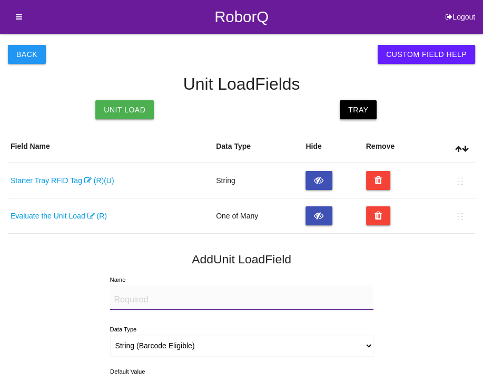
click at [368, 107] on link "Tray" at bounding box center [358, 109] width 37 height 19
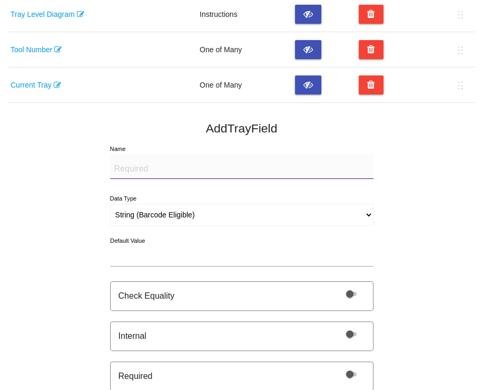
scroll to position [413, 0]
click at [44, 83] on link "Current Tray" at bounding box center [36, 85] width 51 height 8
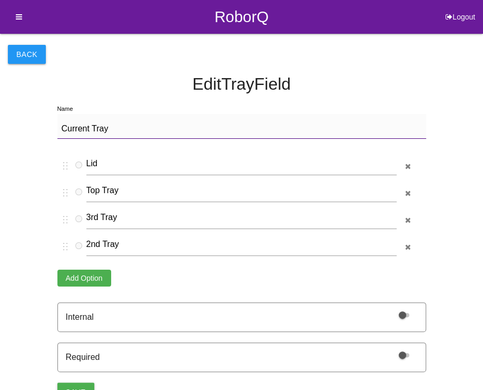
click at [96, 275] on button "Add Option" at bounding box center [84, 277] width 54 height 17
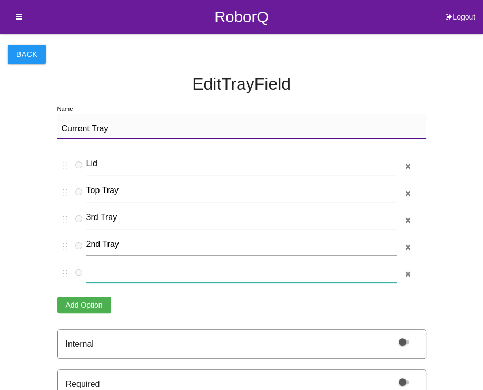
click at [101, 272] on input "text" at bounding box center [241, 271] width 310 height 23
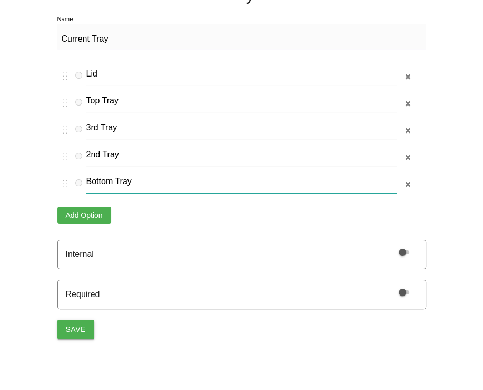
type input "Bottom Tray"
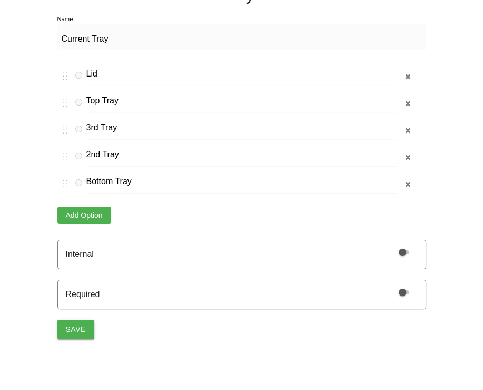
click at [80, 327] on button "Save" at bounding box center [75, 328] width 37 height 19
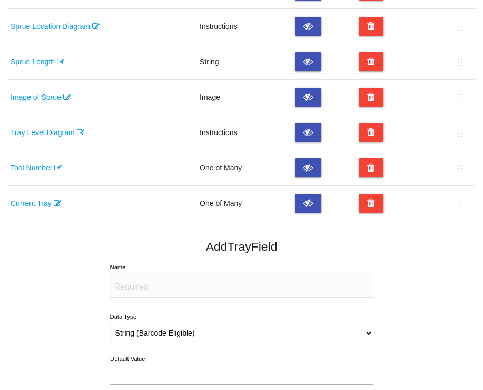
scroll to position [296, 0]
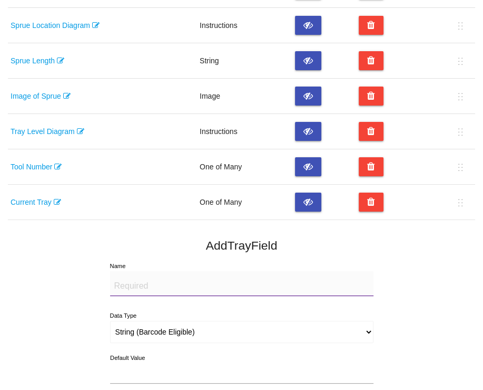
click at [172, 286] on textarea "Name" at bounding box center [242, 283] width 264 height 25
paste textarea "Damaged Module Selection"
type textarea "Damaged Module Selection"
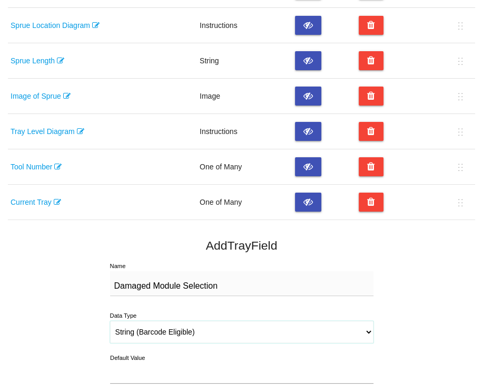
click at [144, 329] on select "String (Barcode Eligible) Number Instructions True/False Select One of Many Sel…" at bounding box center [242, 331] width 264 height 22
select select "selectone"
click at [110, 320] on select "String (Barcode Eligible) Number Instructions True/False Select One of Many Sel…" at bounding box center [242, 331] width 264 height 22
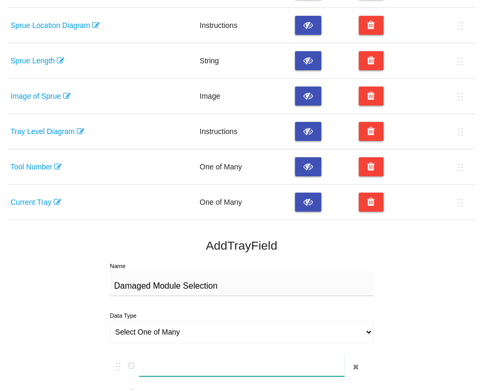
click at [151, 367] on input "text" at bounding box center [242, 364] width 206 height 23
paste input "Damaged Module Selection"
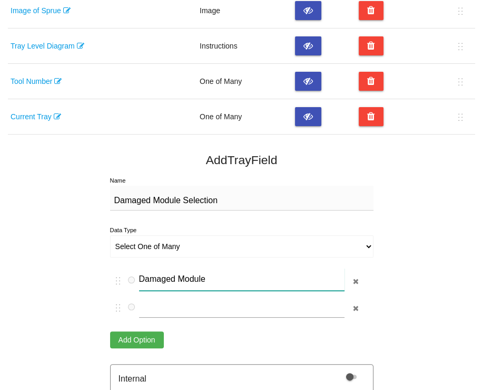
scroll to position [387, 0]
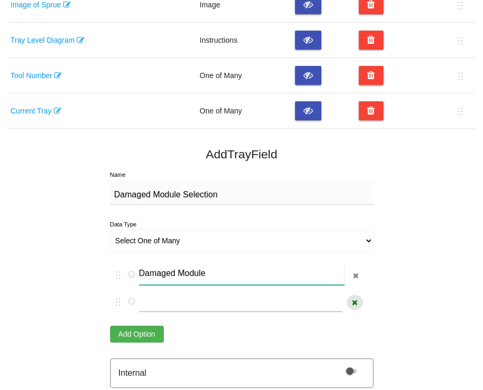
type input "Damaged Module"
click at [354, 303] on icon "button" at bounding box center [355, 301] width 6 height 7
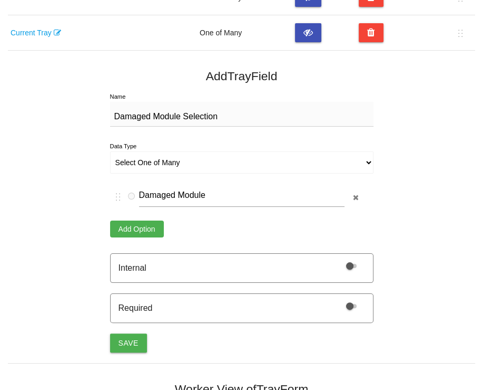
scroll to position [491, 0]
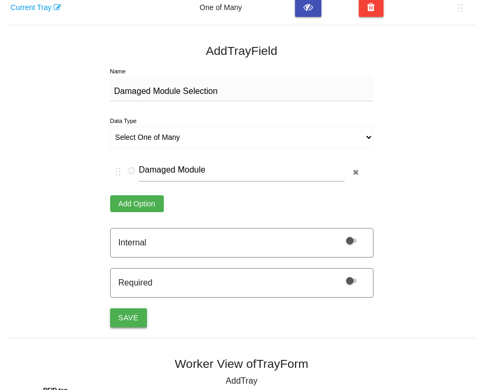
click at [130, 310] on button "Save" at bounding box center [128, 317] width 37 height 19
select select "string"
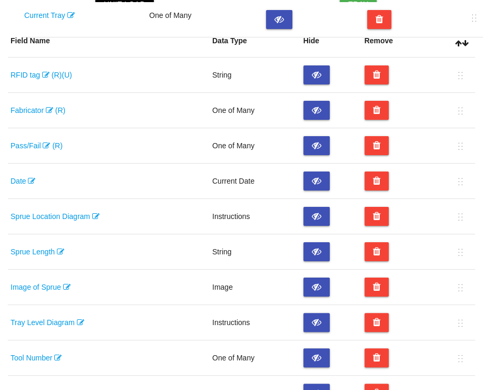
scroll to position [0, 0]
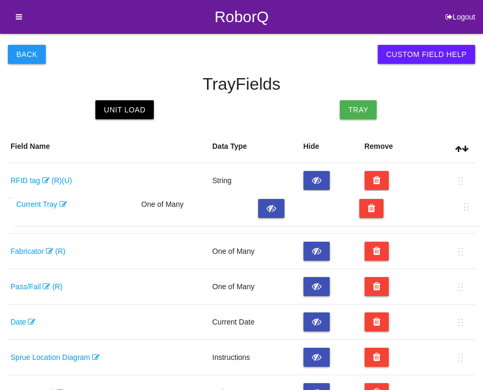
drag, startPoint x: 463, startPoint y: 297, endPoint x: 469, endPoint y: 208, distance: 89.3
click at [469, 208] on table "Field Name Data Type Hide Remove RFID tag (R) (U) String Fabricator (R) One of …" at bounding box center [242, 341] width 468 height 422
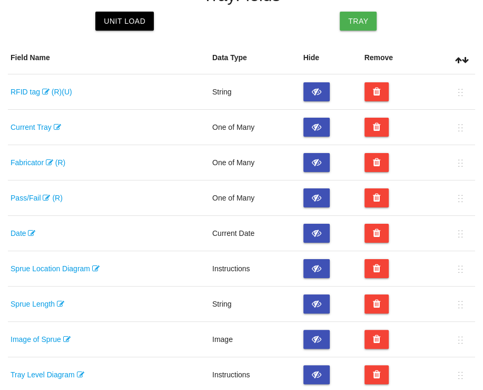
scroll to position [90, 0]
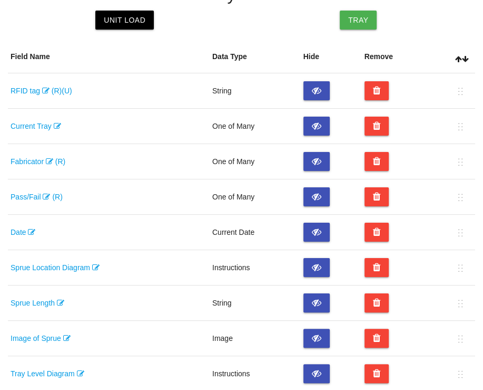
click at [46, 125] on link "Current Tray" at bounding box center [36, 126] width 51 height 8
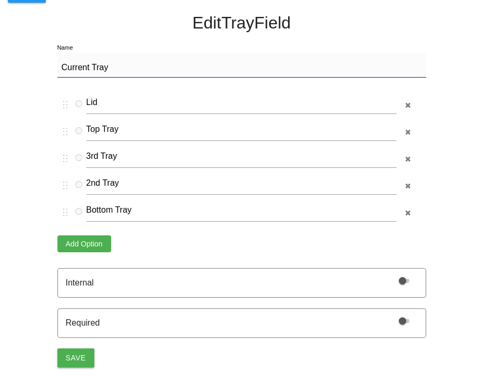
scroll to position [90, 0]
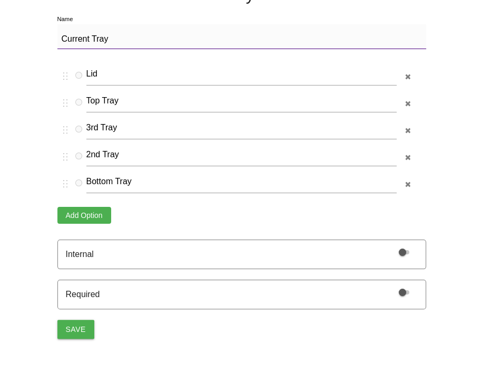
click at [403, 290] on span at bounding box center [404, 292] width 11 height 4
click at [391, 285] on input "checkbox" at bounding box center [391, 285] width 0 height 0
click at [69, 327] on button "Save" at bounding box center [75, 328] width 37 height 19
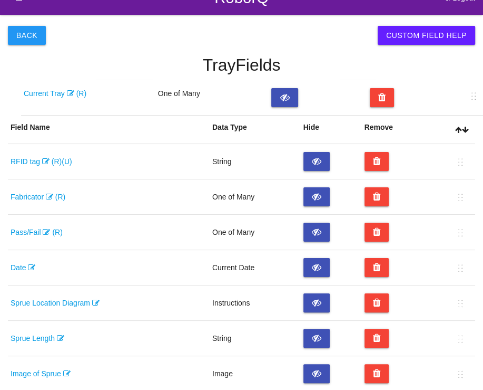
scroll to position [4, 0]
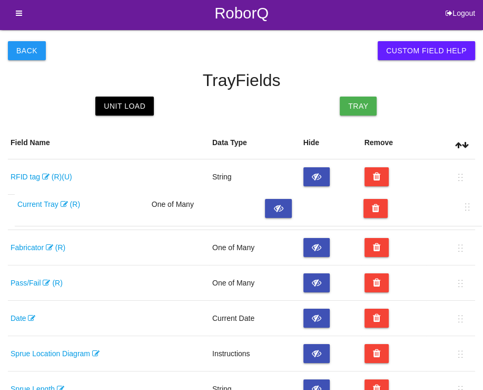
drag, startPoint x: 463, startPoint y: 353, endPoint x: 468, endPoint y: 202, distance: 150.3
click at [468, 202] on table "Field Name Data Type Hide Remove RFID tag (R) (U) String Fabricator (R) One of …" at bounding box center [242, 337] width 468 height 422
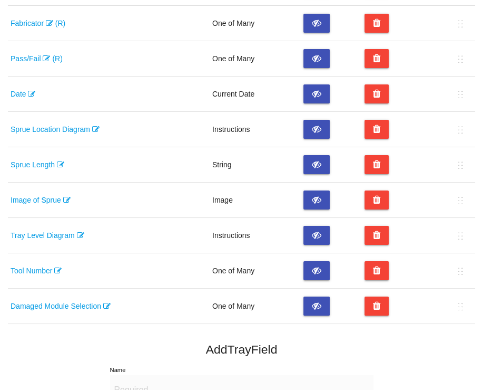
scroll to position [227, 0]
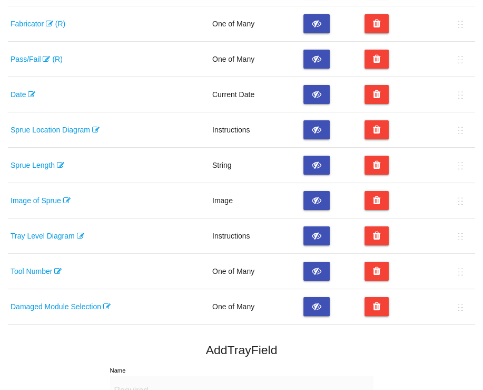
click at [32, 232] on link "Tray Level Diagram" at bounding box center [48, 235] width 74 height 8
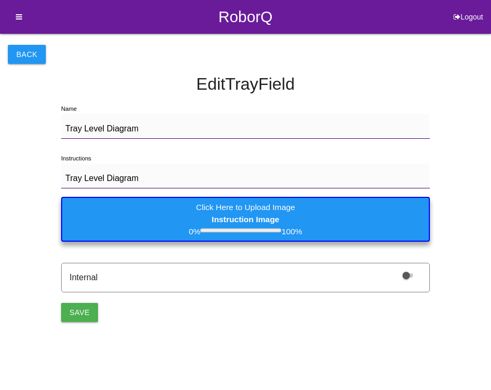
click at [214, 207] on label "Click Here to Upload Image Instruction Image 0% 100%" at bounding box center [245, 219] width 369 height 45
click at [0, 0] on Image "Click Here to Upload Image Instruction Image 0% 100%" at bounding box center [0, 0] width 0 height 0
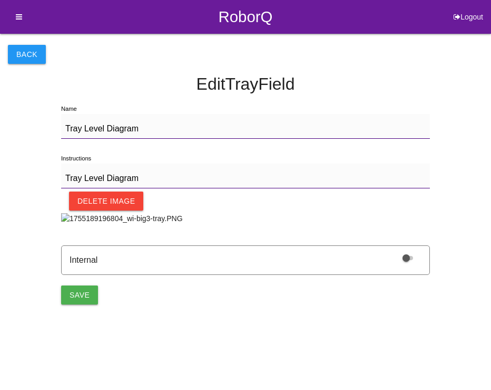
click at [75, 314] on html "RoborQ Logout Bill St.Romain Dashboard RMR Events Customers Supervisors Workers…" at bounding box center [245, 178] width 491 height 357
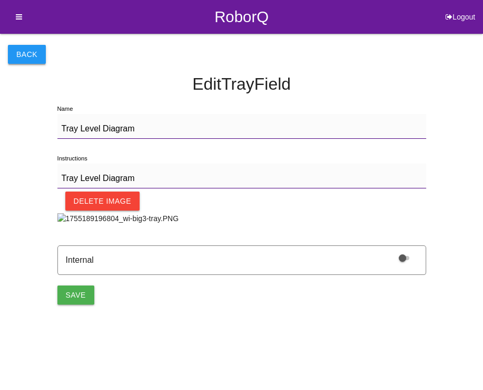
click at [34, 53] on button "Back" at bounding box center [27, 54] width 38 height 19
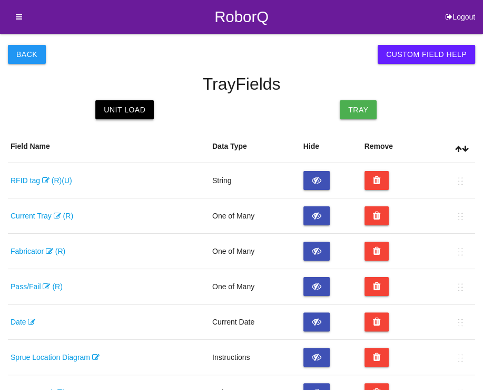
click at [133, 104] on link "Unit Load" at bounding box center [124, 109] width 59 height 19
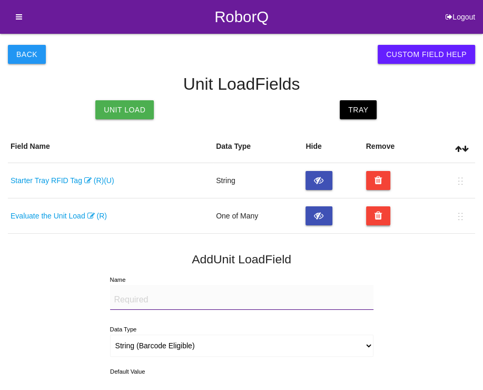
click at [370, 215] on button at bounding box center [378, 215] width 25 height 19
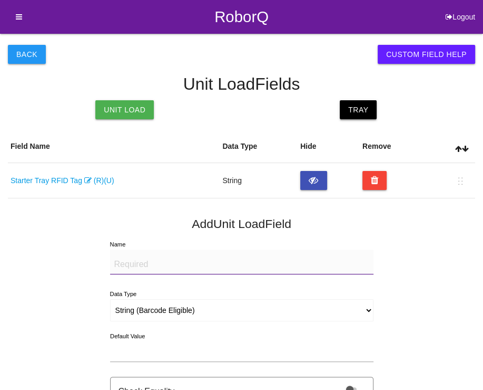
click at [356, 112] on link "Tray" at bounding box center [358, 109] width 37 height 19
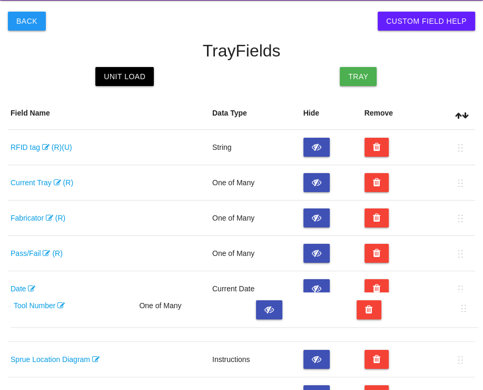
scroll to position [38, 0]
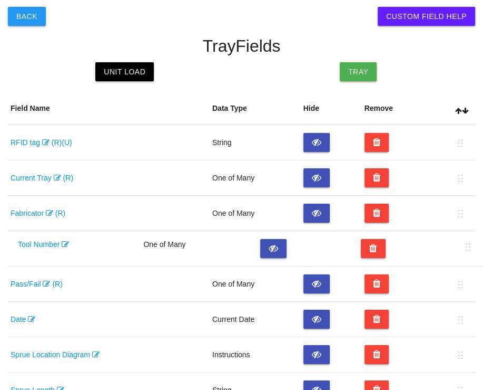
drag, startPoint x: 460, startPoint y: 200, endPoint x: 465, endPoint y: 248, distance: 48.8
click at [465, 248] on table "Field Name Data Type Hide Remove RFID tag (R) (U) String Current Tray (R) One o…" at bounding box center [242, 303] width 468 height 422
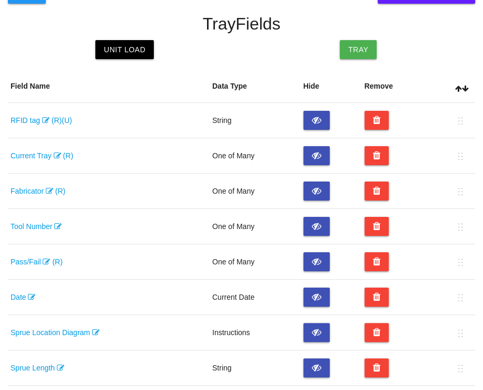
scroll to position [46, 0]
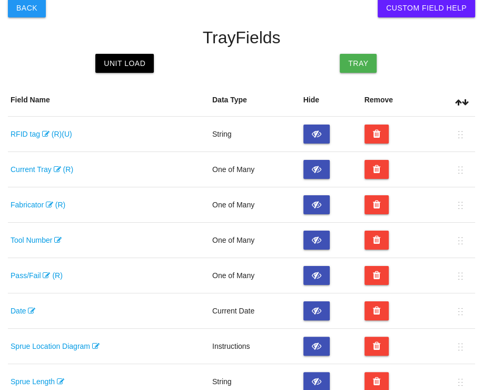
click at [43, 237] on link "Tool Number" at bounding box center [36, 240] width 51 height 8
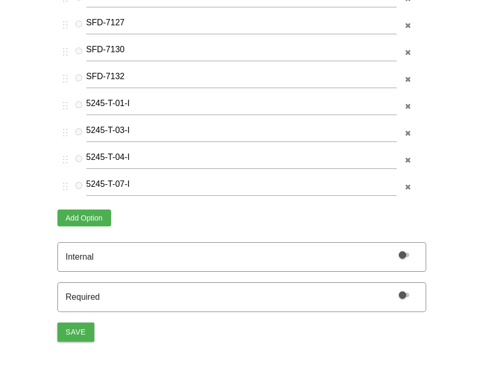
scroll to position [223, 0]
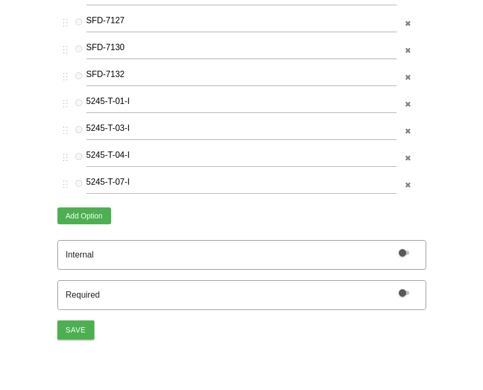
click at [405, 292] on span at bounding box center [404, 292] width 11 height 4
click at [391, 286] on input "checkbox" at bounding box center [391, 286] width 0 height 0
click at [82, 326] on button "Save" at bounding box center [75, 329] width 37 height 19
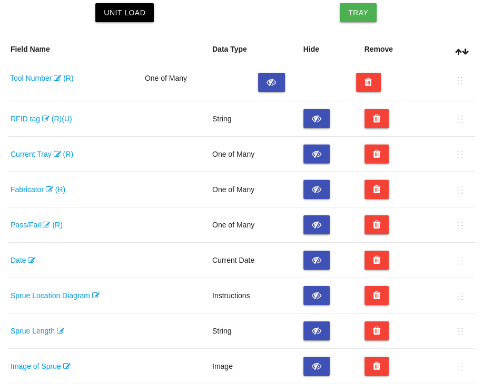
scroll to position [94, 0]
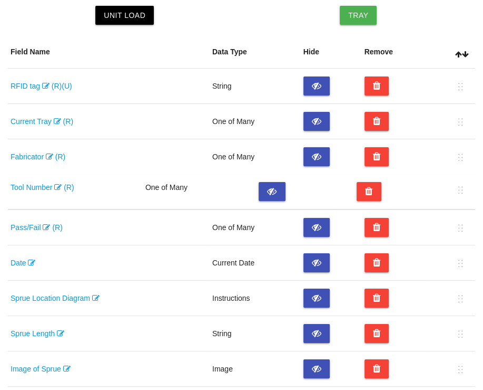
drag, startPoint x: 460, startPoint y: 265, endPoint x: 460, endPoint y: 179, distance: 85.9
click at [460, 179] on table "Field Name Data Type Hide Remove RFID tag (R) (U) String Current Tray (R) One o…" at bounding box center [242, 246] width 468 height 422
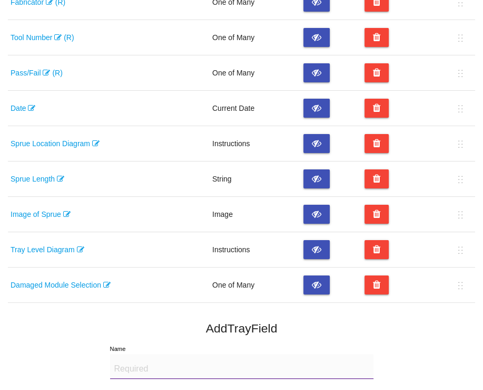
scroll to position [247, 0]
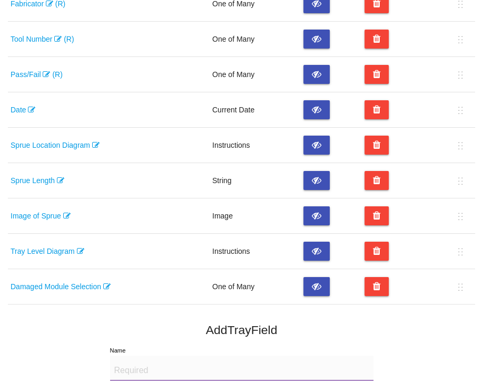
click at [44, 250] on link "Tray Level Diagram" at bounding box center [48, 251] width 74 height 8
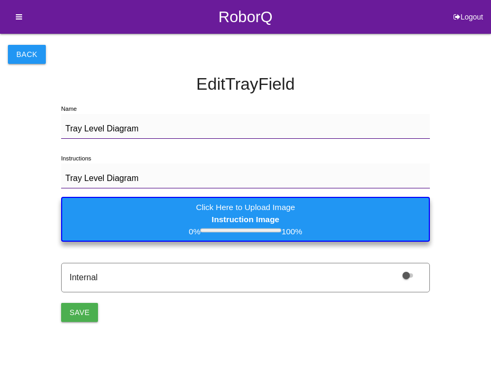
click at [186, 217] on label "Click Here to Upload Image Instruction Image 0% 100%" at bounding box center [245, 219] width 369 height 45
click at [0, 0] on Image "Click Here to Upload Image Instruction Image 0% 100%" at bounding box center [0, 0] width 0 height 0
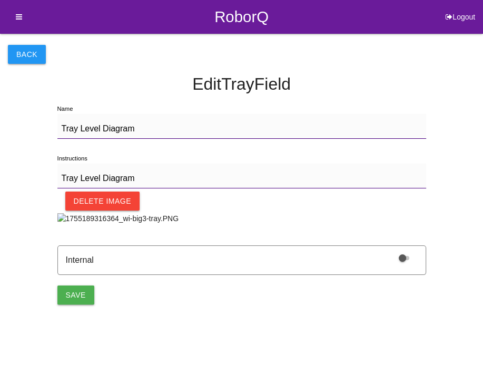
scroll to position [40, 0]
click at [179, 224] on img at bounding box center [118, 218] width 122 height 11
click at [68, 304] on button "Save" at bounding box center [75, 294] width 37 height 19
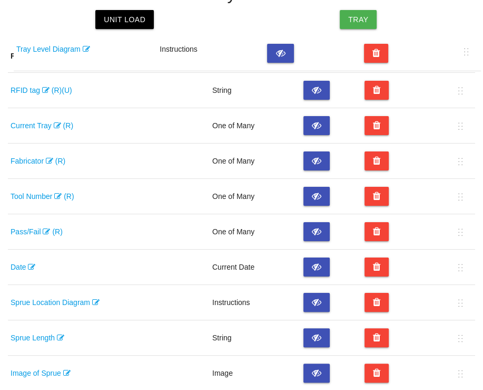
scroll to position [57, 0]
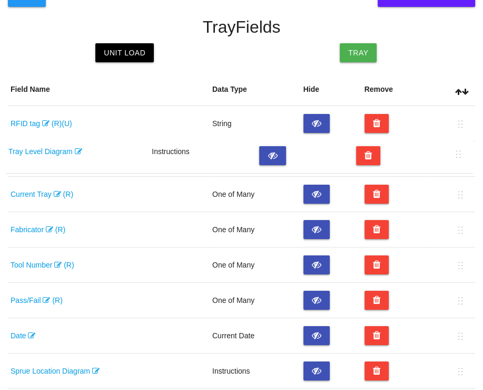
drag, startPoint x: 462, startPoint y: 279, endPoint x: 461, endPoint y: 146, distance: 132.8
click at [461, 146] on table "Field Name Data Type Hide Remove RFID tag (R) (U) String Current Tray (R) One o…" at bounding box center [242, 284] width 468 height 422
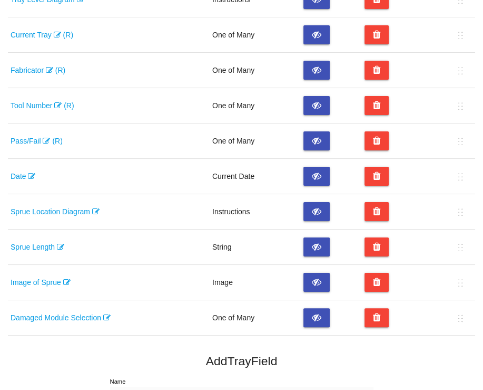
scroll to position [216, 0]
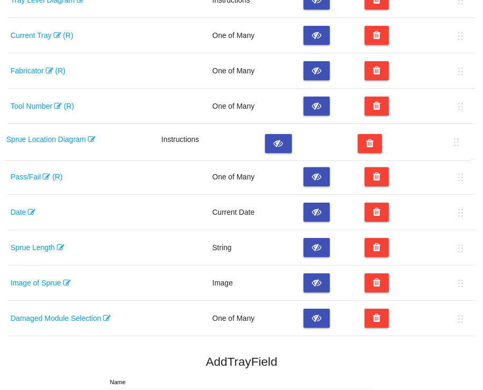
drag, startPoint x: 458, startPoint y: 212, endPoint x: 452, endPoint y: 135, distance: 77.1
click at [452, 135] on table "Field Name Data Type Hide Remove RFID tag (R) (U) String Tray Level Diagram Ins…" at bounding box center [242, 125] width 468 height 422
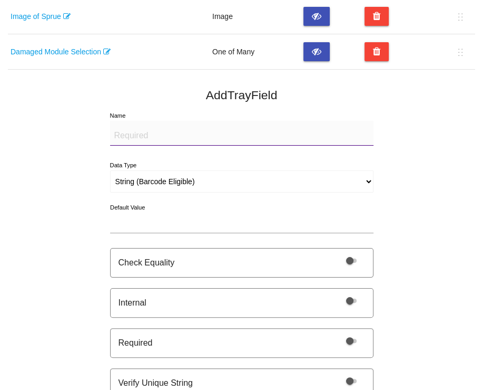
scroll to position [473, 0]
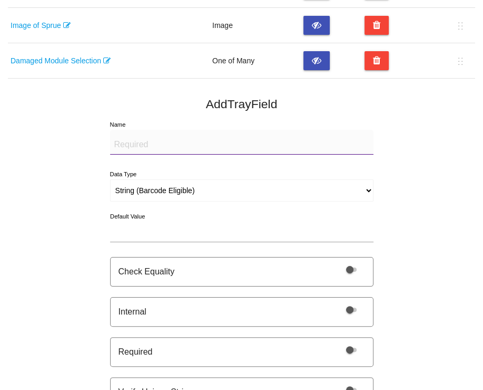
click at [245, 141] on textarea "Name" at bounding box center [242, 142] width 264 height 25
paste textarea "Sprue Location"
type textarea "Sprue Location"
click at [164, 181] on select "String (Barcode Eligible) Number Instructions True/False Select One of Many Sel…" at bounding box center [242, 190] width 264 height 22
select select "selectmulti"
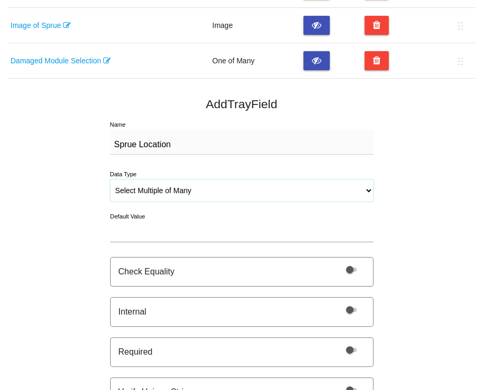
click at [110, 179] on select "String (Barcode Eligible) Number Instructions True/False Select One of Many Sel…" at bounding box center [242, 190] width 264 height 22
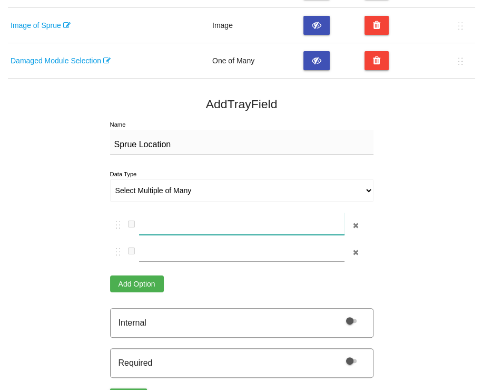
click at [176, 223] on input "text" at bounding box center [242, 223] width 206 height 23
type input "A"
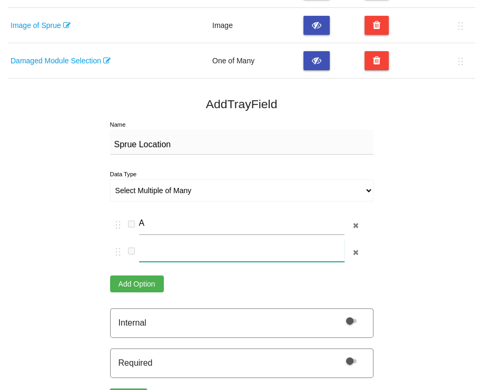
click at [182, 256] on input "text" at bounding box center [242, 250] width 206 height 23
type input "B"
click at [147, 275] on button "Add Option" at bounding box center [137, 283] width 54 height 17
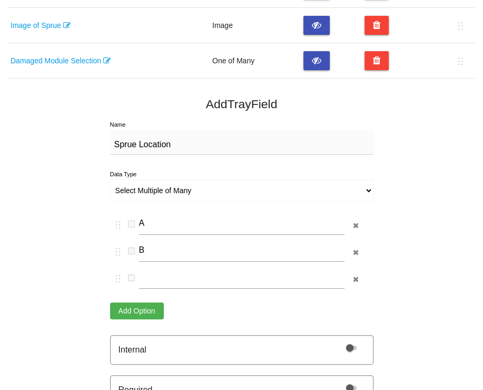
click at [137, 309] on button "Add Option" at bounding box center [137, 310] width 54 height 17
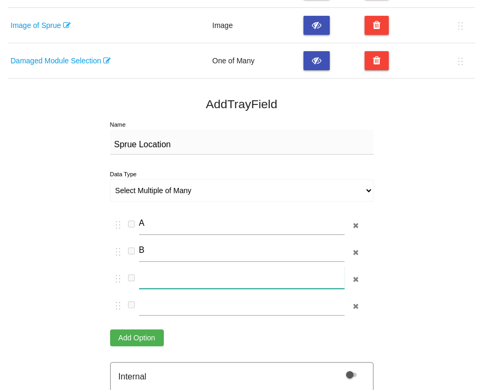
click at [160, 282] on input "text" at bounding box center [242, 277] width 206 height 23
type input "C"
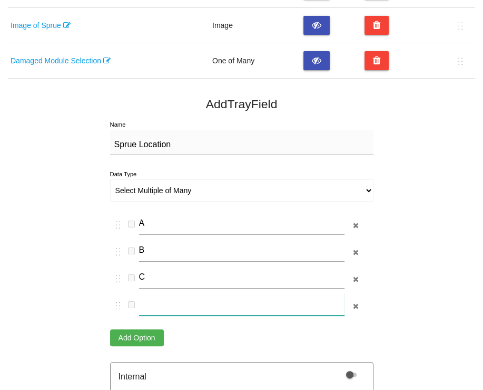
click at [160, 294] on input "text" at bounding box center [242, 304] width 206 height 23
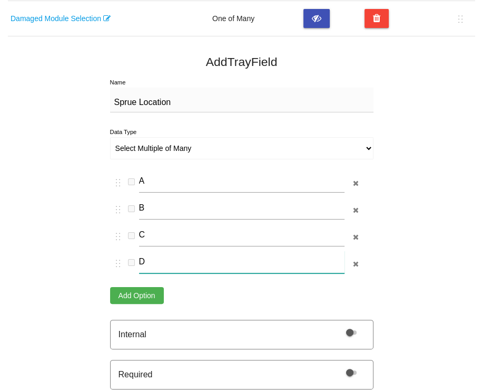
type input "D"
drag, startPoint x: 228, startPoint y: 312, endPoint x: 352, endPoint y: 368, distance: 136.8
click at [352, 370] on span at bounding box center [351, 372] width 11 height 4
click at [338, 365] on input "checkbox" at bounding box center [338, 365] width 0 height 0
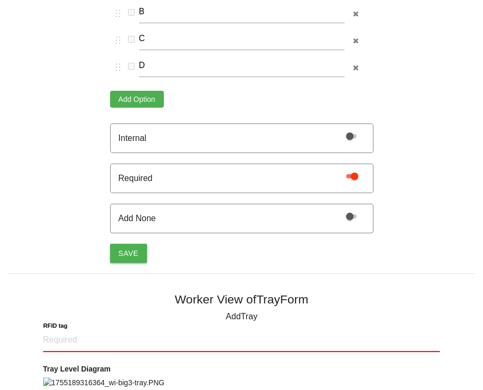
scroll to position [713, 0]
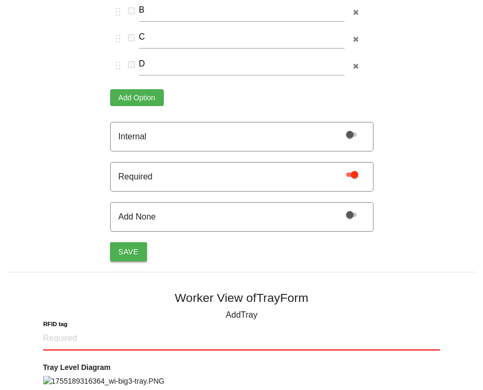
click at [129, 251] on button "Save" at bounding box center [128, 251] width 37 height 19
select select "string"
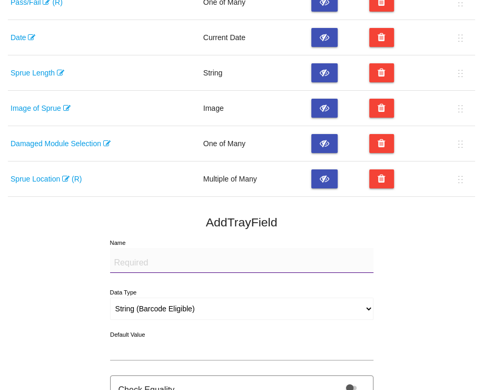
scroll to position [390, 0]
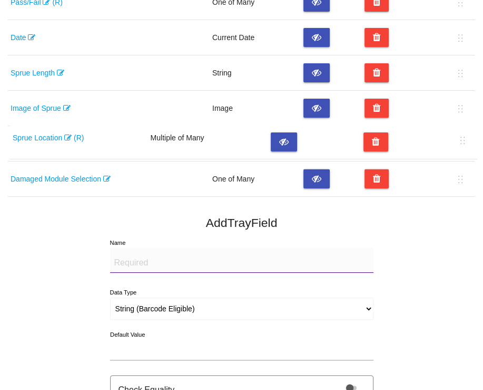
drag, startPoint x: 459, startPoint y: 179, endPoint x: 462, endPoint y: 139, distance: 39.7
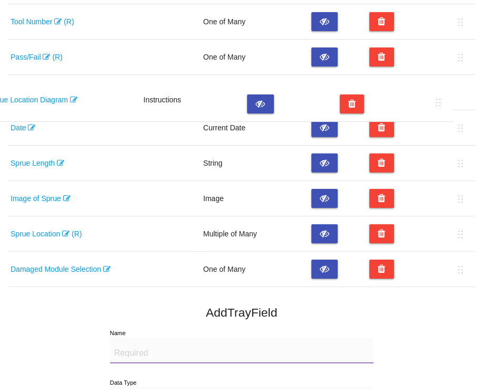
scroll to position [299, 0]
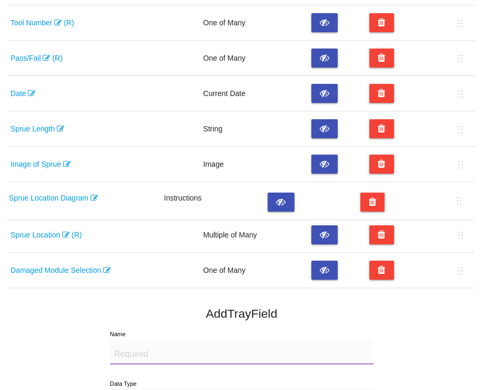
drag, startPoint x: 464, startPoint y: 54, endPoint x: 460, endPoint y: 206, distance: 151.9
click at [460, 206] on table "Field Name Data Type Hide Remove RFID tag (R) (U) String Tray Level Diagram Ins…" at bounding box center [242, 59] width 468 height 457
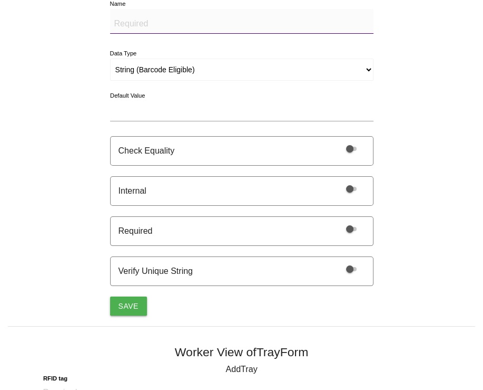
scroll to position [630, 0]
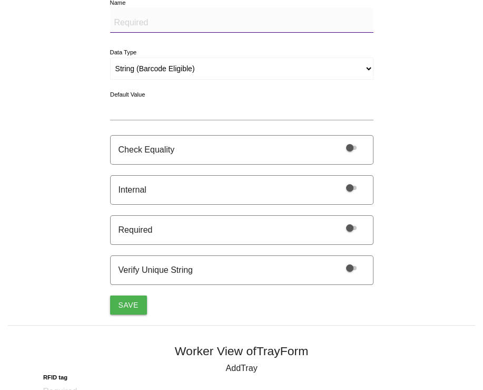
click at [142, 22] on textarea "Name" at bounding box center [242, 20] width 264 height 25
paste textarea "Non conformational"
type textarea "Non conformational"
click at [156, 67] on select "String (Barcode Eligible) Number Instructions True/False Select One of Many Sel…" at bounding box center [242, 68] width 264 height 22
select select "selectmulti"
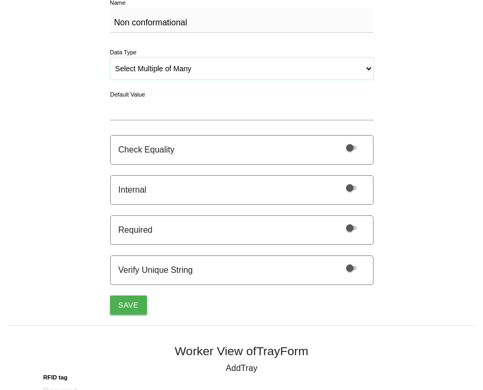
click at [110, 57] on select "String (Barcode Eligible) Number Instructions True/False Select One of Many Sel…" at bounding box center [242, 68] width 264 height 22
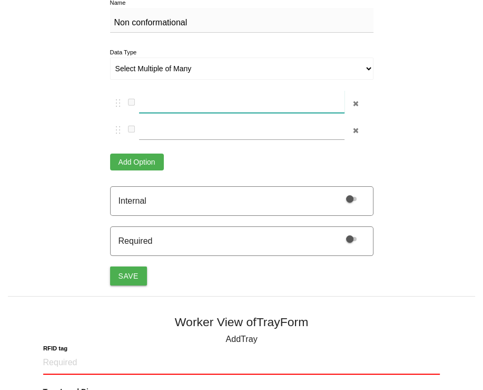
click at [188, 99] on input "text" at bounding box center [242, 101] width 206 height 23
paste input "Warp-Long Wall"
drag, startPoint x: 196, startPoint y: 106, endPoint x: 347, endPoint y: 157, distance: 159.5
click at [321, 153] on div "Warp-Long Wall Add Option" at bounding box center [240, 130] width 261 height 80
type input "Warp-Long Wall"
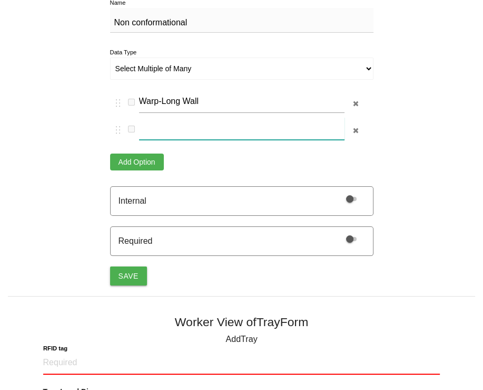
click at [231, 129] on input "text" at bounding box center [242, 128] width 206 height 23
paste input "Warp-Short Wall"
type input "Warp-Short Wall"
click at [126, 153] on button "Add Option" at bounding box center [137, 161] width 54 height 17
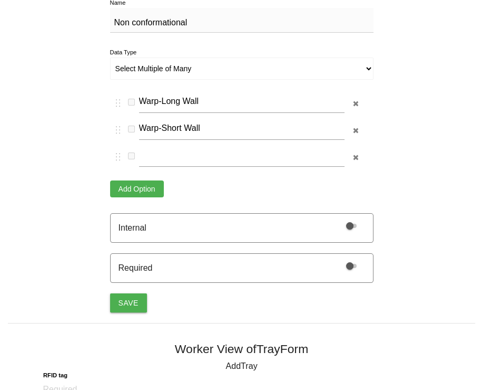
click at [126, 153] on label at bounding box center [237, 157] width 254 height 27
click at [120, 153] on button "button" at bounding box center [114, 155] width 9 height 13
click at [137, 185] on button "Add Option" at bounding box center [137, 188] width 54 height 17
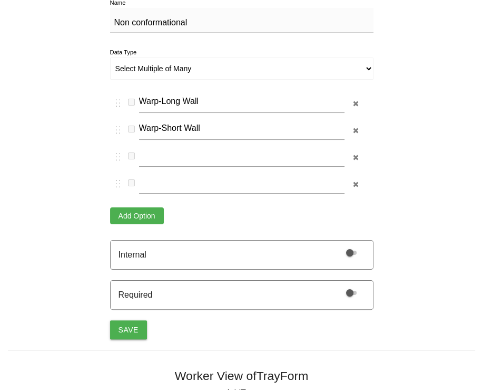
click at [143, 213] on button "Add Option" at bounding box center [137, 215] width 54 height 17
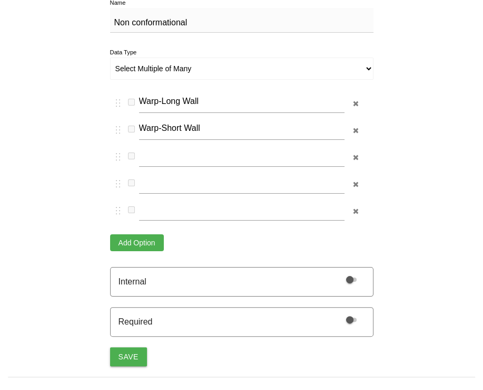
click at [149, 242] on button "Add Option" at bounding box center [137, 242] width 54 height 17
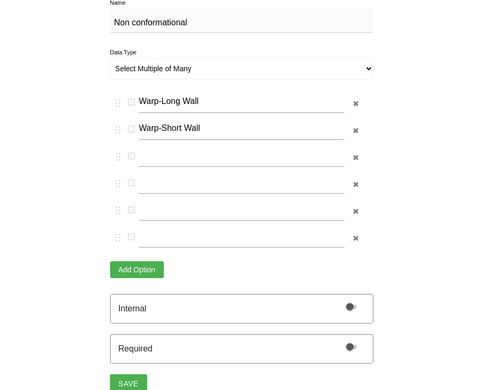
click at [152, 266] on button "Add Option" at bounding box center [137, 269] width 54 height 17
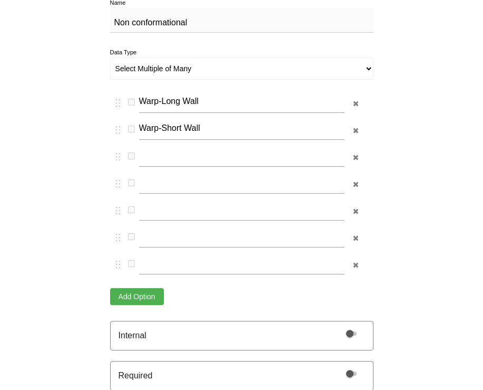
click at [135, 294] on button "Add Option" at bounding box center [137, 296] width 54 height 17
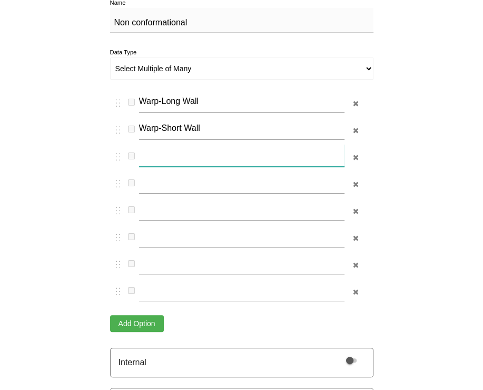
click at [160, 158] on input "text" at bounding box center [242, 155] width 206 height 23
paste input "Loose Sprue"
type input "Loose Sprue"
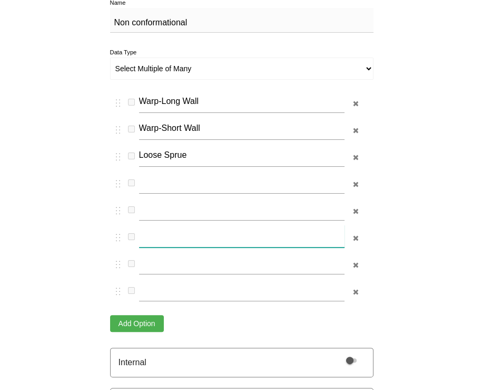
drag, startPoint x: 367, startPoint y: 226, endPoint x: 560, endPoint y: 284, distance: 201.1
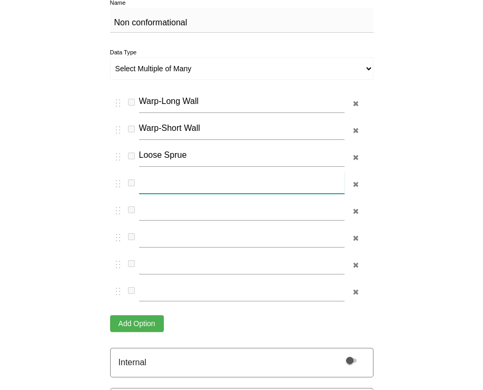
click at [237, 185] on input "text" at bounding box center [242, 182] width 206 height 23
paste input "Attach Sprue"
type input "Attach Sprue"
drag, startPoint x: 599, startPoint y: 278, endPoint x: 614, endPoint y: 278, distance: 14.8
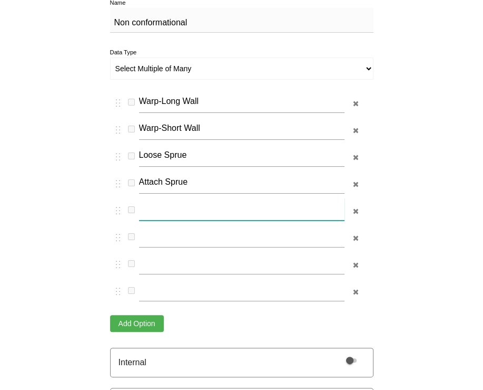
click at [281, 206] on input "text" at bounding box center [242, 209] width 206 height 23
paste input "Loose TPU"
type input "Loose TPU"
drag, startPoint x: 480, startPoint y: 246, endPoint x: 590, endPoint y: 314, distance: 129.0
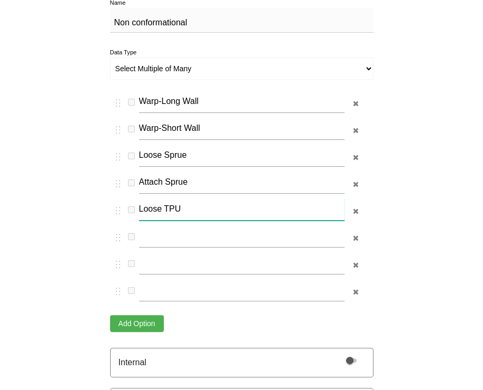
drag, startPoint x: 179, startPoint y: 199, endPoint x: 152, endPoint y: 210, distance: 29.1
click at [152, 210] on input "Loose TPU" at bounding box center [242, 209] width 206 height 23
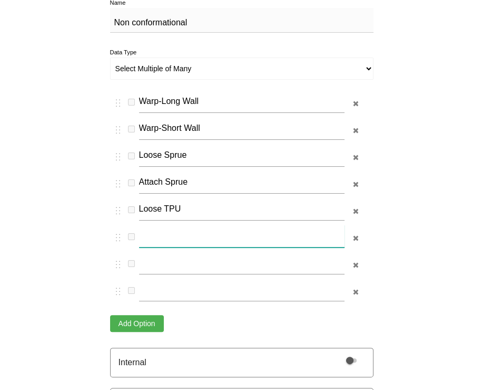
click at [169, 234] on input "text" at bounding box center [242, 236] width 206 height 23
paste input "Missing TPU"
type input "Missing TPU"
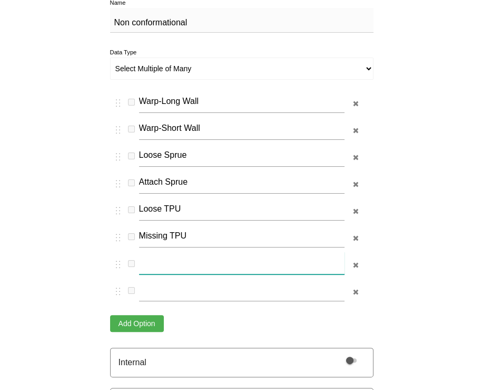
click at [164, 260] on input "text" at bounding box center [242, 262] width 206 height 23
paste input "Cracked TPU"
type input "Cracked TPU"
click at [356, 288] on icon "button" at bounding box center [355, 291] width 6 height 7
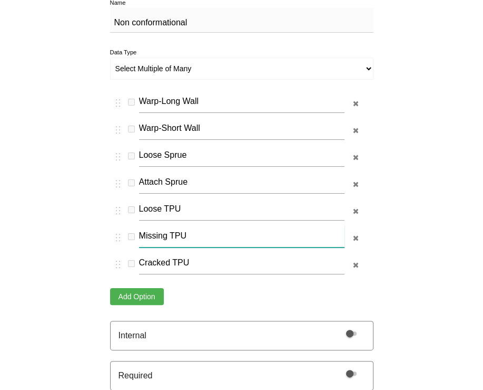
click at [141, 231] on input "Missing TPU" at bounding box center [242, 236] width 206 height 23
type input "Missing TPU"
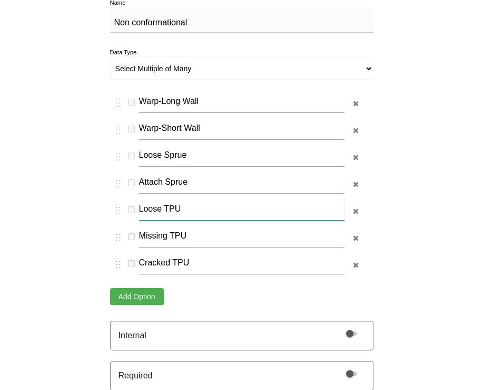
click at [145, 208] on input "Loose TPU" at bounding box center [242, 209] width 206 height 23
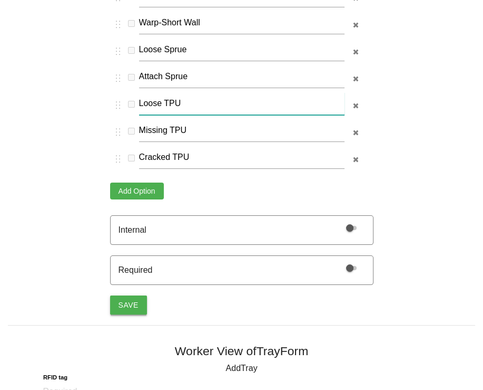
type input "Loose TPU"
click at [121, 299] on button "Save" at bounding box center [128, 304] width 37 height 19
select select "string"
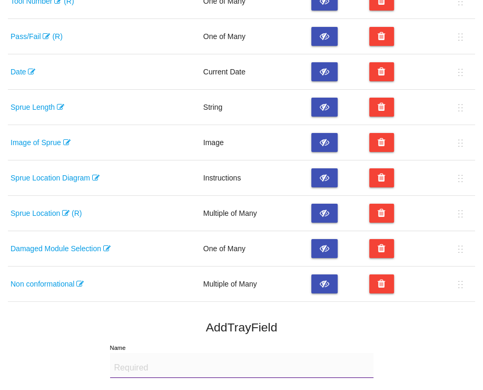
scroll to position [320, 0]
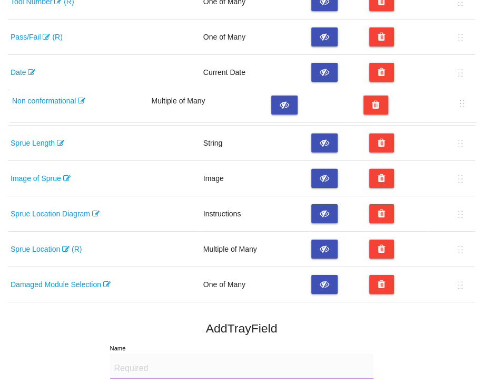
drag, startPoint x: 463, startPoint y: 284, endPoint x: 465, endPoint y: 103, distance: 180.8
click at [465, 103] on table "Field Name Data Type Hide Remove RFID tag (R) (U) String Tray Level Diagram Ins…" at bounding box center [242, 56] width 468 height 492
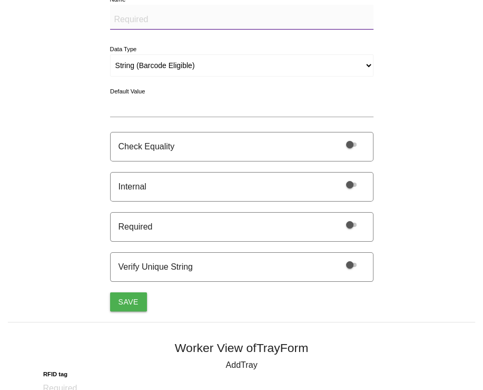
scroll to position [373, 0]
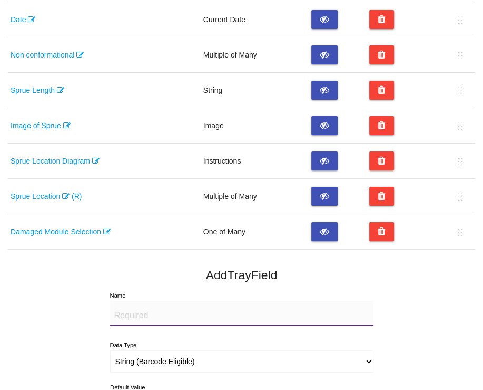
click at [53, 194] on link "Sprue Location (R)" at bounding box center [46, 196] width 71 height 8
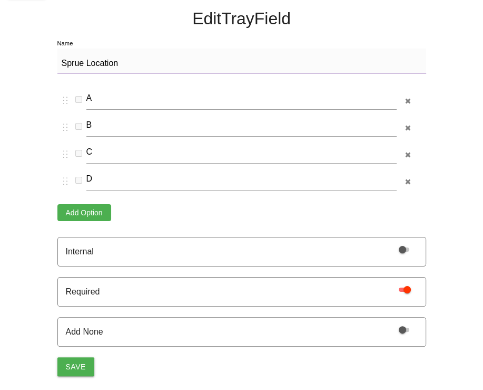
scroll to position [103, 0]
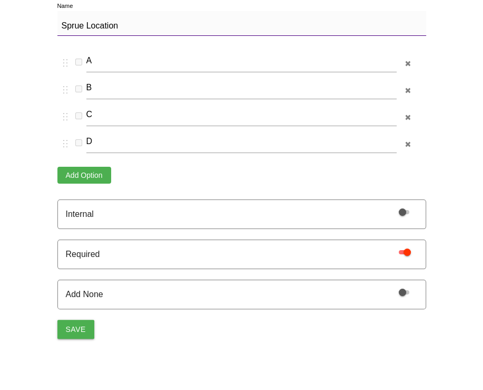
click at [403, 251] on span at bounding box center [404, 252] width 11 height 4
click at [391, 245] on input "checkbox" at bounding box center [391, 245] width 0 height 0
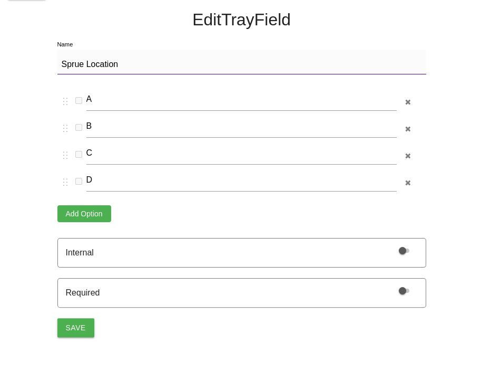
scroll to position [63, 0]
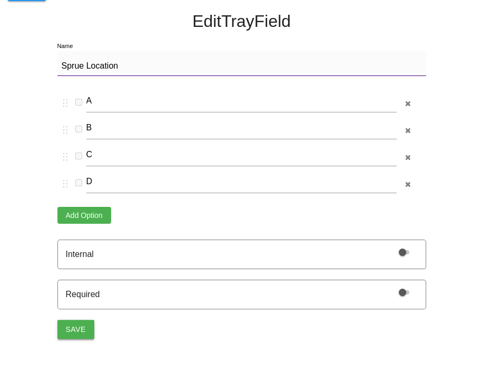
click at [75, 324] on button "Save" at bounding box center [75, 328] width 37 height 19
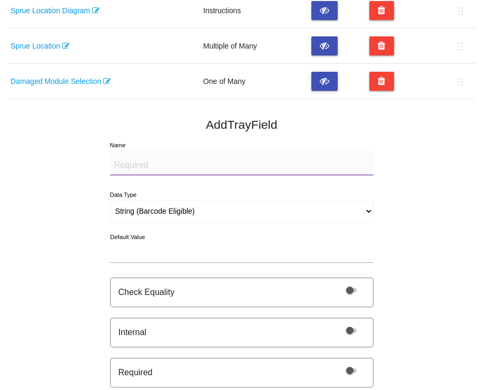
scroll to position [526, 0]
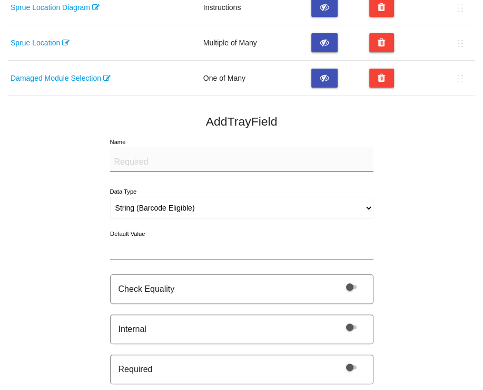
click at [175, 161] on textarea "Name" at bounding box center [242, 159] width 264 height 25
type textarea "Number of Loose Sprues"
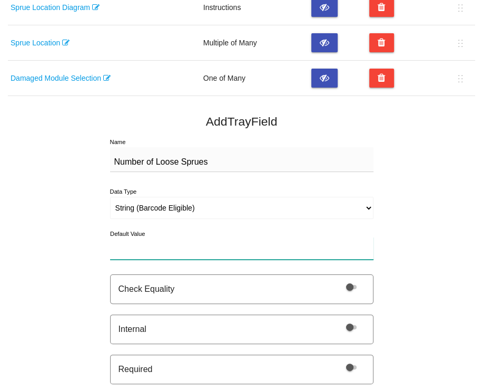
click at [133, 243] on input "text" at bounding box center [242, 248] width 264 height 23
click at [211, 211] on select "String (Barcode Eligible) Number Instructions True/False Select One of Many Sel…" at bounding box center [242, 208] width 264 height 22
select select "number"
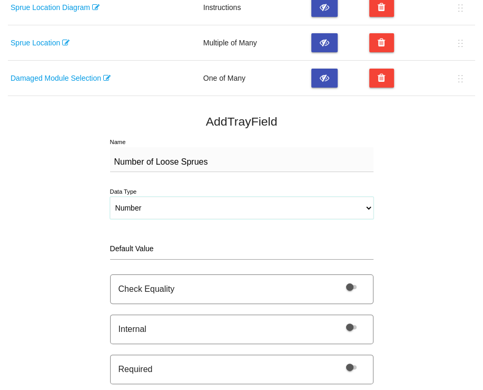
click at [110, 197] on select "String (Barcode Eligible) Number Instructions True/False Select One of Many Sel…" at bounding box center [242, 208] width 264 height 22
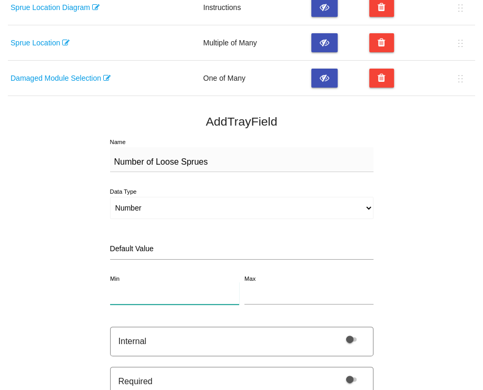
click at [162, 290] on input "number" at bounding box center [174, 292] width 129 height 23
type input "0"
click at [270, 281] on input "number" at bounding box center [309, 292] width 129 height 23
type input "2"
click at [168, 209] on select "String (Barcode Eligible) Number Instructions True/False Select One of Many Sel…" at bounding box center [242, 208] width 264 height 22
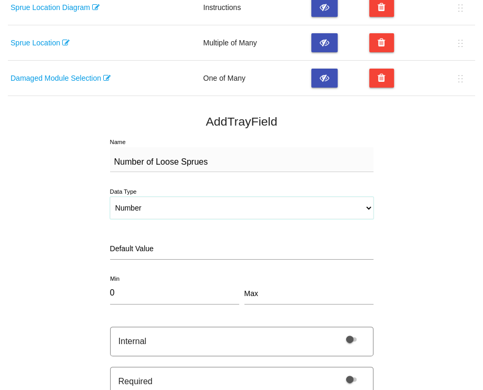
select select "string"
click at [110, 197] on select "String (Barcode Eligible) Number Instructions True/False Select One of Many Sel…" at bounding box center [242, 208] width 264 height 22
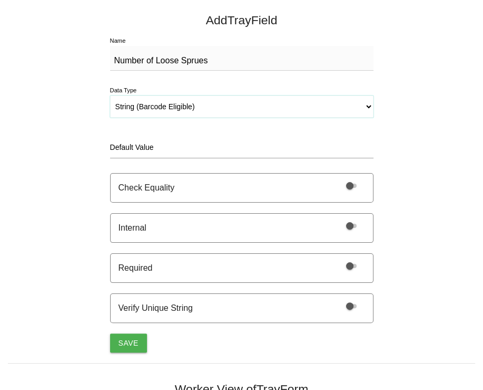
scroll to position [627, 0]
click at [129, 338] on button "Save" at bounding box center [128, 342] width 37 height 19
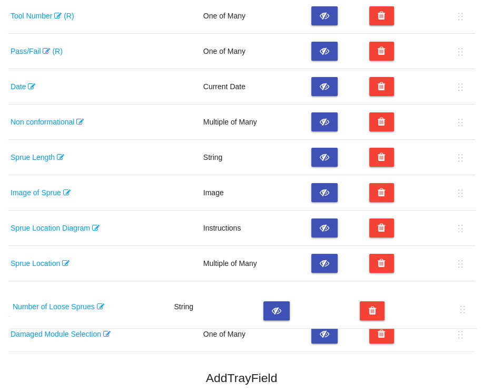
scroll to position [313, 0]
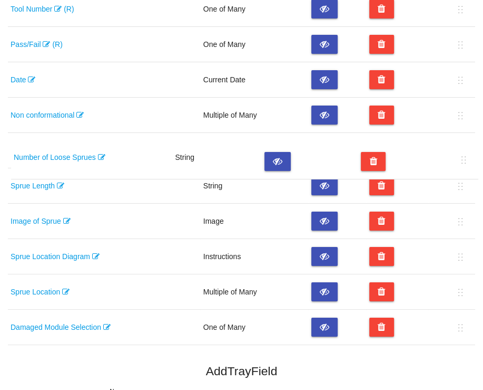
drag, startPoint x: 459, startPoint y: 366, endPoint x: 462, endPoint y: 158, distance: 208.8
click at [462, 158] on table "Field Name Data Type Hide Remove RFID tag (R) (U) String Tray Level Diagram Ins…" at bounding box center [242, 81] width 468 height 528
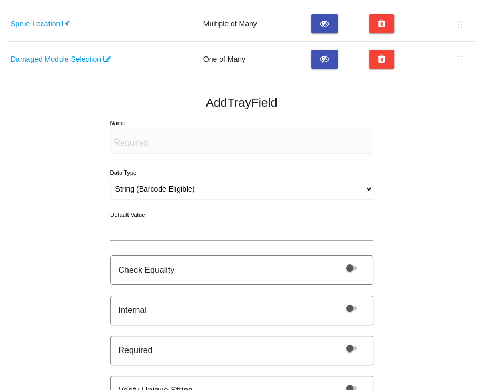
scroll to position [593, 0]
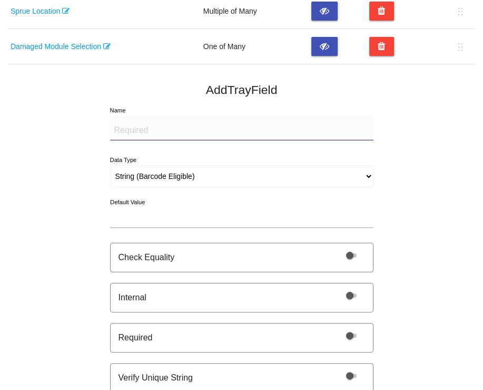
click at [148, 122] on textarea "Name" at bounding box center [242, 127] width 264 height 25
type textarea "A"
drag, startPoint x: 159, startPoint y: 126, endPoint x: 82, endPoint y: 128, distance: 76.5
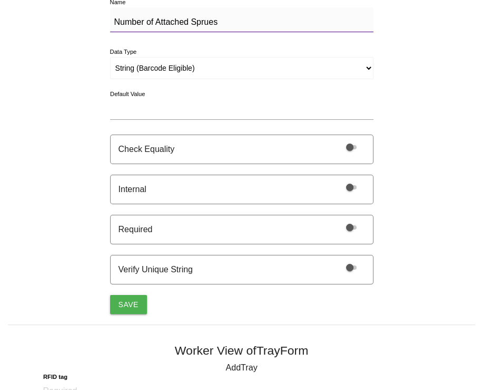
scroll to position [711, 0]
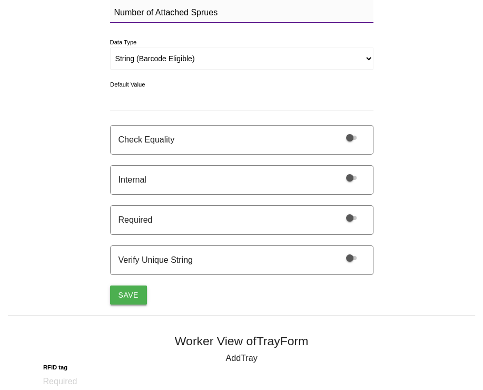
type textarea "Number of Attached Sprues"
click at [131, 290] on button "Save" at bounding box center [128, 294] width 37 height 19
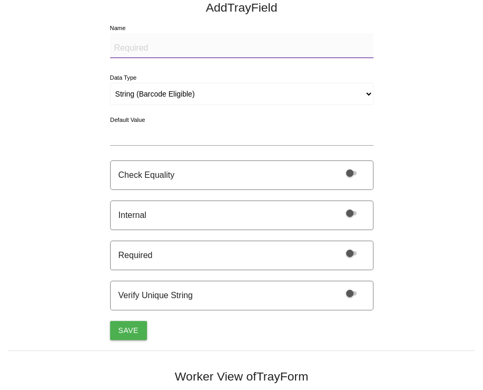
scroll to position [745, 0]
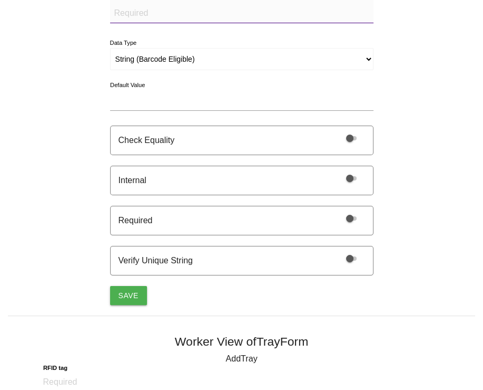
click at [134, 13] on textarea "Name" at bounding box center [242, 10] width 264 height 25
paste textarea "Number of"
type textarea "Number of Loose TPU"
click at [126, 289] on button "Save" at bounding box center [128, 295] width 37 height 19
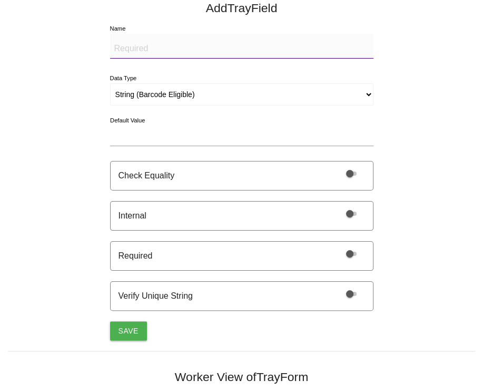
scroll to position [781, 0]
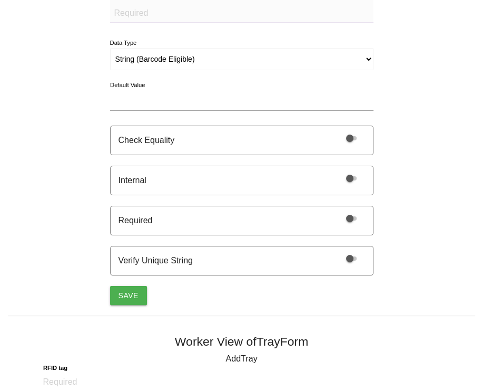
click at [144, 18] on textarea "Name" at bounding box center [242, 10] width 264 height 25
paste textarea "Number of"
type textarea "Number of Missing TPU's"
click at [128, 291] on button "Save" at bounding box center [128, 295] width 37 height 19
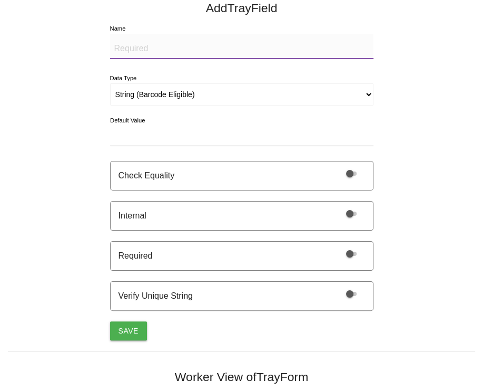
scroll to position [816, 0]
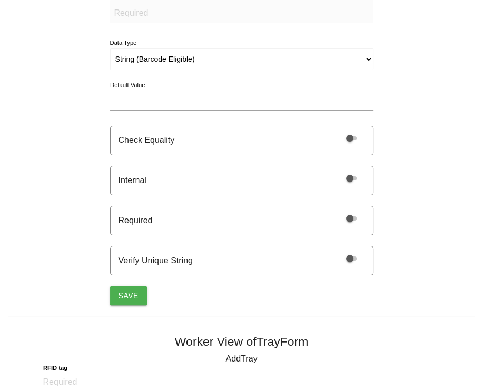
click at [125, 15] on textarea "Name" at bounding box center [242, 10] width 264 height 25
paste textarea "Number of"
type textarea "Number of Cracked TPU's"
click at [124, 291] on button "Save" at bounding box center [128, 295] width 37 height 19
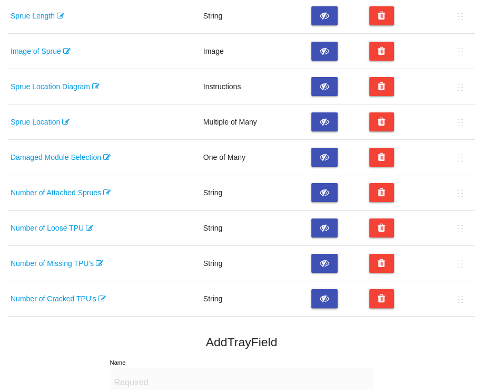
scroll to position [484, 0]
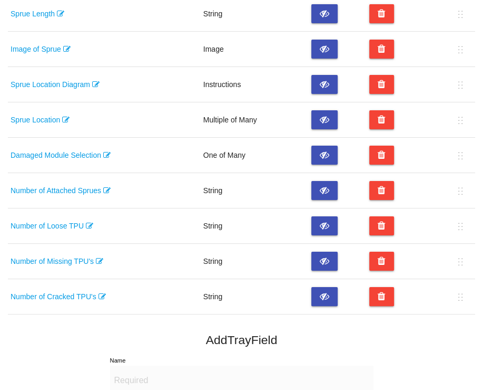
click at [80, 223] on link "Number of Loose TPU" at bounding box center [52, 225] width 83 height 8
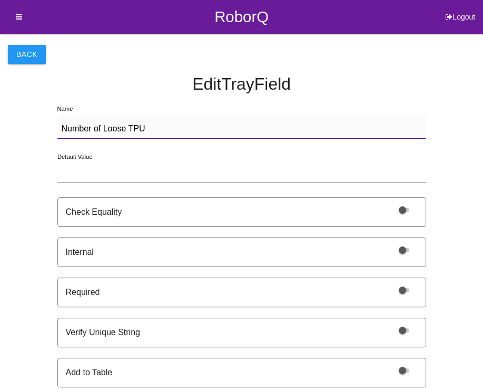
click at [150, 135] on textarea "Number of Loose TPU" at bounding box center [241, 126] width 369 height 25
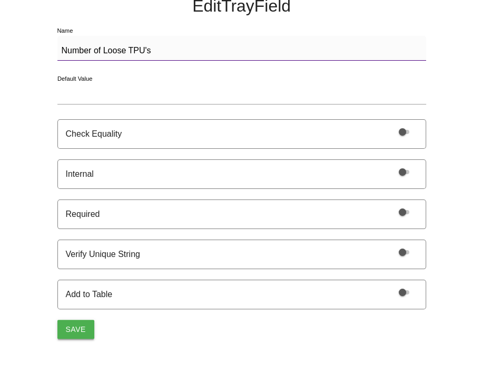
type textarea "Number of Loose TPU's"
click at [70, 334] on button "Save" at bounding box center [75, 328] width 37 height 19
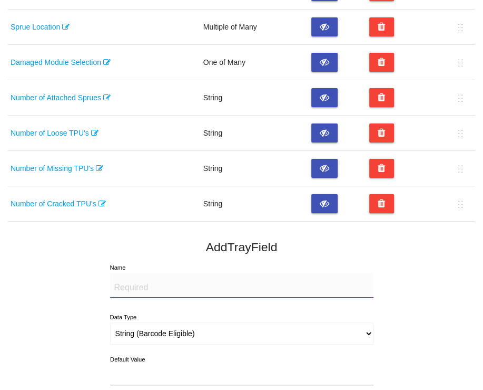
scroll to position [571, 0]
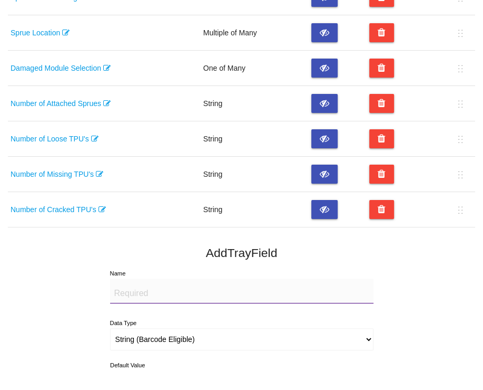
drag, startPoint x: 179, startPoint y: 340, endPoint x: 62, endPoint y: 220, distance: 168.1
click at [62, 220] on td "Number of Cracked TPU's" at bounding box center [104, 209] width 193 height 35
click at [50, 249] on h5 "Add Tray Field" at bounding box center [242, 252] width 468 height 13
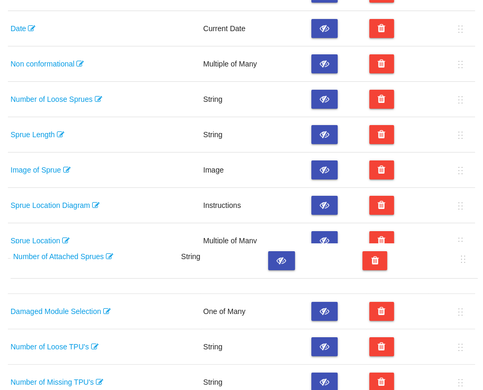
scroll to position [364, 0]
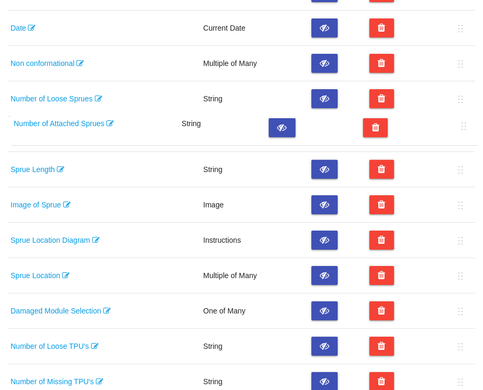
drag, startPoint x: 460, startPoint y: 314, endPoint x: 462, endPoint y: 127, distance: 187.1
click at [462, 127] on table "Field Name Data Type Hide Remove RFID tag (R) (U) String Tray Level Diagram Ins…" at bounding box center [242, 99] width 468 height 669
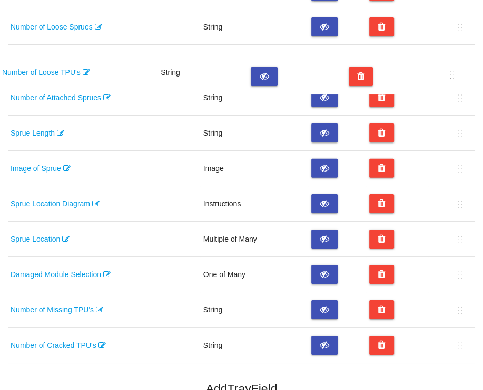
scroll to position [431, 0]
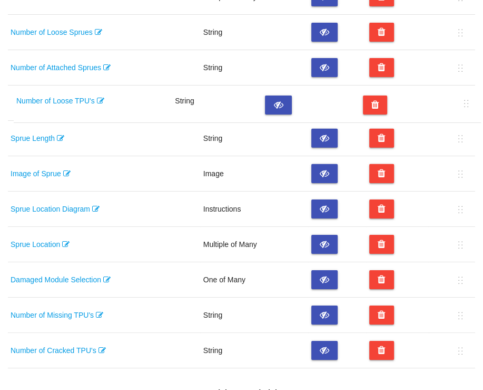
drag, startPoint x: 461, startPoint y: 236, endPoint x: 466, endPoint y: 99, distance: 137.2
click at [466, 99] on table "Field Name Data Type Hide Remove RFID tag (R) (U) String Tray Level Diagram Ins…" at bounding box center [242, 33] width 468 height 669
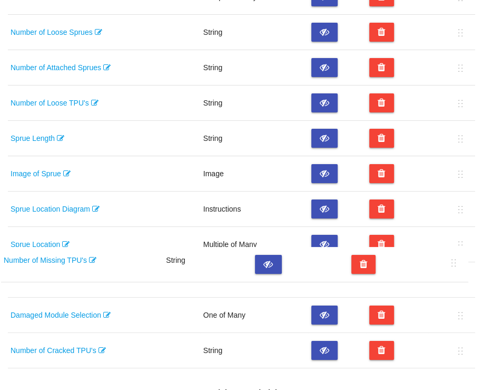
scroll to position [432, 0]
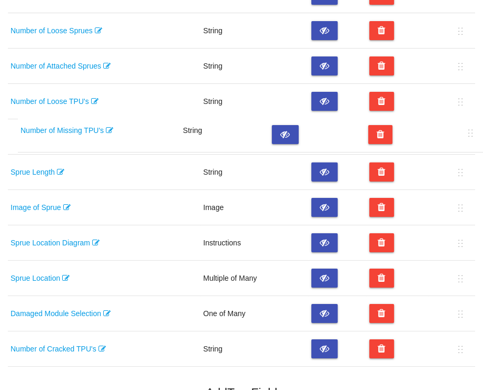
drag, startPoint x: 463, startPoint y: 314, endPoint x: 472, endPoint y: 132, distance: 181.6
click at [472, 132] on table "Field Name Data Type Hide Remove RFID tag (R) (U) String Tray Level Diagram Ins…" at bounding box center [242, 31] width 468 height 669
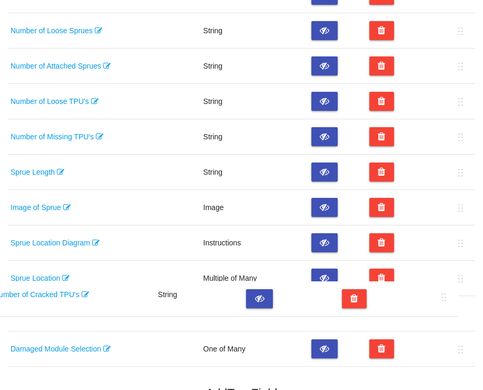
scroll to position [435, 0]
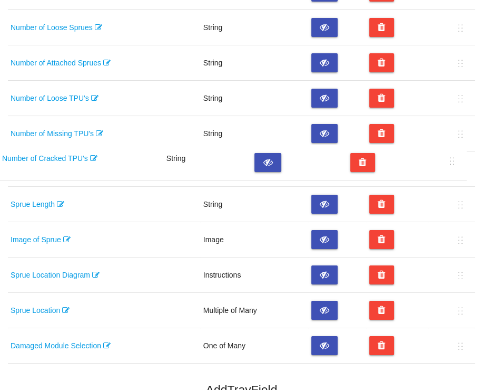
drag, startPoint x: 461, startPoint y: 347, endPoint x: 451, endPoint y: 161, distance: 186.3
click at [451, 161] on table "Field Name Data Type Hide Remove RFID tag (R) (U) String Tray Level Diagram Ins…" at bounding box center [242, 28] width 468 height 669
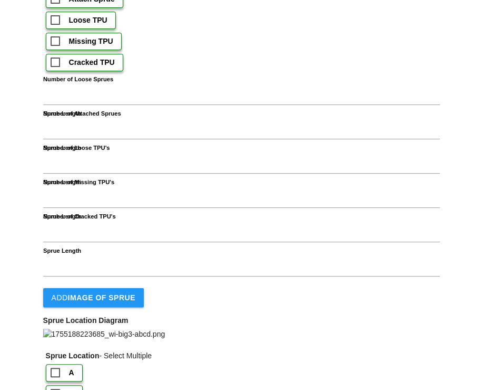
scroll to position [1911, 0]
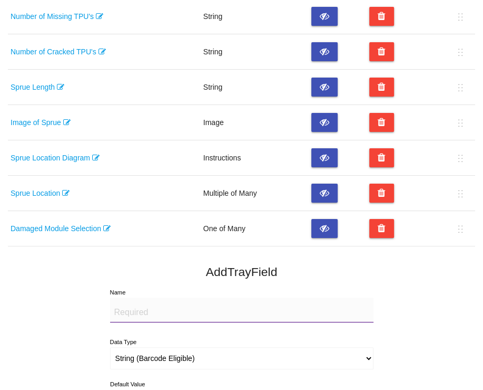
scroll to position [82, 0]
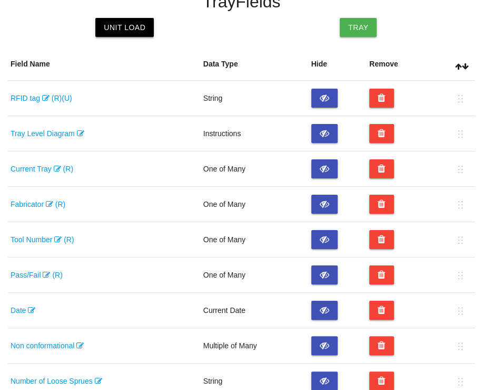
click at [108, 29] on link "Unit Load" at bounding box center [124, 27] width 59 height 19
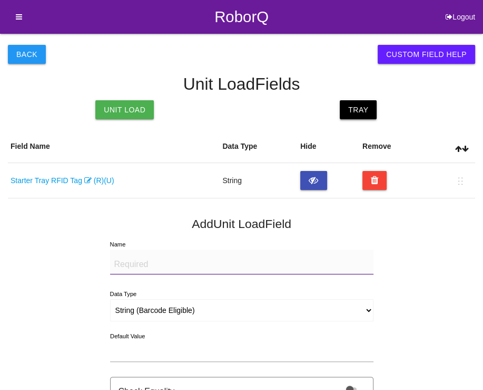
click at [360, 106] on link "Tray" at bounding box center [358, 109] width 37 height 19
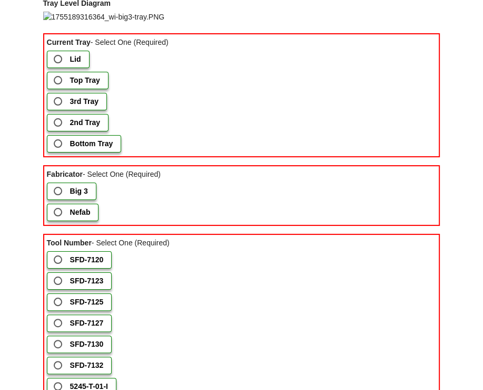
scroll to position [1242, 0]
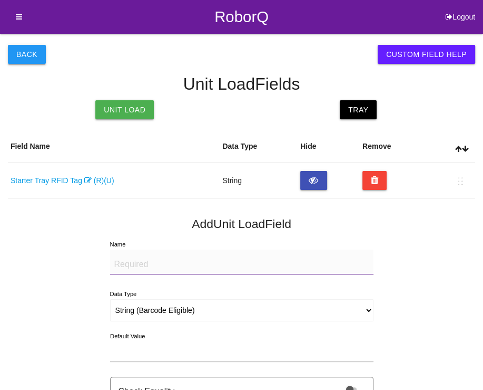
click at [25, 54] on button "Back" at bounding box center [27, 54] width 38 height 19
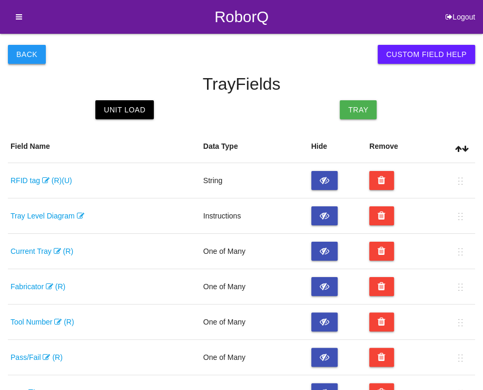
click at [19, 55] on button "Back" at bounding box center [27, 54] width 38 height 19
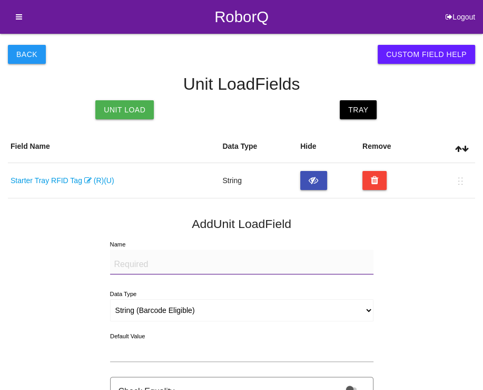
click at [21, 10] on icon at bounding box center [15, 17] width 13 height 34
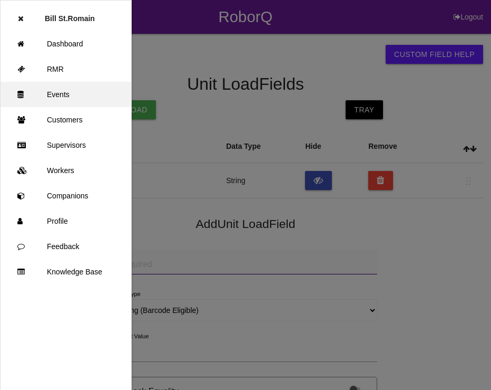
click at [72, 98] on link "Events" at bounding box center [66, 94] width 131 height 25
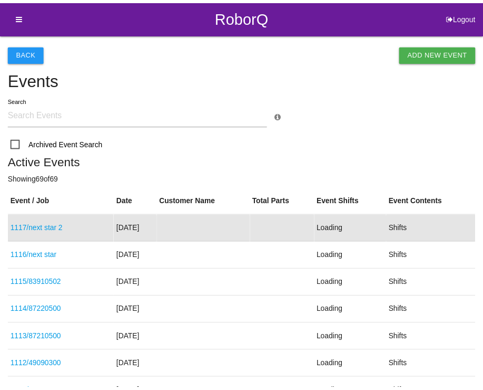
scroll to position [33, 0]
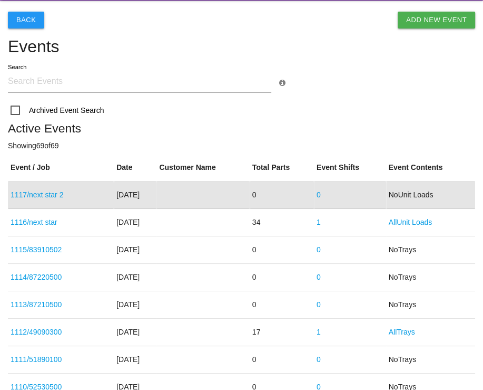
click at [55, 192] on link "1117 / next star 2" at bounding box center [37, 194] width 53 height 8
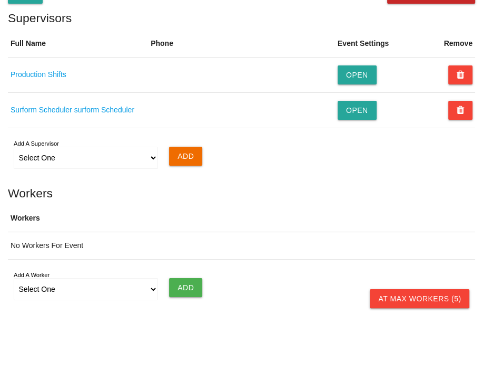
scroll to position [625, 0]
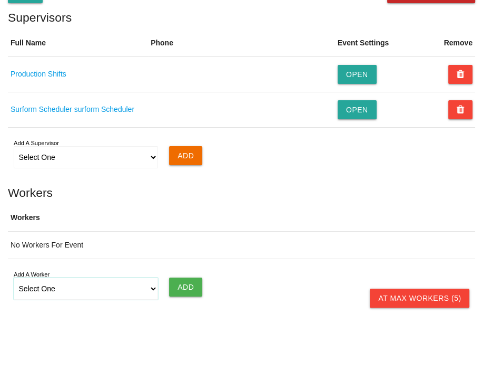
click at [57, 285] on select "Select One [PERSON_NAME] [PERSON_NAME] SF LAMCO SF ATM1 SF ATM2 SF MAAC" at bounding box center [86, 288] width 145 height 22
select select "689ddc69fec628000e8e5bb8"
click at [14, 277] on select "Select One [PERSON_NAME] [PERSON_NAME] SF LAMCO SF ATM1 SF ATM2 SF MAAC" at bounding box center [86, 288] width 145 height 22
click at [184, 287] on input "Add" at bounding box center [185, 286] width 33 height 19
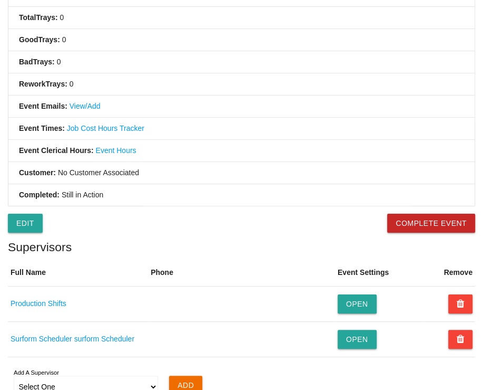
scroll to position [390, 0]
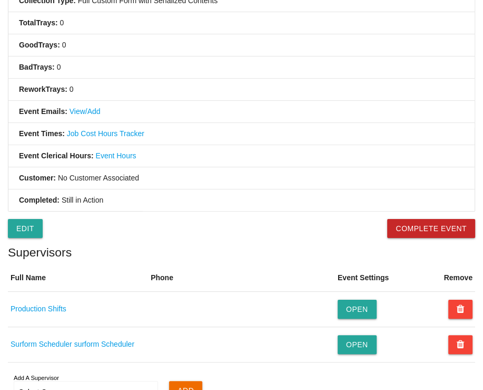
drag, startPoint x: 145, startPoint y: 206, endPoint x: 339, endPoint y: 75, distance: 234.2
click at [339, 75] on li "Bad Trays : 0" at bounding box center [241, 67] width 466 height 22
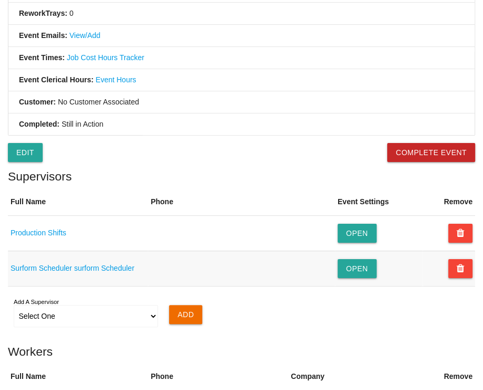
scroll to position [454, 0]
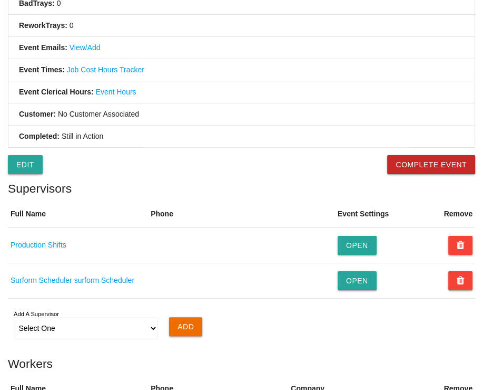
click at [351, 89] on li "Event Clerical Hours: Event Hours" at bounding box center [241, 92] width 466 height 22
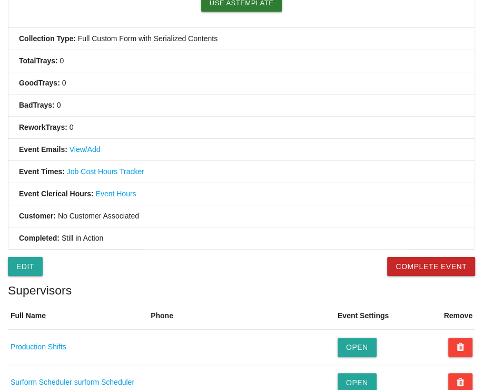
scroll to position [353, 0]
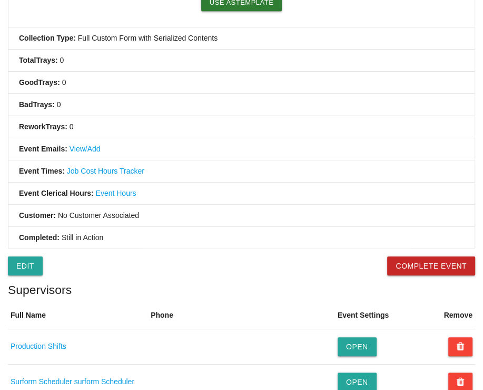
click at [85, 144] on link "View/Add" at bounding box center [85, 148] width 31 height 8
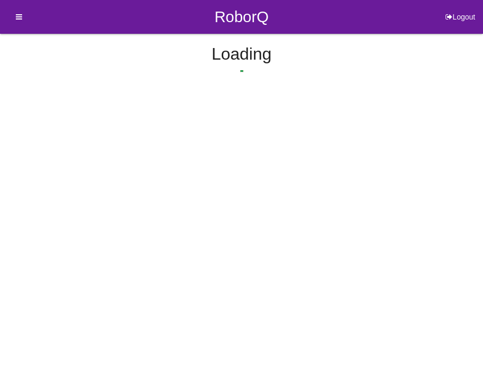
select select "ShiftAll"
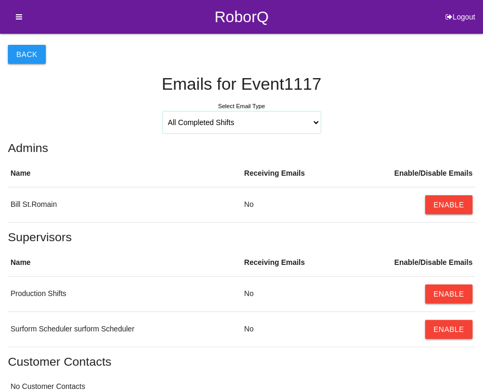
click at [250, 121] on select "All Completed Unit Loads All Completed Shifts Notes Added to Event" at bounding box center [242, 122] width 158 height 22
click at [118, 139] on div "Back Emails for Event 1117 Select Email Type All Completed Unit Loads All Compl…" at bounding box center [242, 222] width 468 height 377
click at [209, 124] on select "All Completed Unit Loads All Completed Shifts Notes Added to Event" at bounding box center [242, 122] width 158 height 22
click at [163, 111] on select "All Completed Unit Loads All Completed Shifts Notes Added to Event" at bounding box center [242, 122] width 158 height 22
click at [450, 200] on button "Enable" at bounding box center [448, 204] width 47 height 19
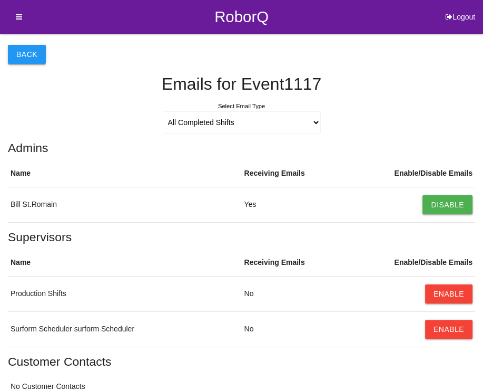
click at [20, 52] on button "Back" at bounding box center [27, 54] width 38 height 19
